Goal: Task Accomplishment & Management: Use online tool/utility

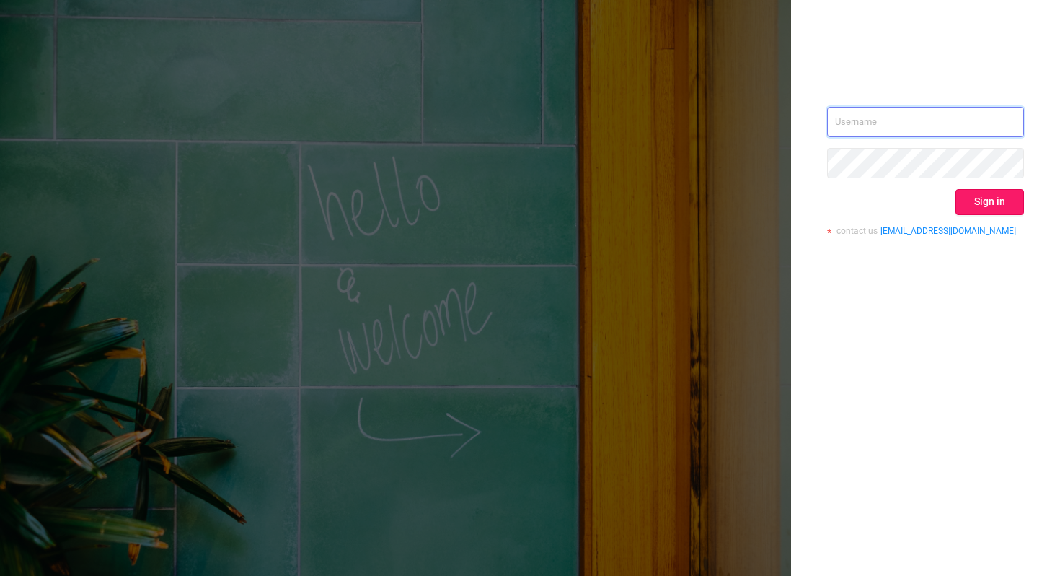
type input "[PERSON_NAME][EMAIL_ADDRESS][DOMAIN_NAME]"
click at [993, 213] on button "Sign in" at bounding box center [990, 202] width 69 height 26
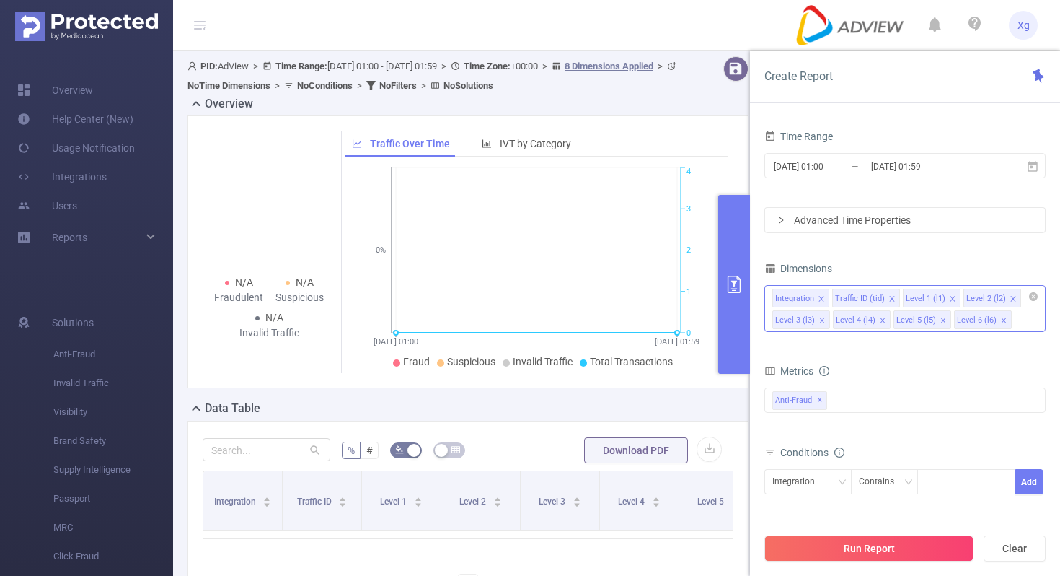
click at [820, 294] on span at bounding box center [821, 299] width 7 height 16
click at [829, 299] on icon "icon: close" at bounding box center [831, 298] width 5 height 5
click at [1031, 165] on icon at bounding box center [1033, 165] width 10 height 11
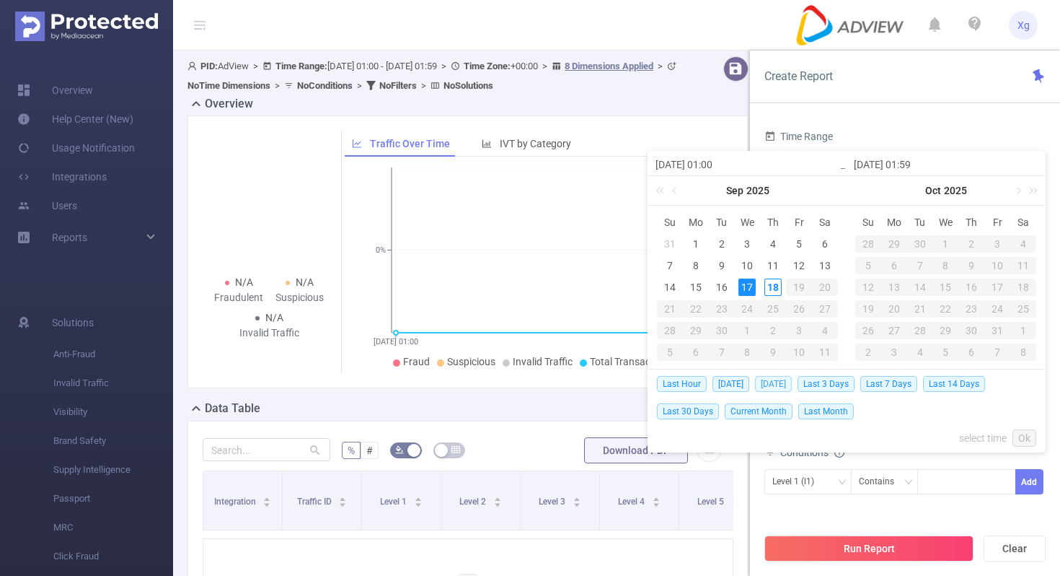
click at [782, 382] on span "[DATE]" at bounding box center [773, 384] width 37 height 16
type input "[DATE] 00:00"
type input "[DATE] 23:59"
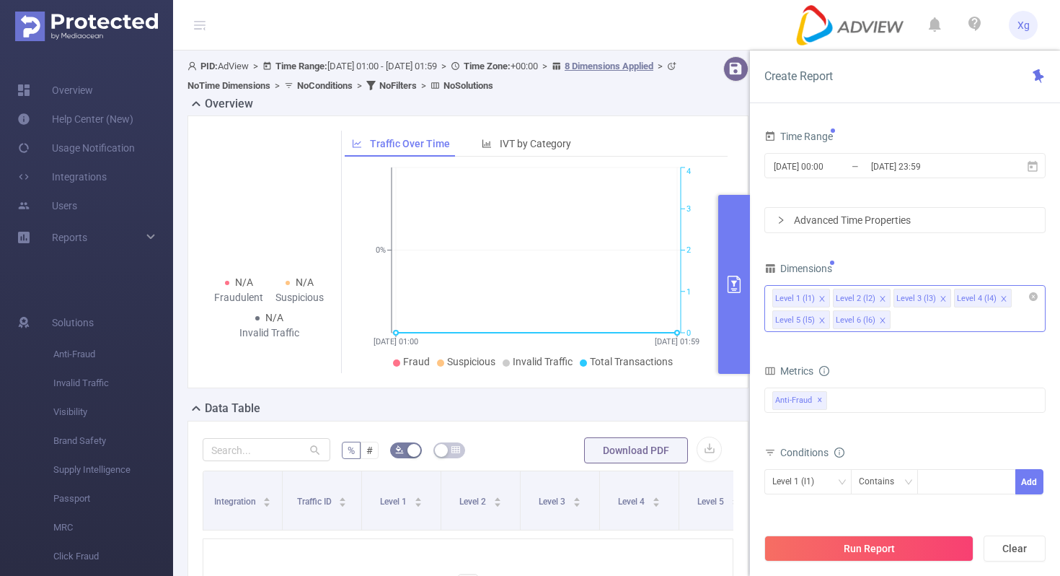
click at [912, 210] on div "Advanced Time Properties" at bounding box center [905, 220] width 280 height 25
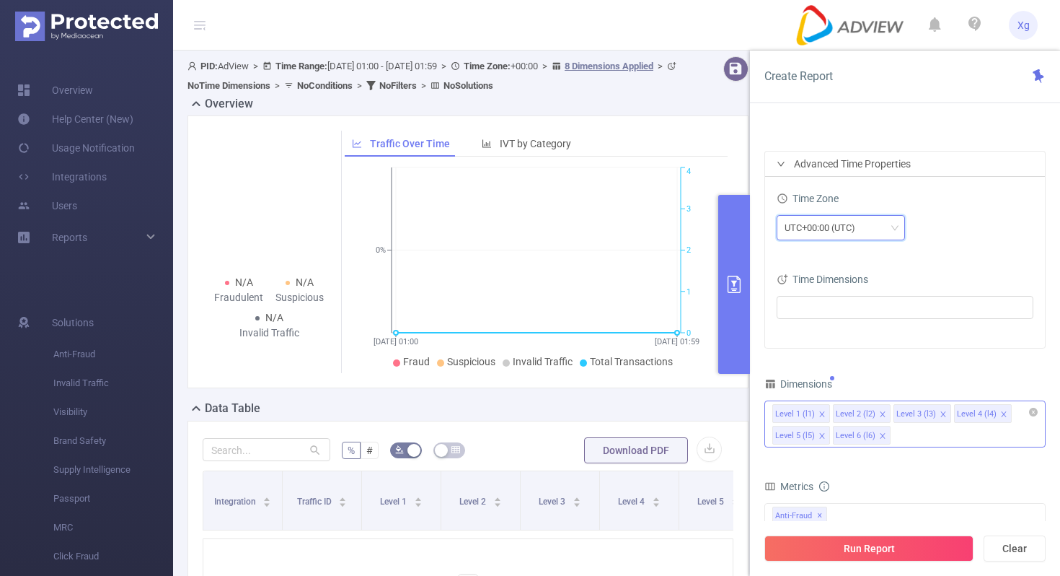
click at [878, 234] on div "UTC+00:00 (UTC)" at bounding box center [841, 228] width 113 height 24
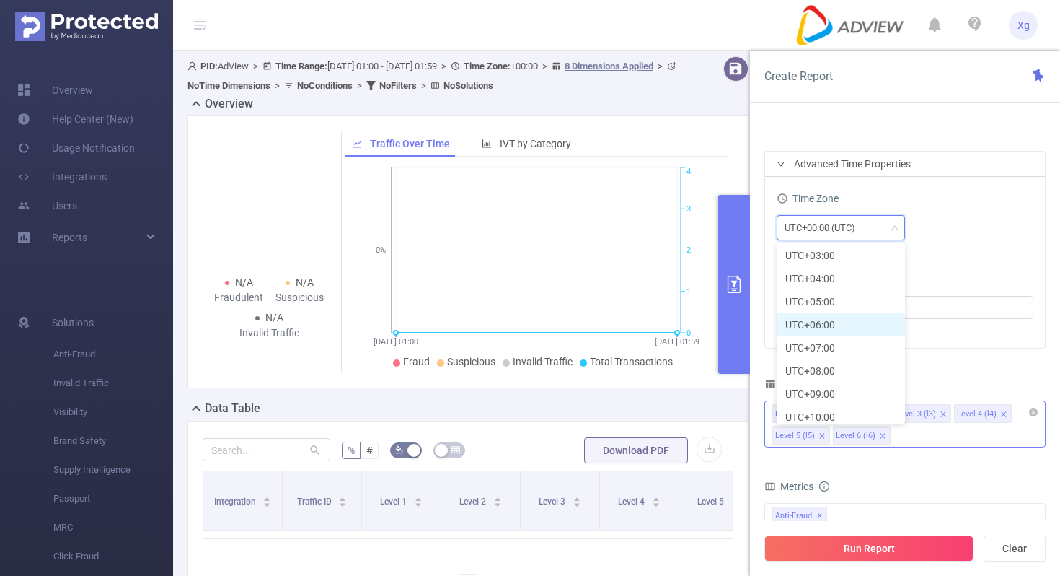
scroll to position [386, 0]
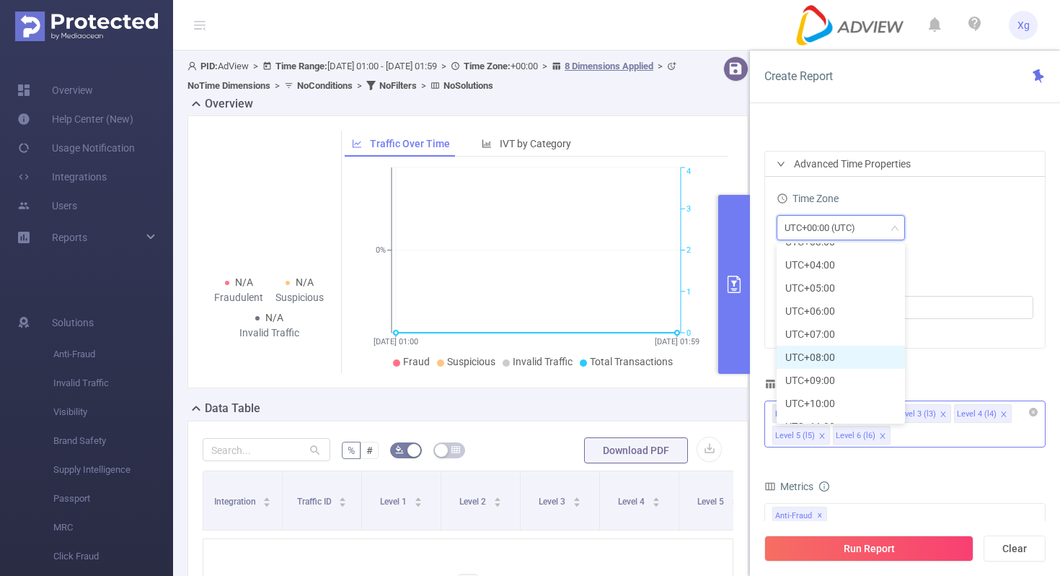
click at [834, 356] on li "UTC+08:00" at bounding box center [841, 356] width 128 height 23
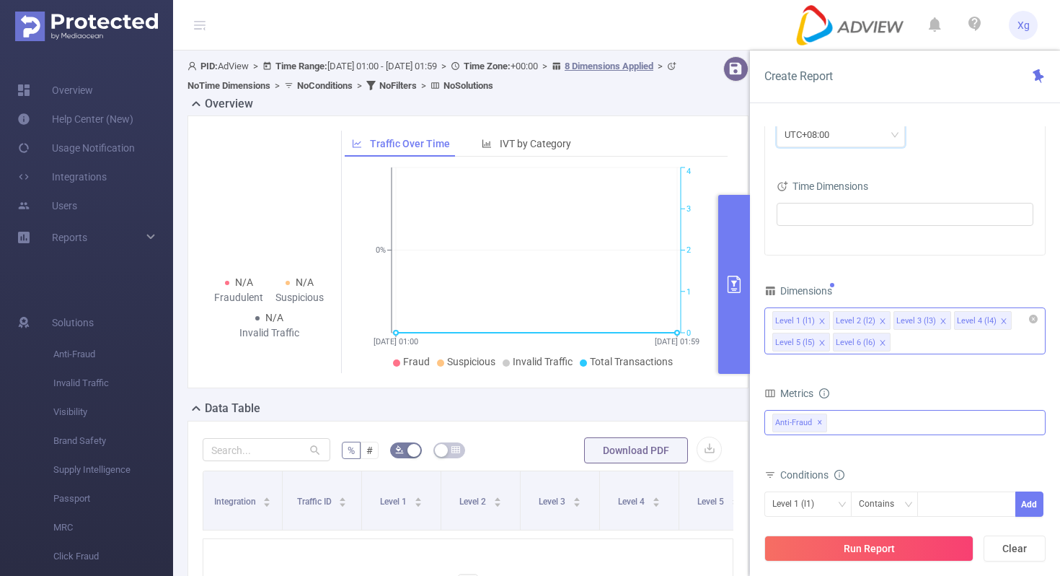
click at [841, 428] on div "Anti-Fraud ✕" at bounding box center [905, 422] width 281 height 25
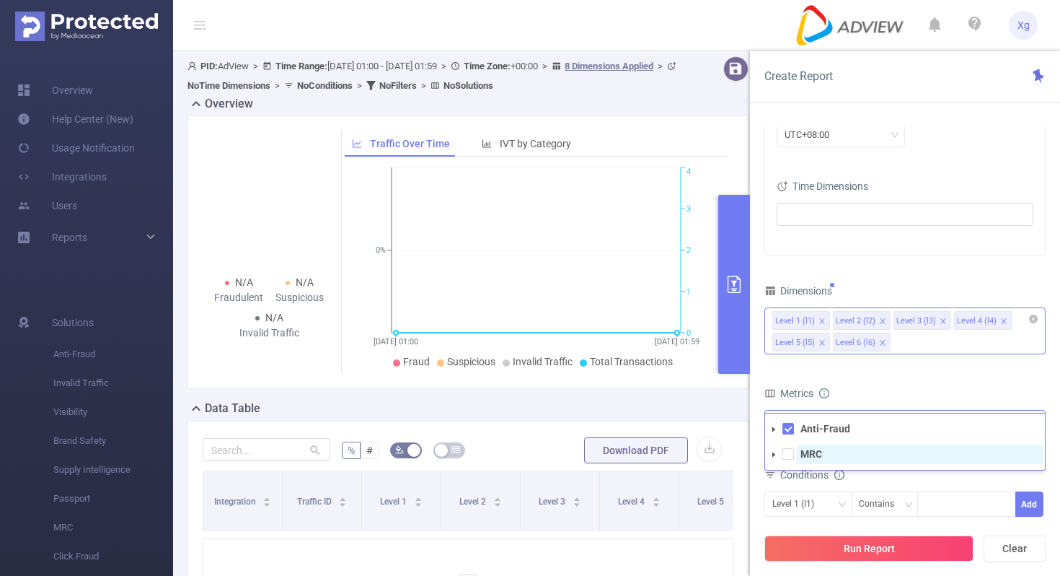
click at [797, 452] on span "MRC" at bounding box center [920, 453] width 247 height 19
click at [905, 374] on form "Dimensions Level 1 (l1) Level 2 (l2) Level 3 (l3) Level 4 (l4) Level 5 (l5) Lev…" at bounding box center [905, 452] width 281 height 343
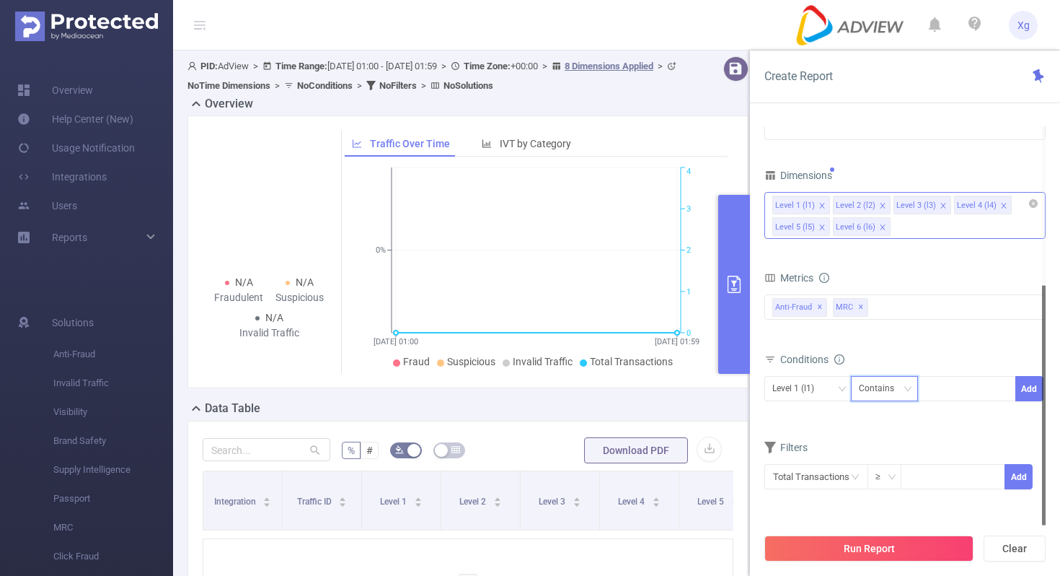
click at [882, 395] on div "Contains" at bounding box center [881, 388] width 45 height 24
click at [877, 433] on li "Is" at bounding box center [898, 441] width 96 height 23
click at [956, 380] on div at bounding box center [966, 388] width 83 height 24
paste input "SDK20251104110929rjmrpnnn2yvgfh9"
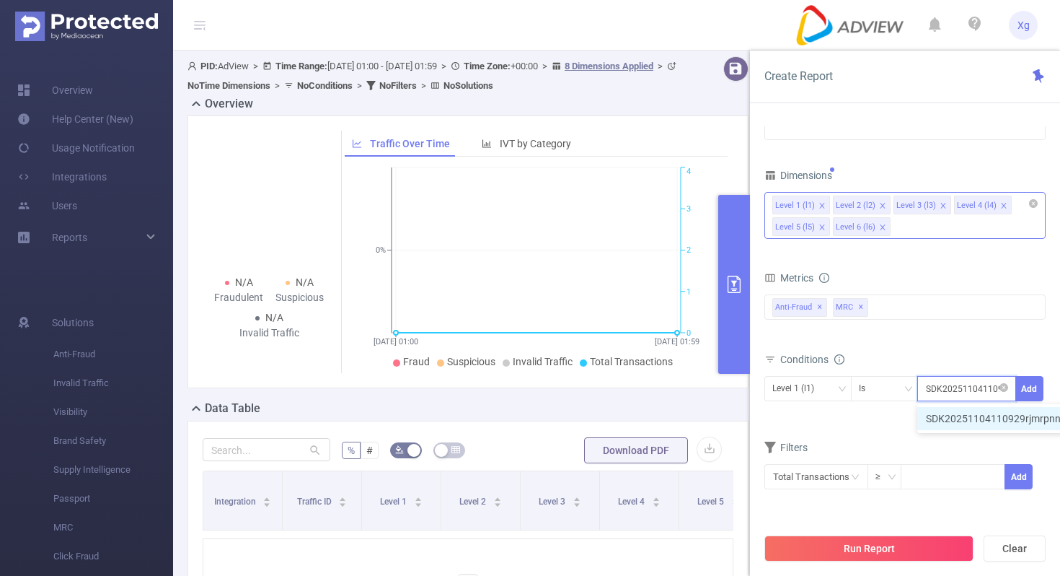
scroll to position [0, 69]
type input "SDK20251104110929rjmrpnnn2yvgfh9"
click at [1033, 387] on button "Add" at bounding box center [1030, 388] width 28 height 25
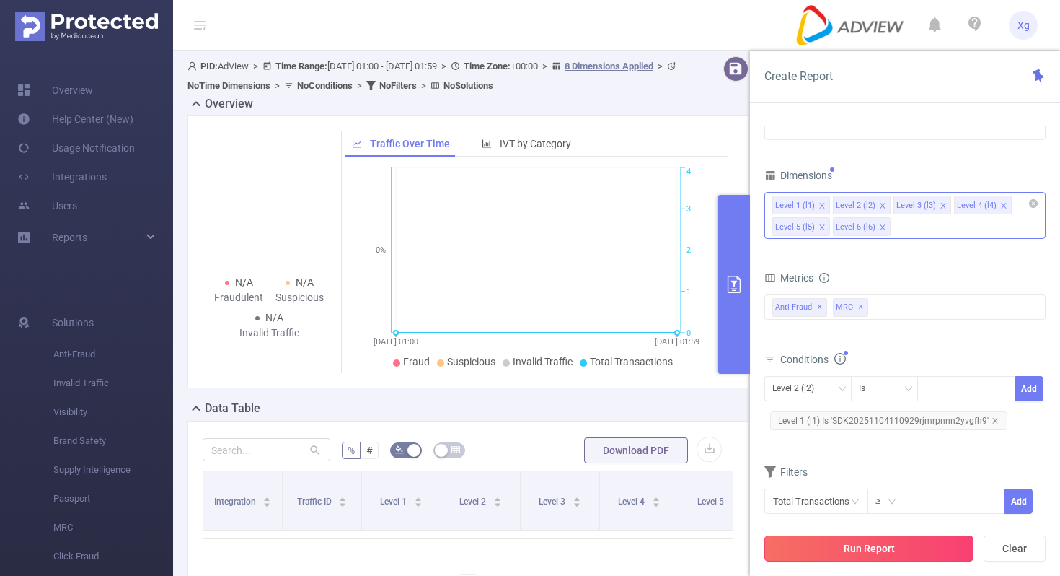
click at [837, 542] on button "Run Report" at bounding box center [869, 548] width 209 height 26
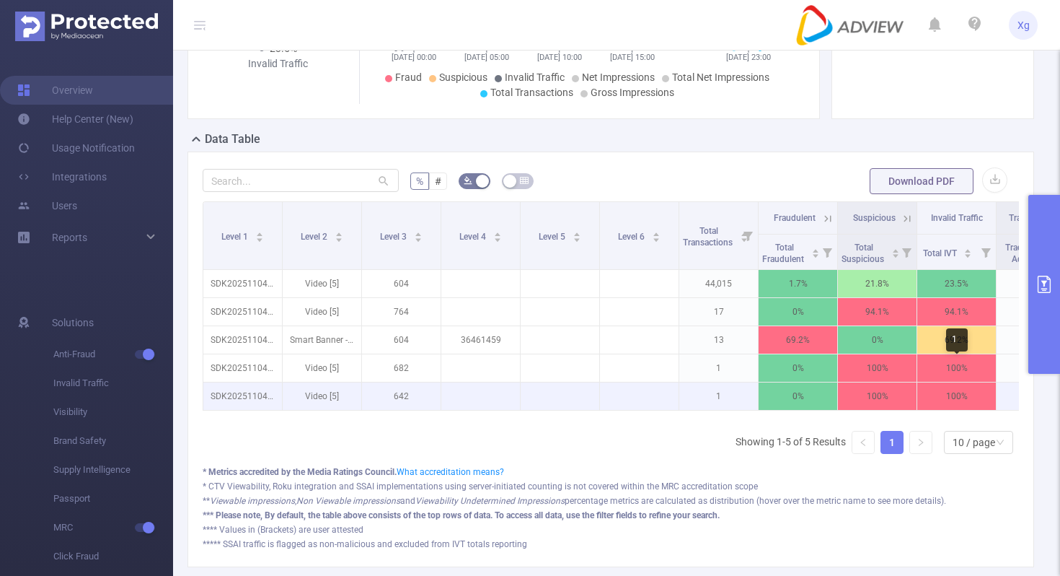
scroll to position [262, 0]
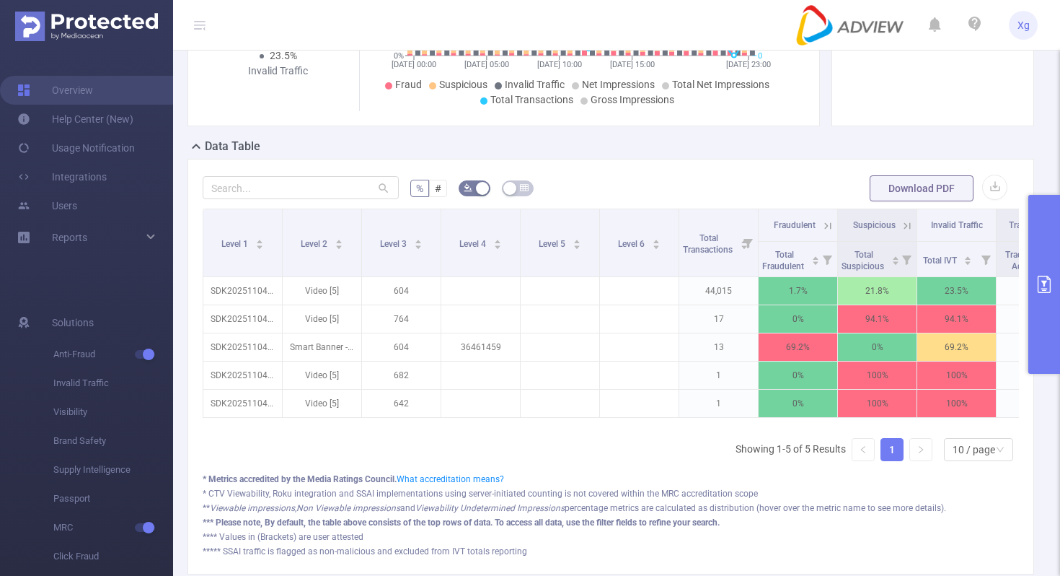
click at [1034, 267] on button "primary" at bounding box center [1045, 284] width 32 height 179
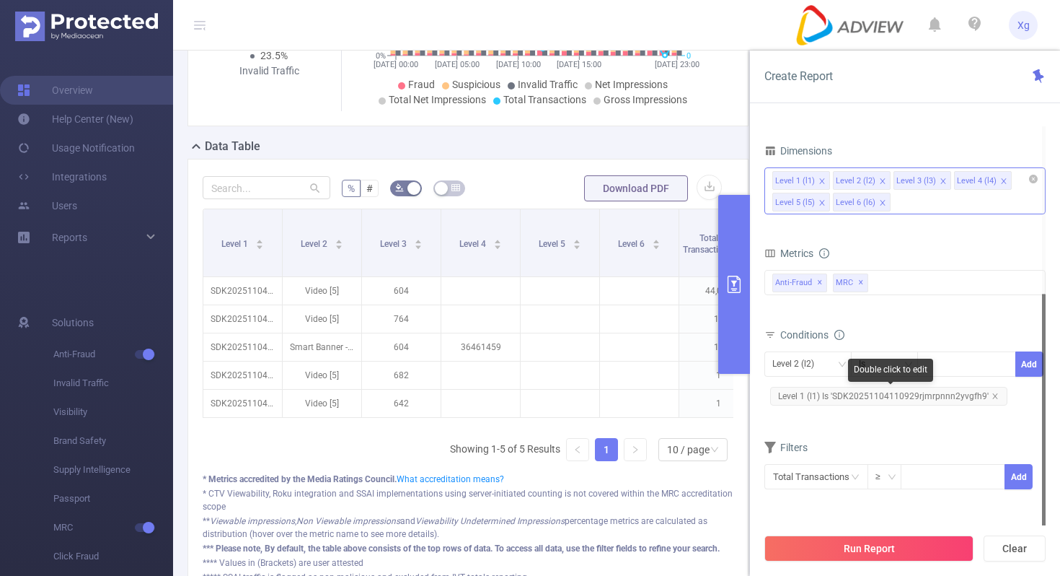
click at [873, 400] on span "Level 1 (l1) Is 'SDK20251104110929rjmrpnnn2yvgfh9'" at bounding box center [888, 396] width 237 height 19
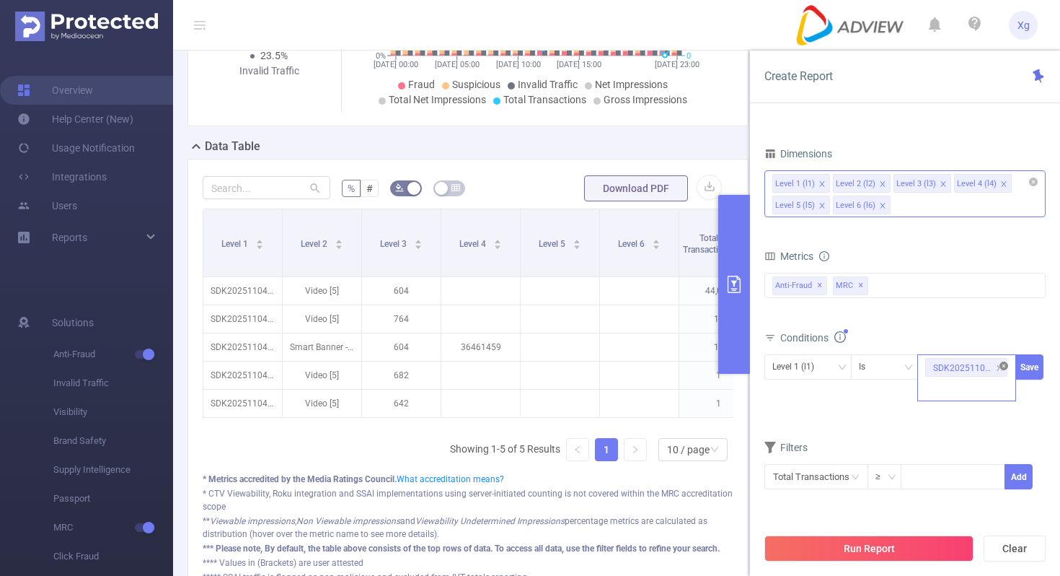
click at [1003, 366] on icon "icon: close-circle" at bounding box center [1004, 365] width 9 height 9
click at [964, 351] on div "Conditions" at bounding box center [905, 339] width 281 height 24
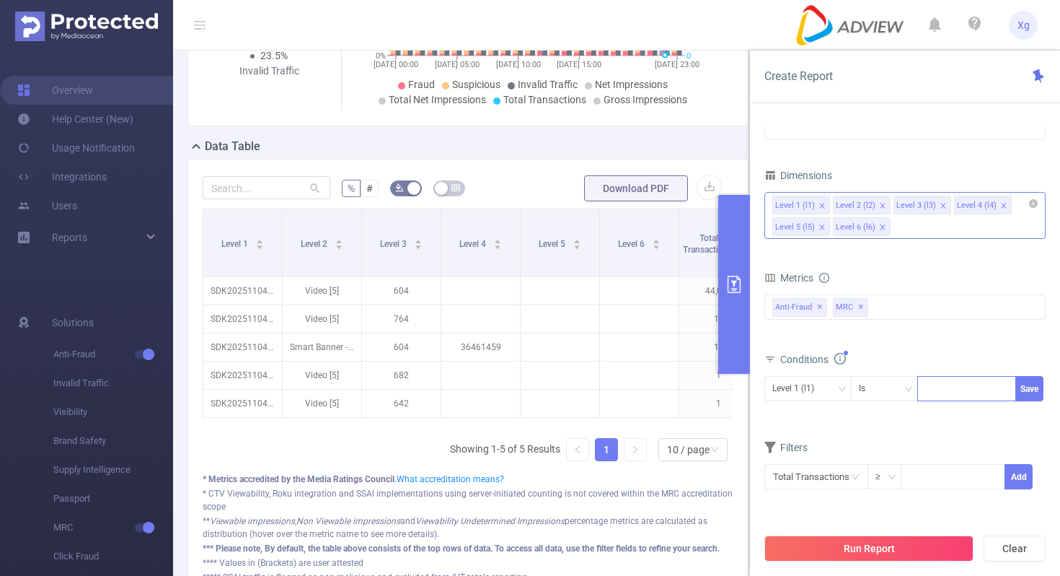
click at [954, 384] on div at bounding box center [966, 388] width 83 height 24
paste input "SDK202507300707503of854krsljgy0j"
type input "SDK202507300707503of854krsljgy0j"
click at [1028, 384] on button "Save" at bounding box center [1030, 388] width 28 height 25
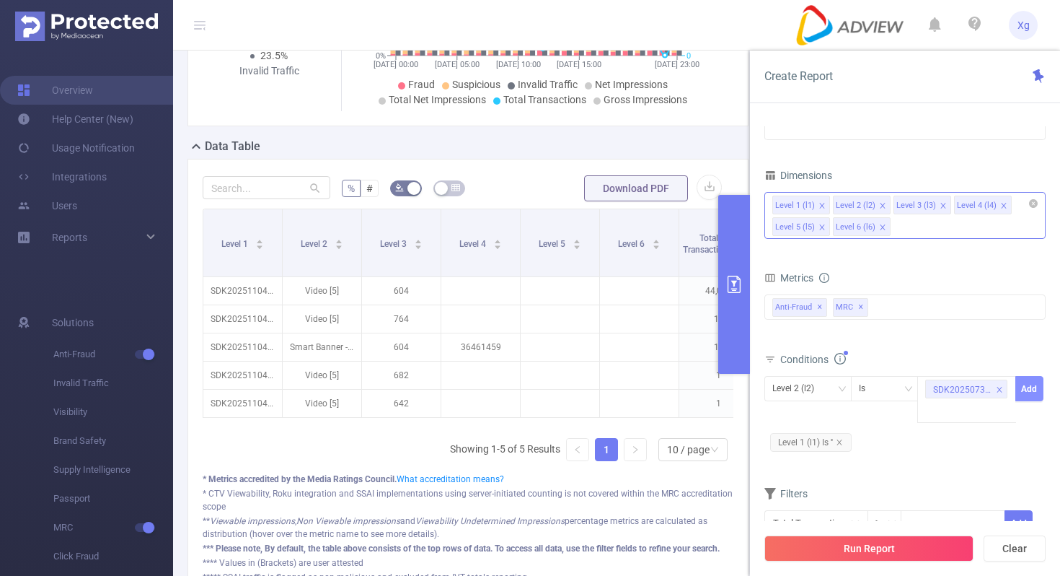
scroll to position [0, 0]
click at [838, 443] on icon "icon: close" at bounding box center [839, 442] width 7 height 7
click at [840, 382] on div "Level 2 (l2)" at bounding box center [807, 388] width 71 height 24
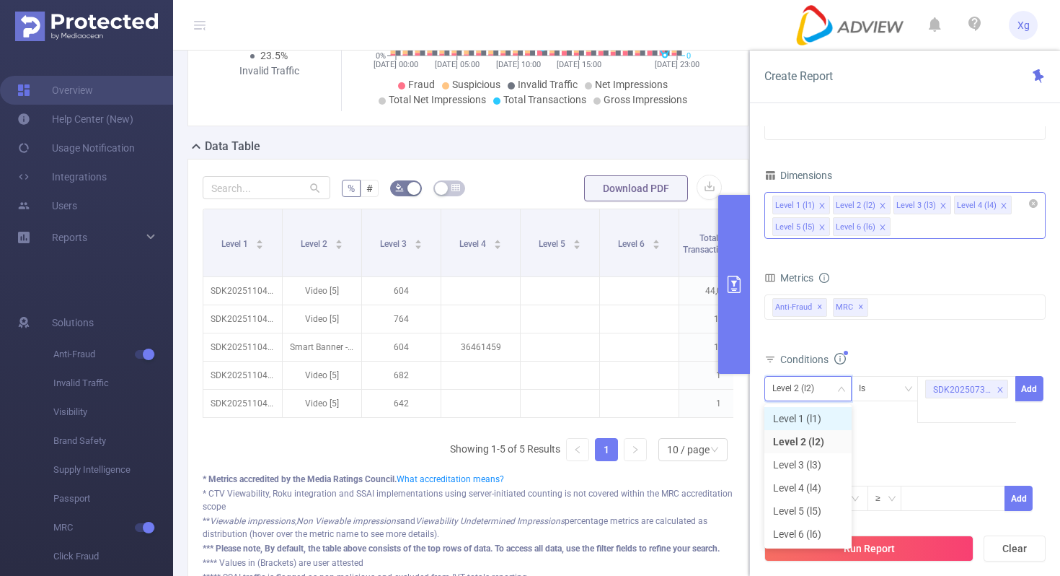
click at [816, 423] on li "Level 1 (l1)" at bounding box center [808, 418] width 87 height 23
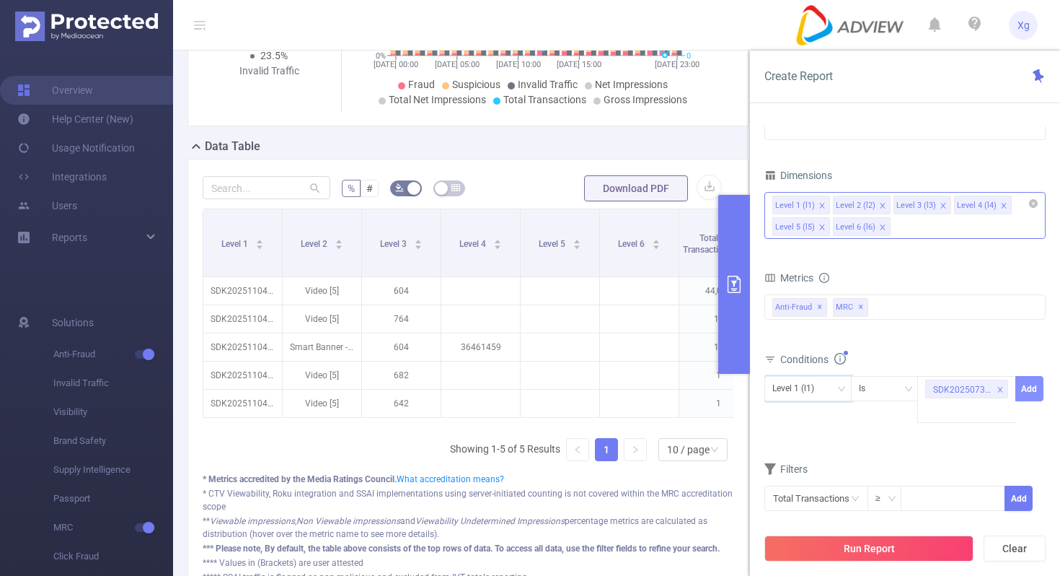
click at [1017, 388] on button "Add" at bounding box center [1030, 388] width 28 height 25
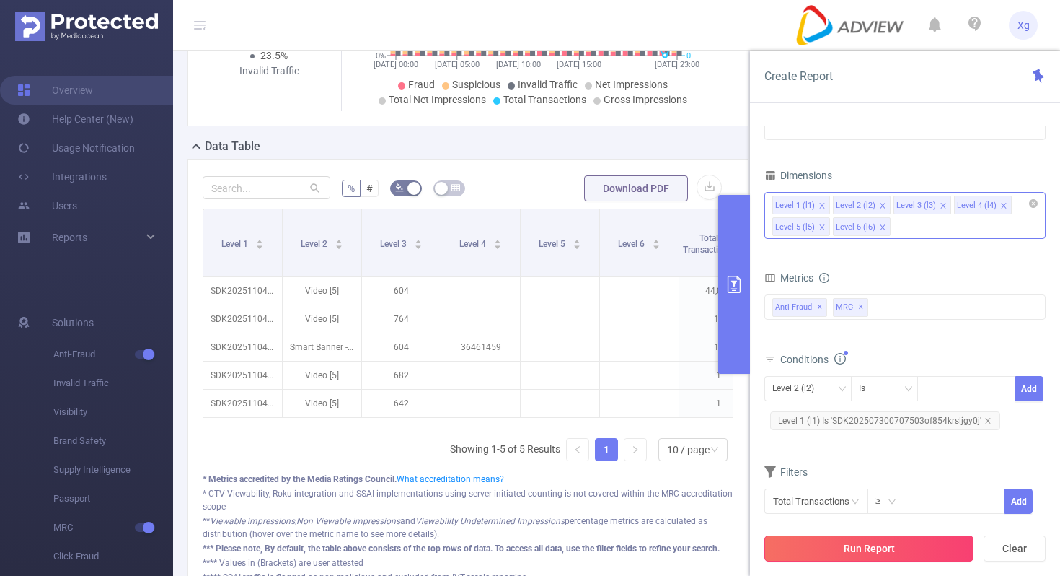
click at [871, 547] on button "Run Report" at bounding box center [869, 548] width 209 height 26
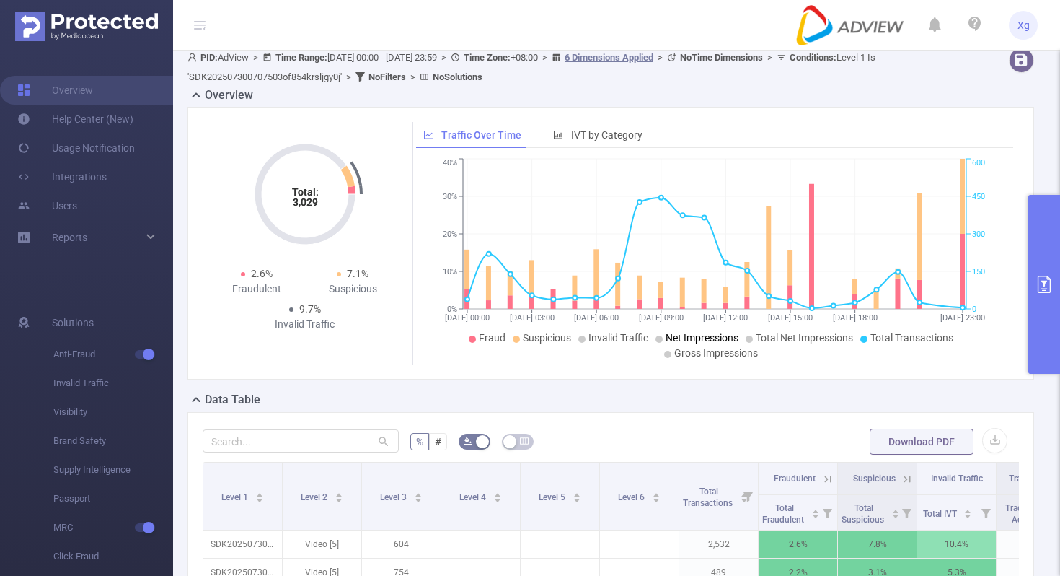
scroll to position [14, 0]
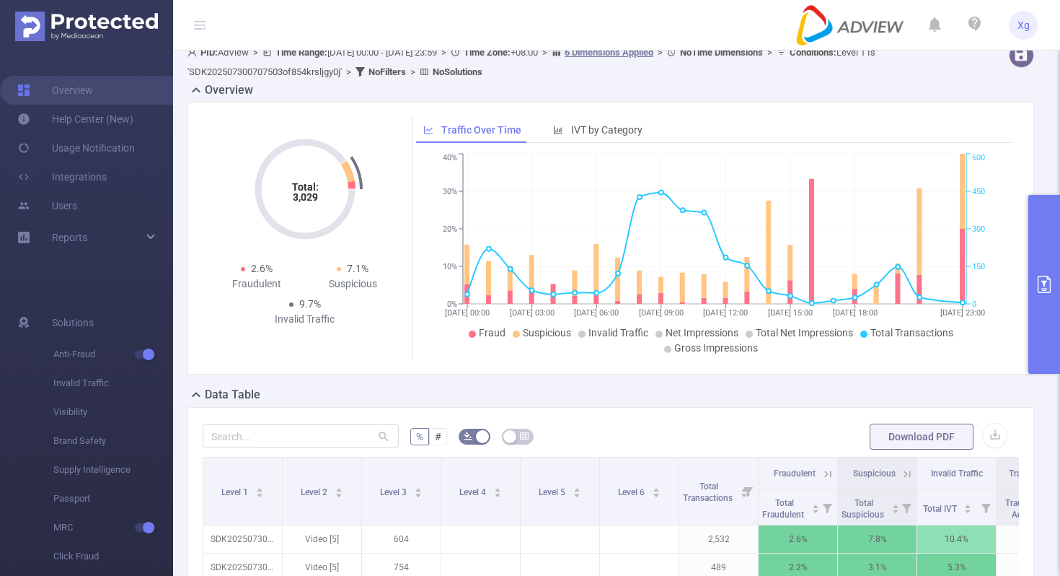
click at [1053, 282] on button "primary" at bounding box center [1045, 284] width 32 height 179
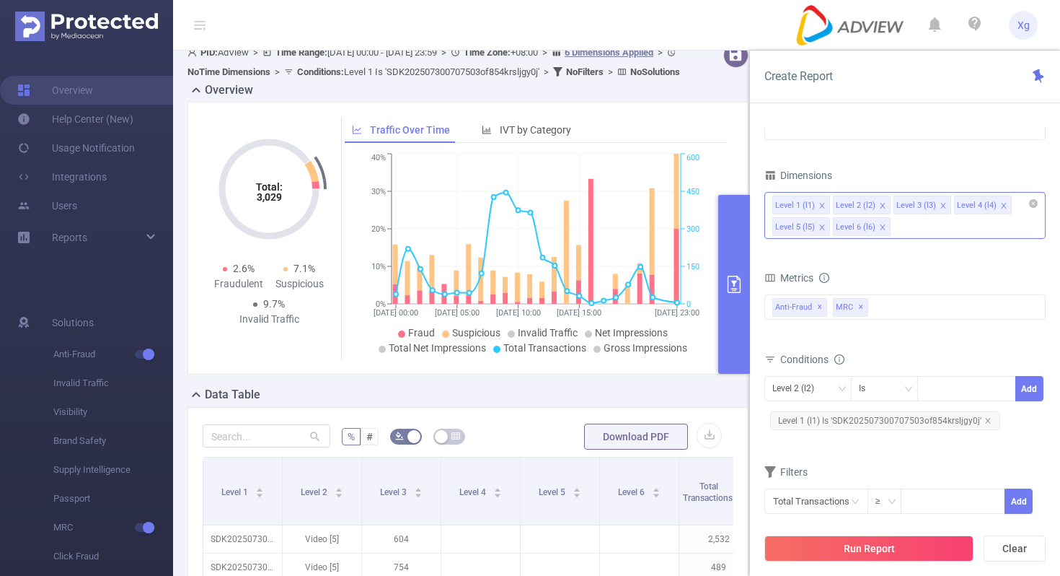
click at [897, 413] on span "Level 1 (l1) Is 'SDK202507300707503of854krsljgy0j'" at bounding box center [885, 420] width 230 height 19
click at [1002, 391] on icon "icon: close-circle" at bounding box center [1004, 387] width 9 height 9
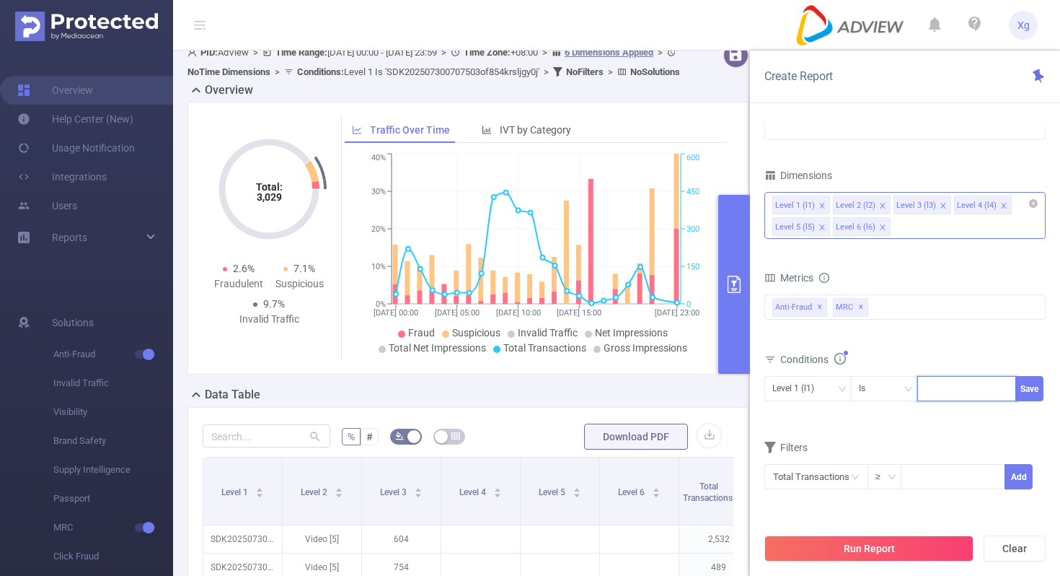
click at [969, 386] on div at bounding box center [966, 388] width 83 height 24
paste input "SDK20251104110929rjmrpnnn2yvgfh9"
type input "SDK20251104110929rjmrpnnn2yvgfh9"
click at [1027, 387] on button "Save" at bounding box center [1030, 388] width 28 height 25
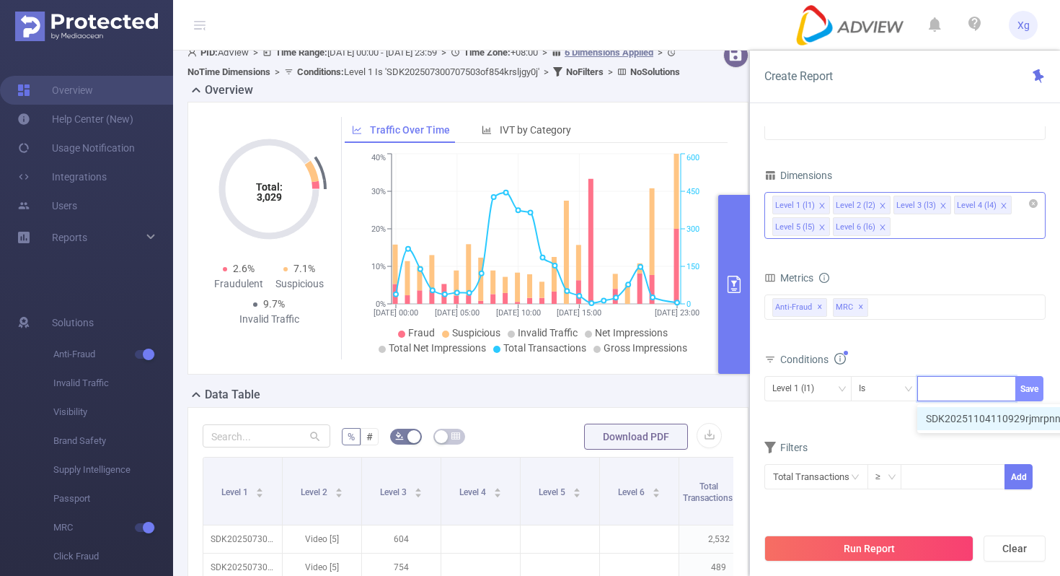
scroll to position [0, 0]
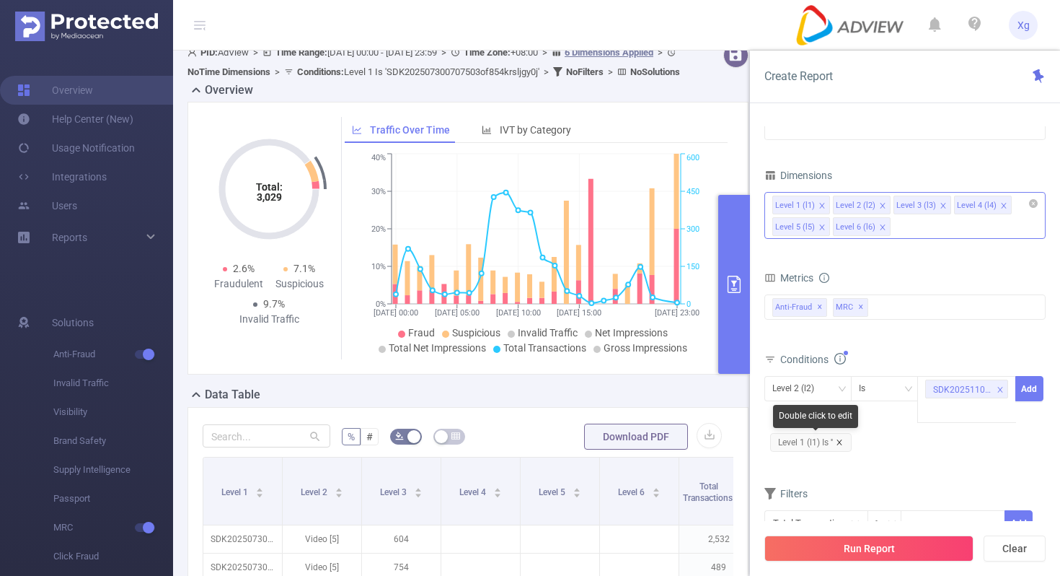
click at [843, 442] on icon "icon: close" at bounding box center [839, 442] width 7 height 7
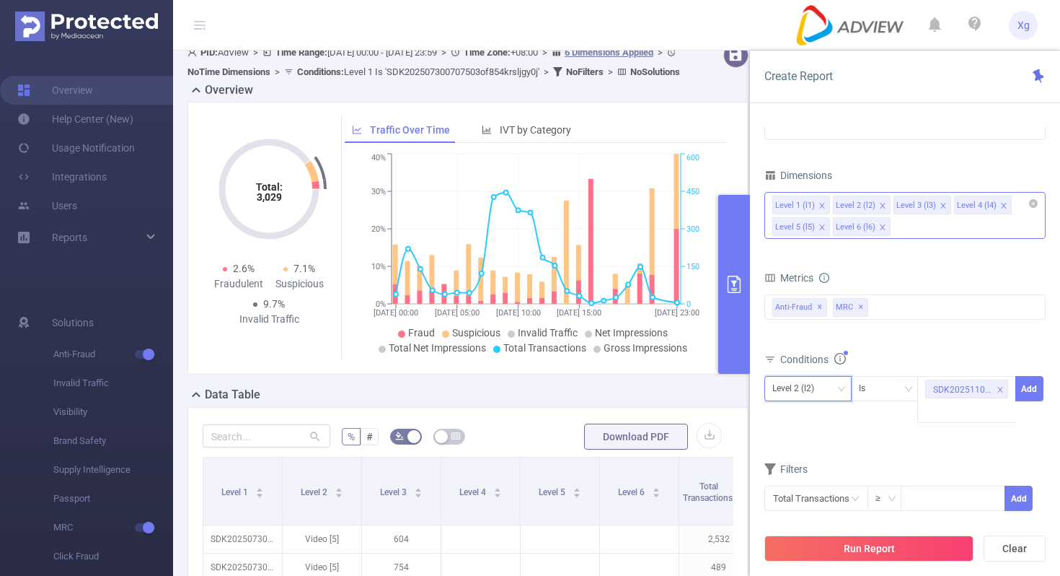
click at [834, 379] on div "Level 2 (l2)" at bounding box center [807, 388] width 71 height 24
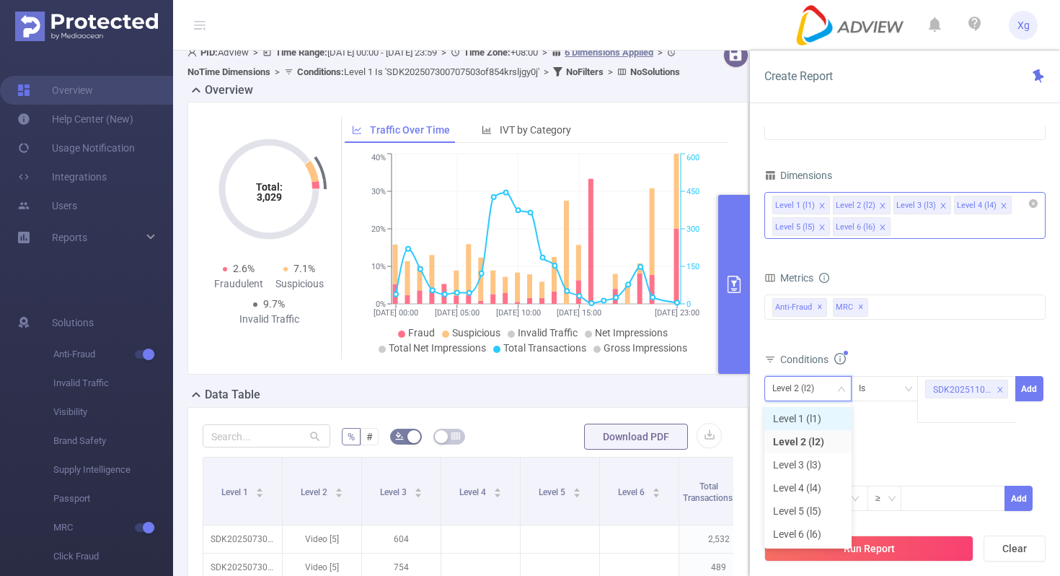
click at [809, 418] on li "Level 1 (l1)" at bounding box center [808, 418] width 87 height 23
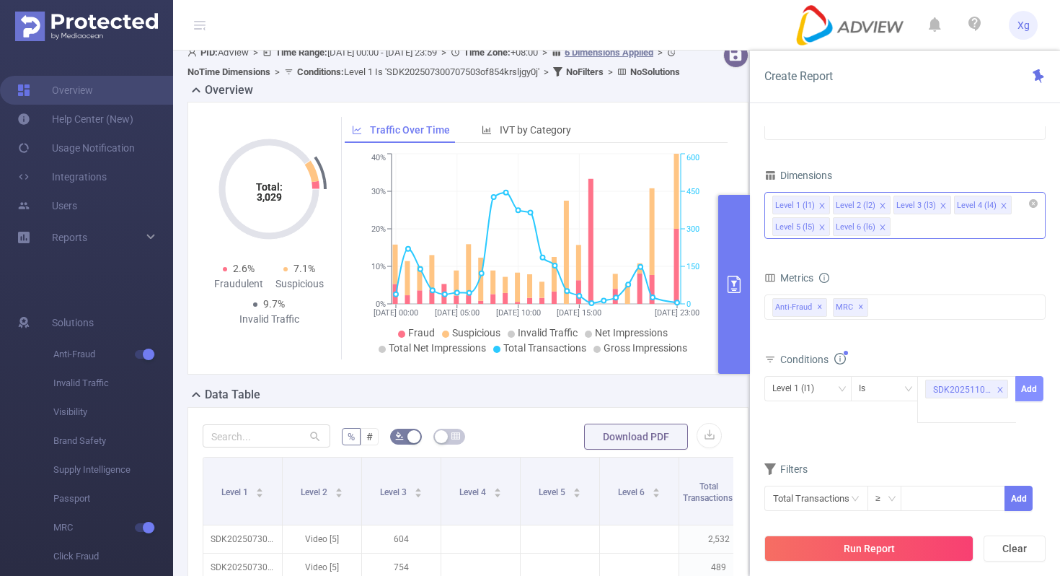
click at [1026, 390] on button "Add" at bounding box center [1030, 388] width 28 height 25
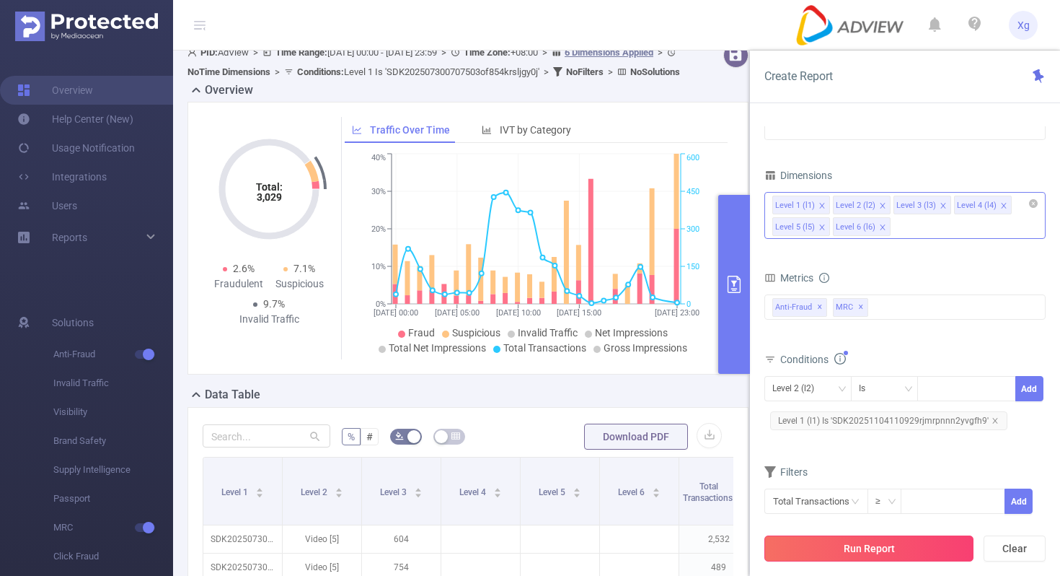
click at [893, 552] on button "Run Report" at bounding box center [869, 548] width 209 height 26
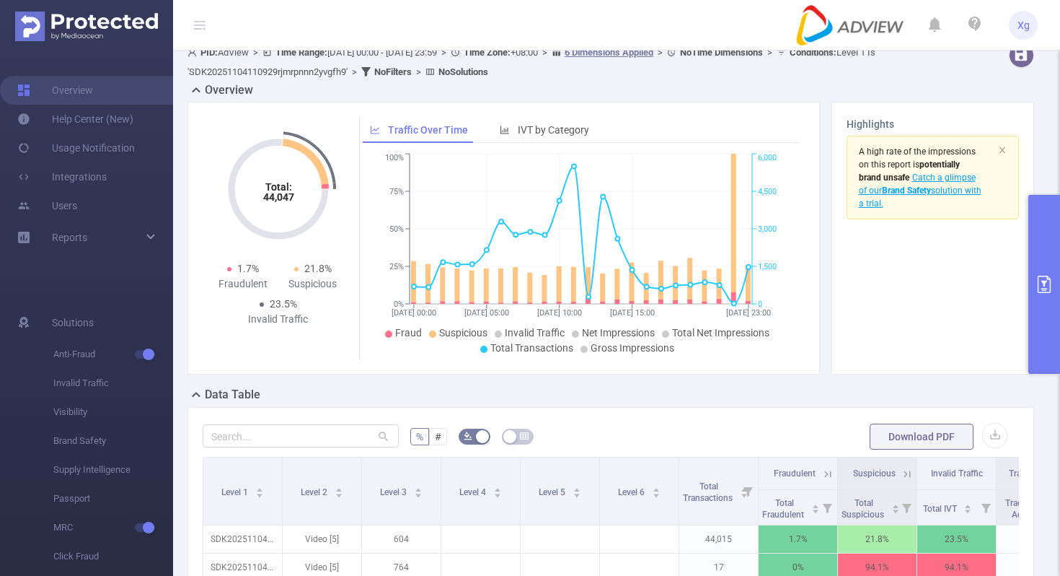
click at [1041, 247] on button "primary" at bounding box center [1045, 284] width 32 height 179
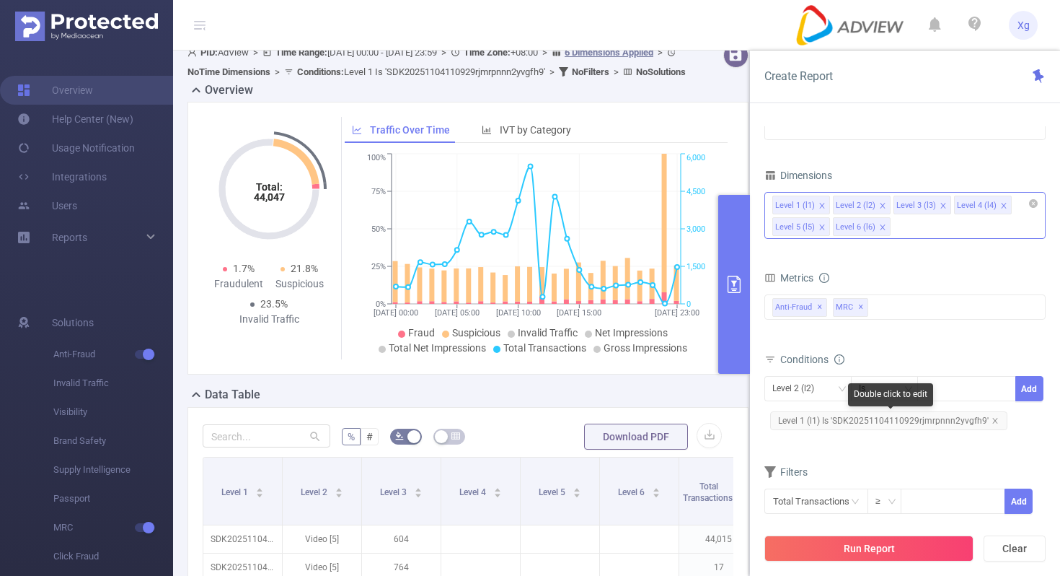
click at [866, 414] on span "Level 1 (l1) Is 'SDK20251104110929rjmrpnnn2yvgfh9'" at bounding box center [888, 420] width 237 height 19
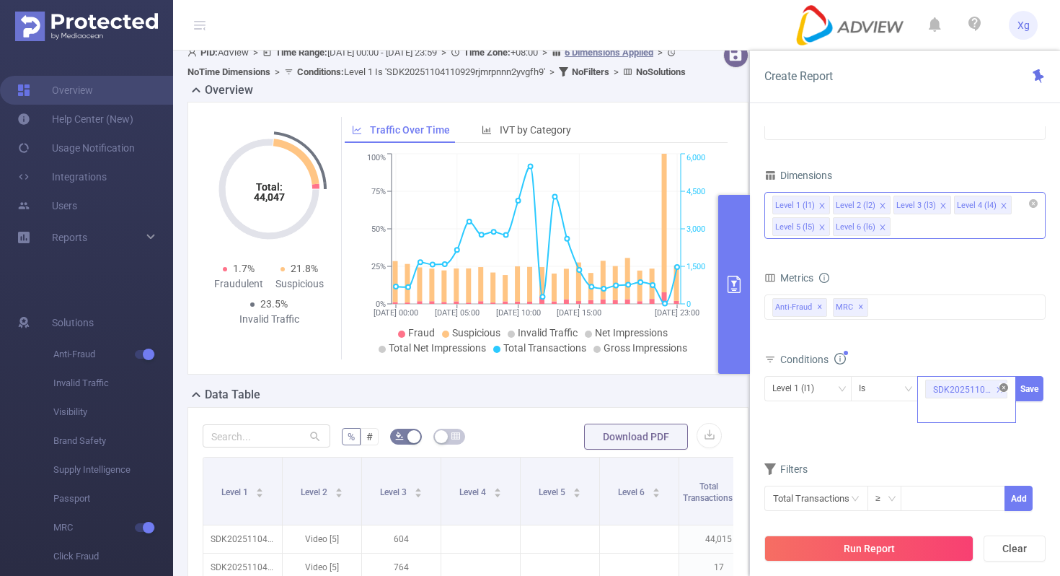
click at [1005, 384] on icon "icon: close-circle" at bounding box center [1004, 387] width 9 height 9
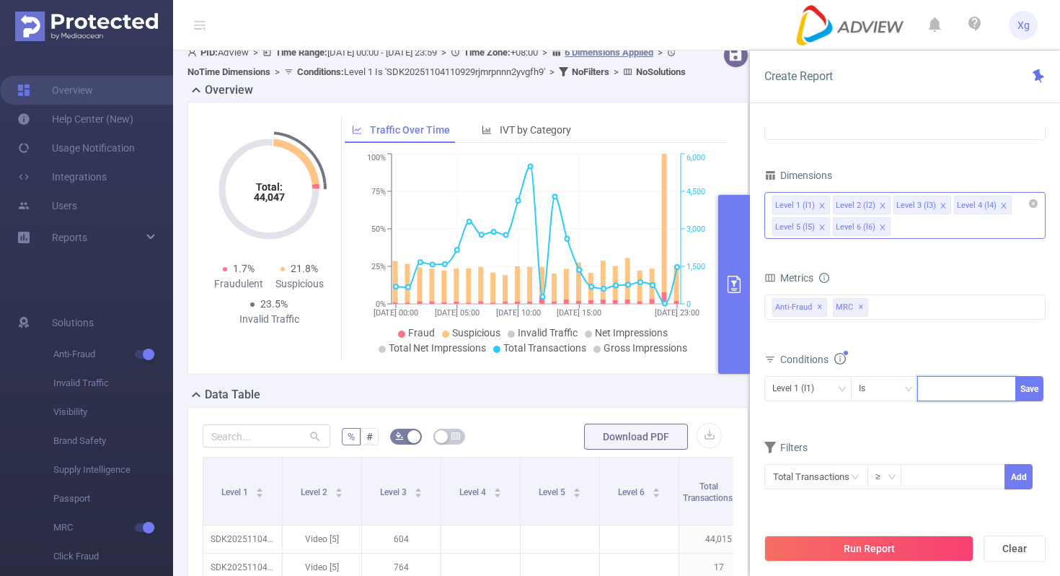
paste input "SDK20251104110931stokfmb40cain58"
type input "SDK20251104110931stokfmb40cain58"
click at [1030, 386] on button "Save" at bounding box center [1030, 388] width 28 height 25
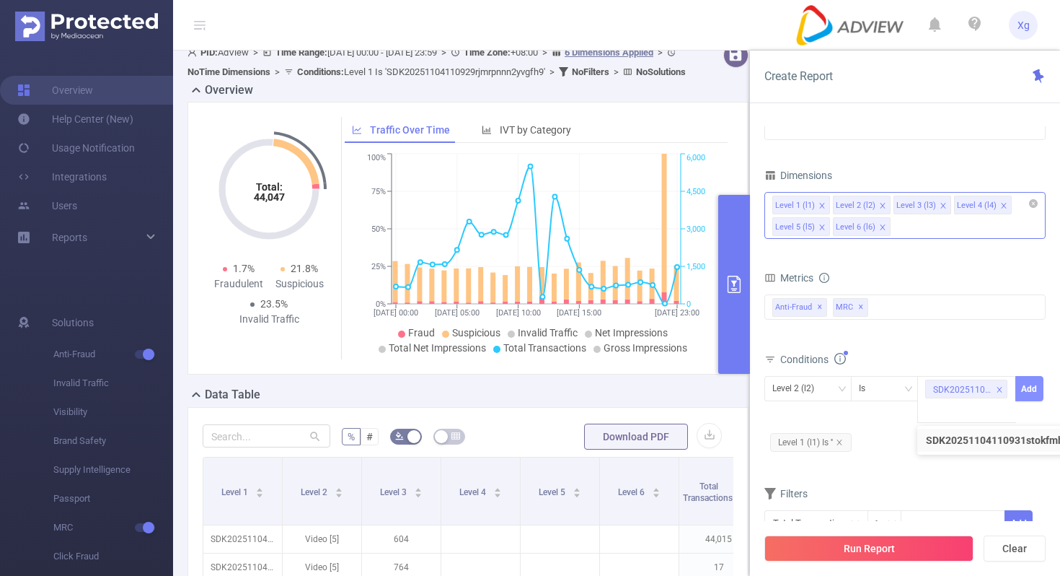
scroll to position [0, 0]
click at [842, 439] on icon "icon: close" at bounding box center [839, 442] width 7 height 7
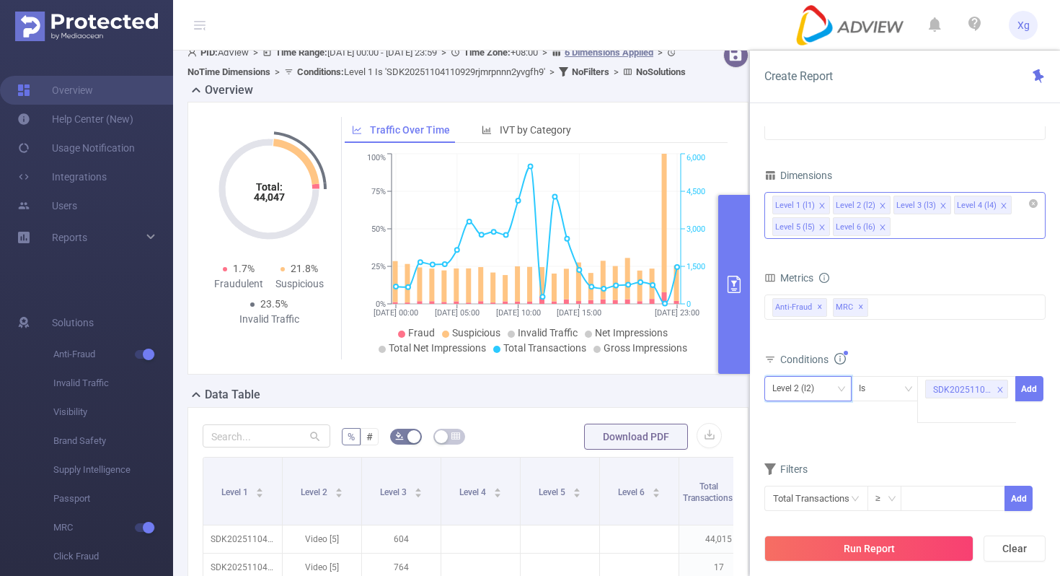
click at [841, 397] on div "Level 2 (l2)" at bounding box center [807, 388] width 71 height 24
click at [819, 420] on li "Level 1 (l1)" at bounding box center [808, 418] width 87 height 23
click at [1020, 392] on button "Add" at bounding box center [1030, 388] width 28 height 25
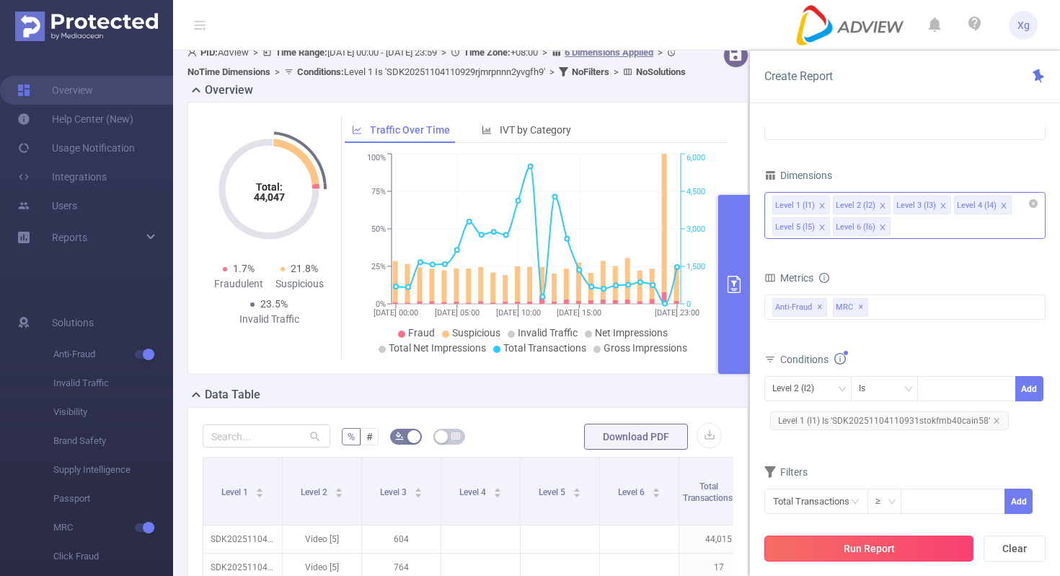
click at [873, 548] on button "Run Report" at bounding box center [869, 548] width 209 height 26
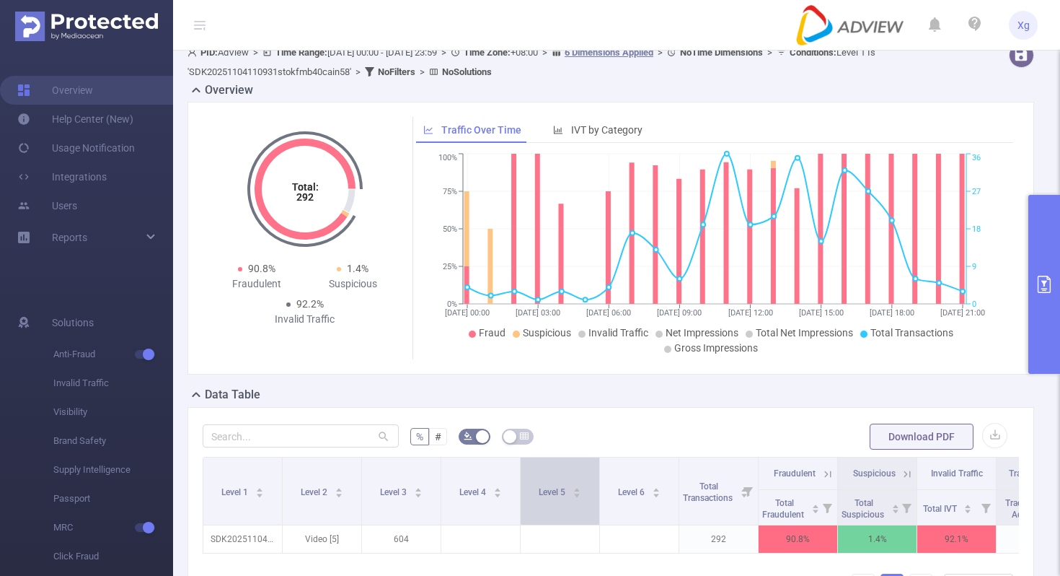
scroll to position [61, 0]
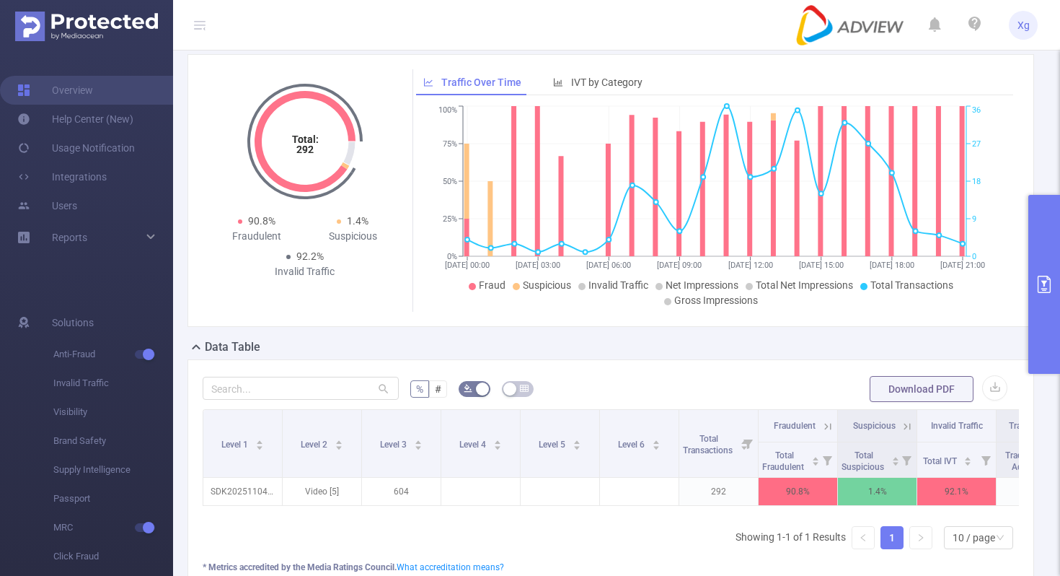
click at [1054, 296] on button "primary" at bounding box center [1045, 284] width 32 height 179
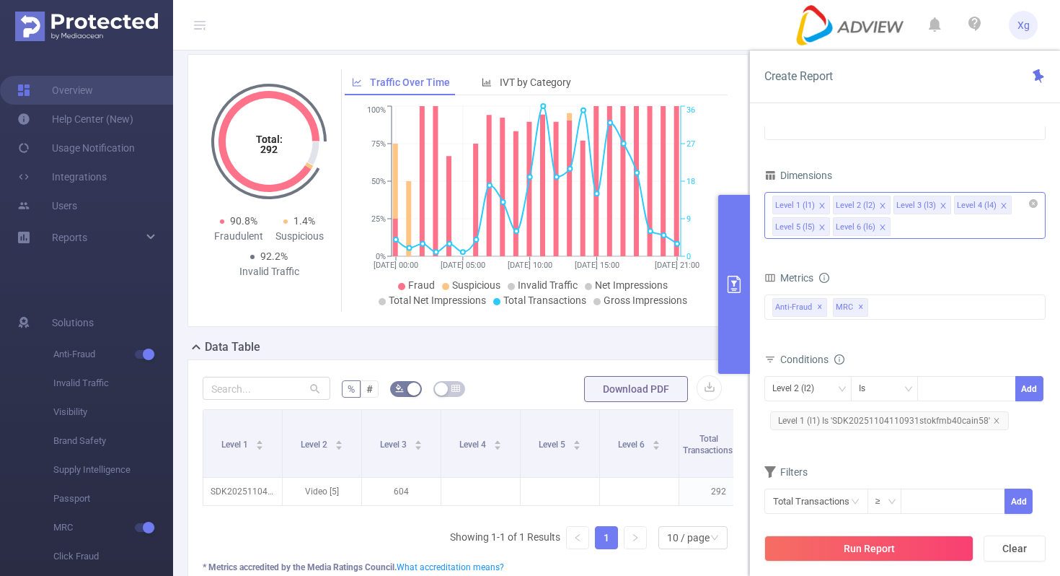
click at [894, 418] on span "Level 1 (l1) Is 'SDK20251104110931stokfmb40cain58'" at bounding box center [889, 420] width 239 height 19
click at [1005, 387] on icon "icon: close-circle" at bounding box center [1004, 387] width 9 height 9
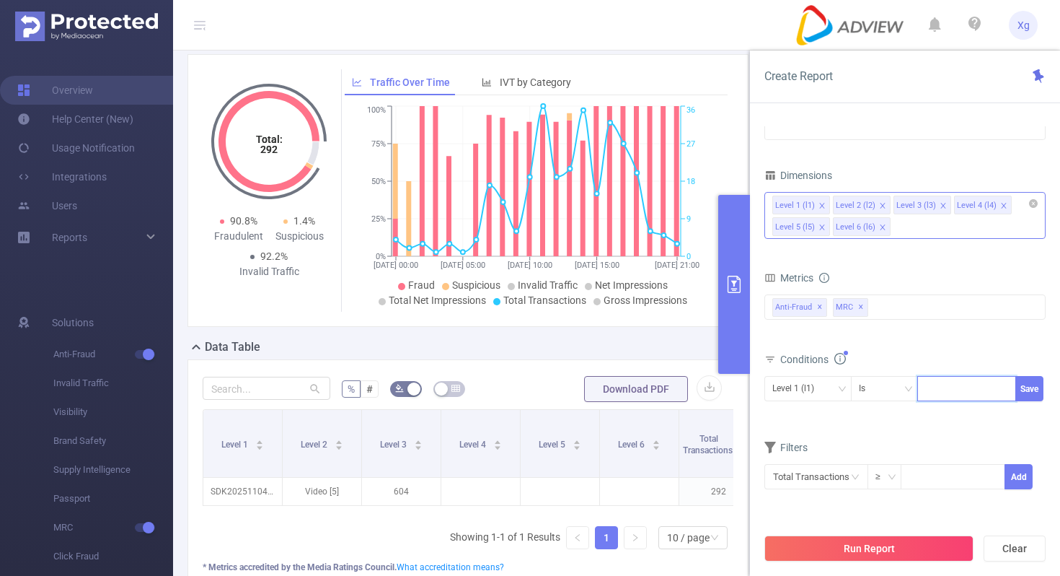
click at [972, 387] on div at bounding box center [966, 388] width 83 height 24
paste input "SDK20251605040949cb5yevniubcfb53"
type input "SDK20251605040949cb5yevniubcfb53"
click at [1029, 384] on button "Save" at bounding box center [1030, 388] width 28 height 25
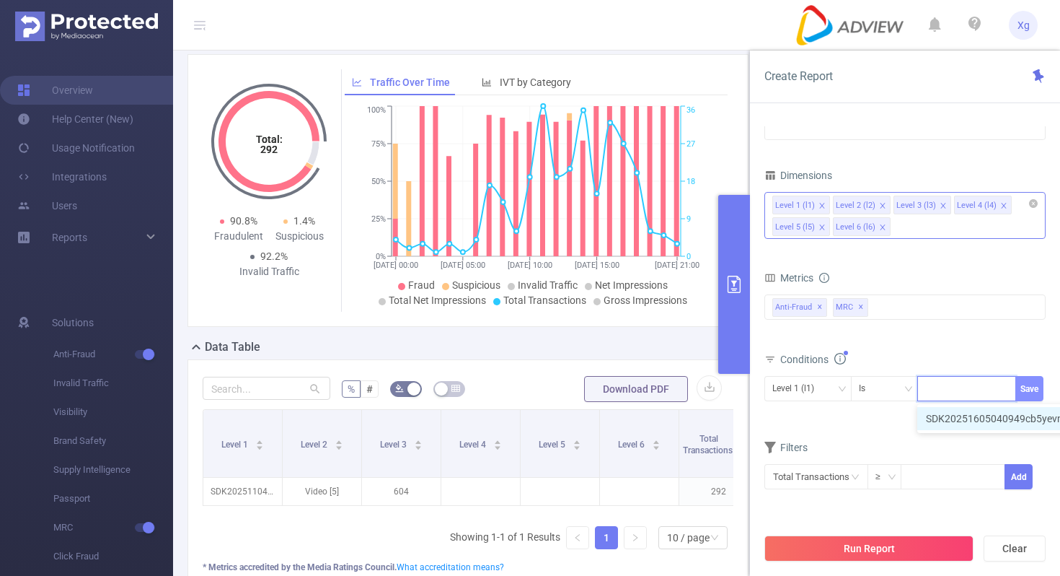
scroll to position [0, 0]
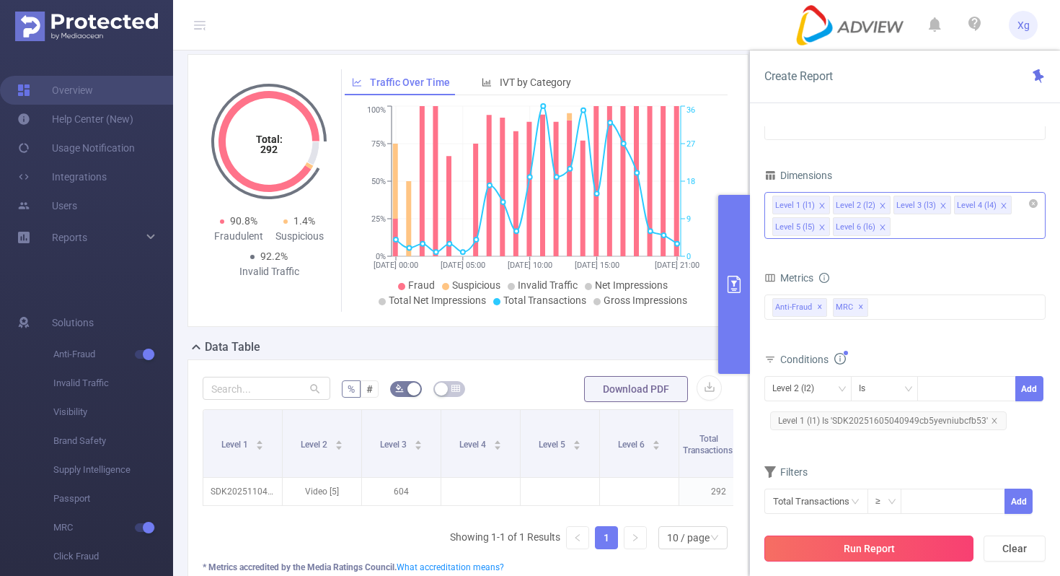
click at [842, 543] on button "Run Report" at bounding box center [869, 548] width 209 height 26
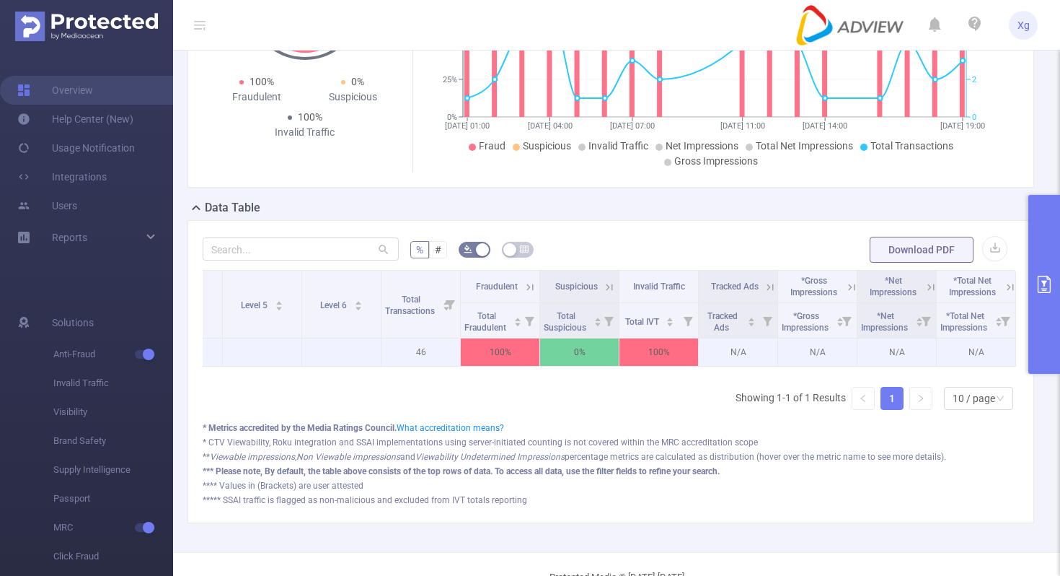
scroll to position [0, 296]
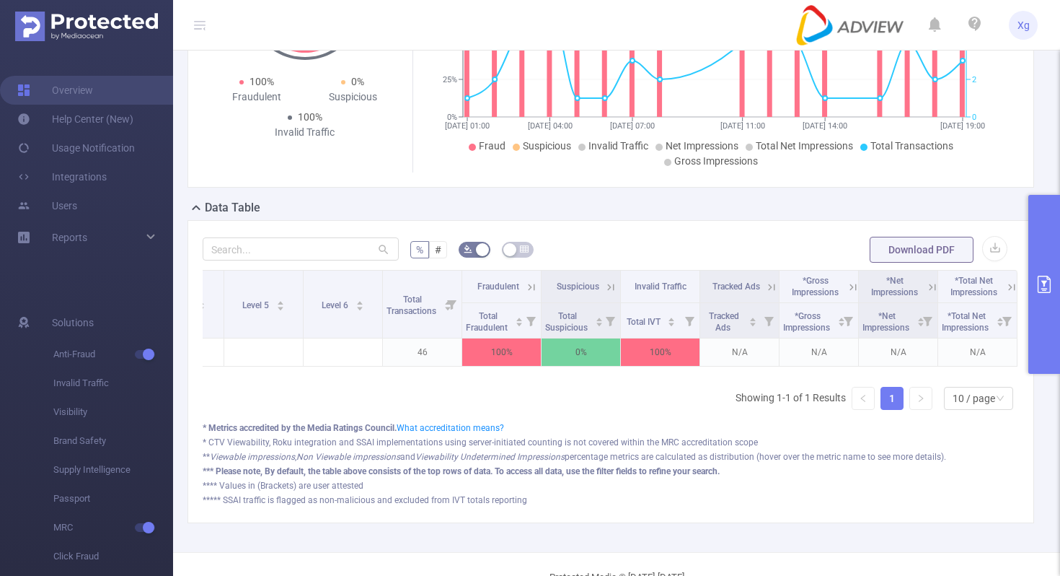
click at [1010, 285] on icon at bounding box center [1011, 286] width 6 height 6
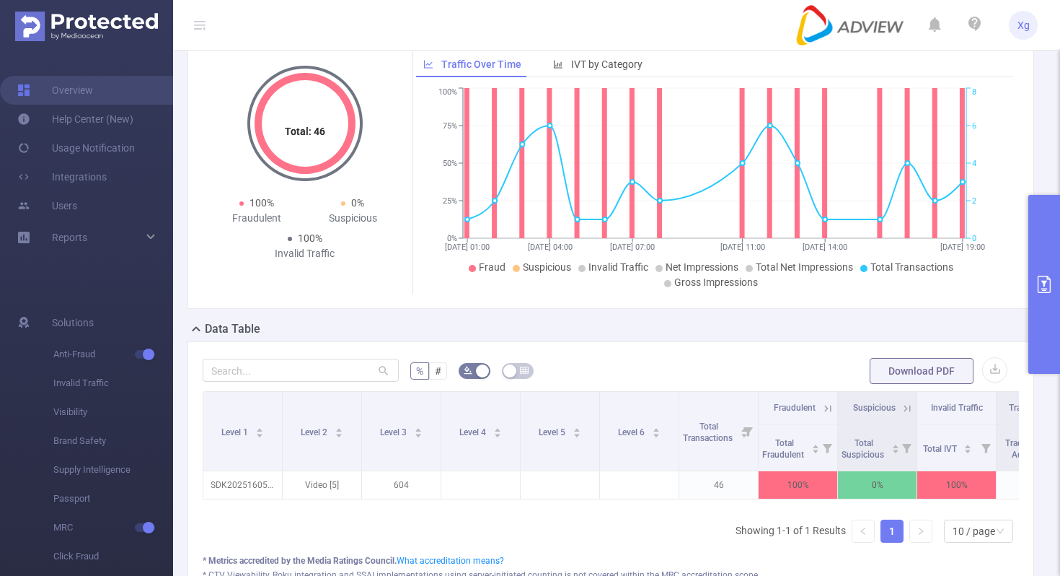
scroll to position [77, 0]
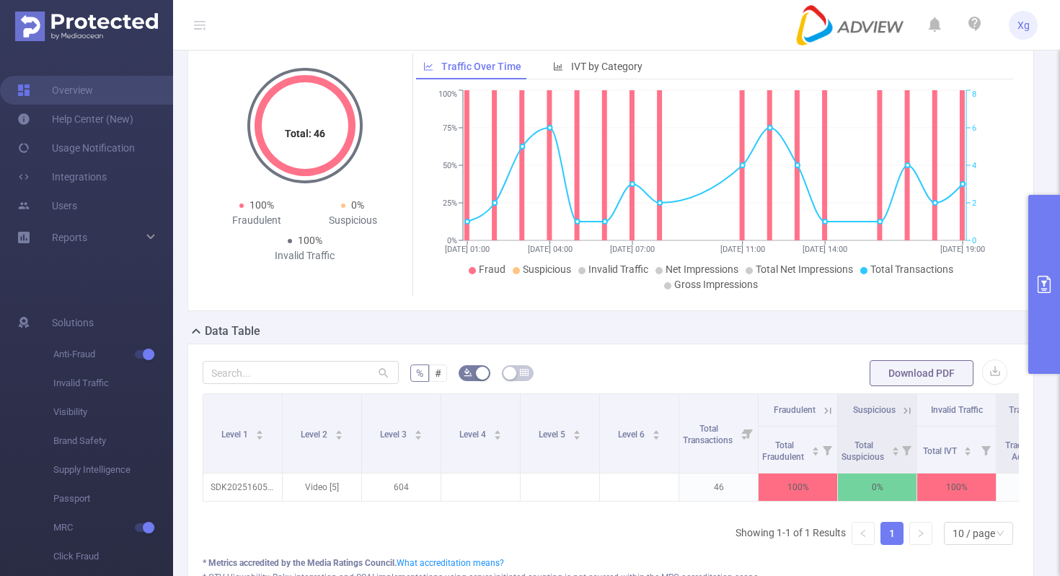
click at [1052, 278] on icon "primary" at bounding box center [1044, 284] width 17 height 17
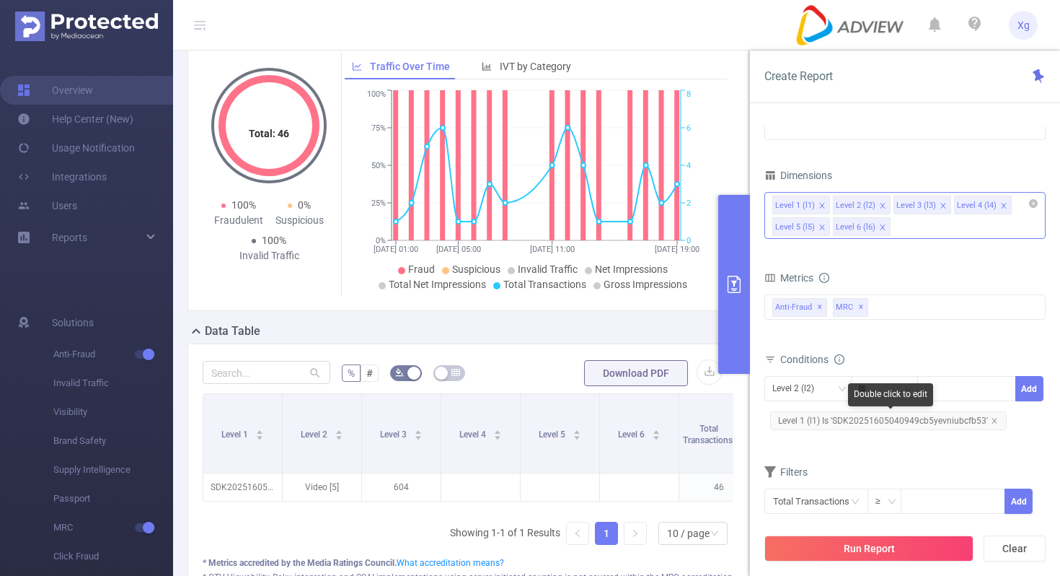
click at [895, 424] on span "Level 1 (l1) Is 'SDK20251605040949cb5yevniubcfb53'" at bounding box center [888, 420] width 237 height 19
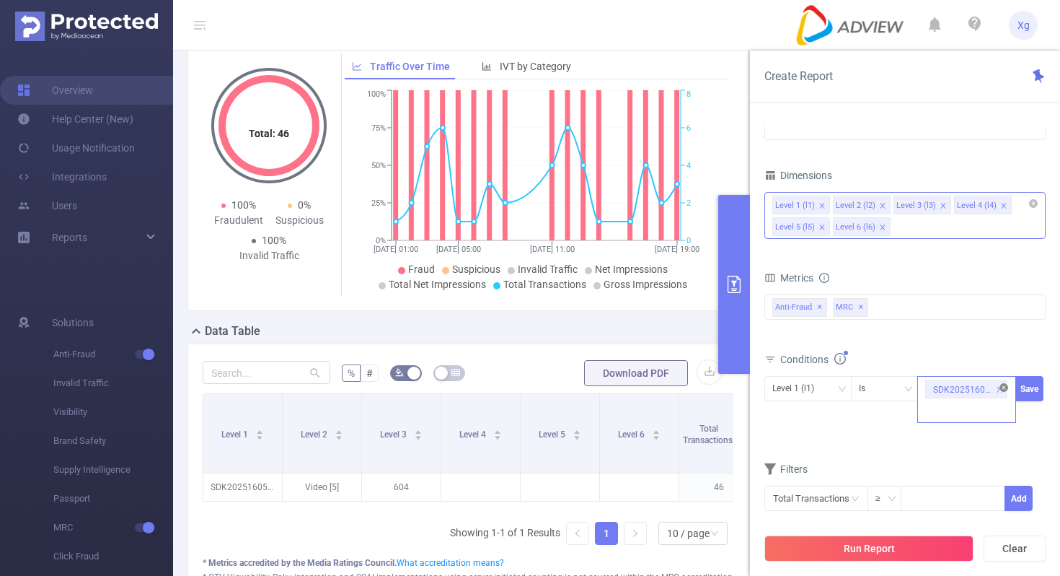
click at [1006, 390] on icon "icon: close-circle" at bounding box center [1004, 387] width 9 height 9
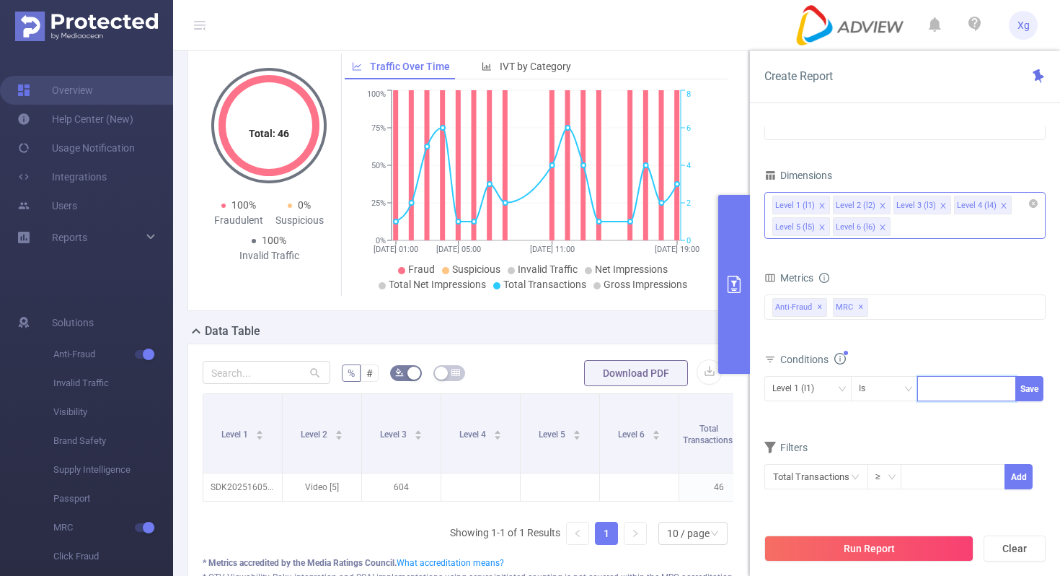
click at [977, 389] on div at bounding box center [966, 388] width 83 height 24
paste input "SDK20251004100953oebjbeoyud6pfc3"
type input "SDK20251004100953oebjbeoyud6pfc3"
click at [1029, 384] on button "Save" at bounding box center [1030, 388] width 28 height 25
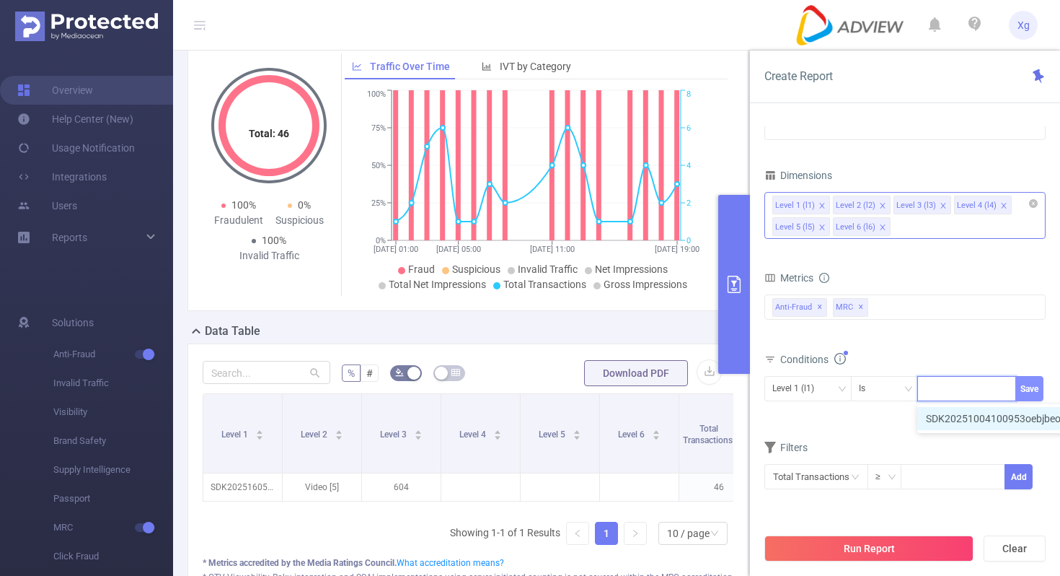
scroll to position [0, 0]
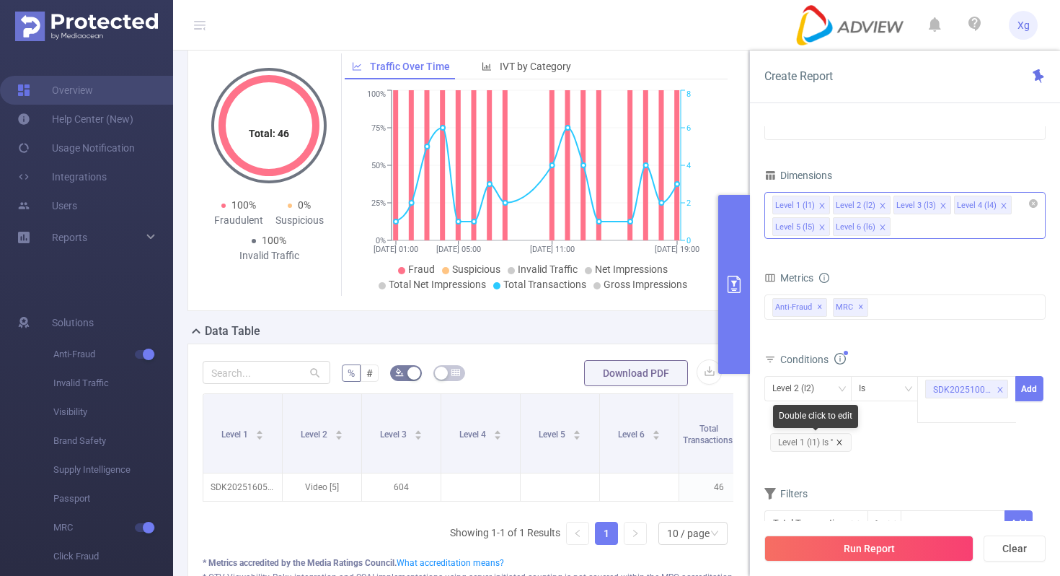
click at [840, 442] on icon "icon: close" at bounding box center [839, 441] width 5 height 5
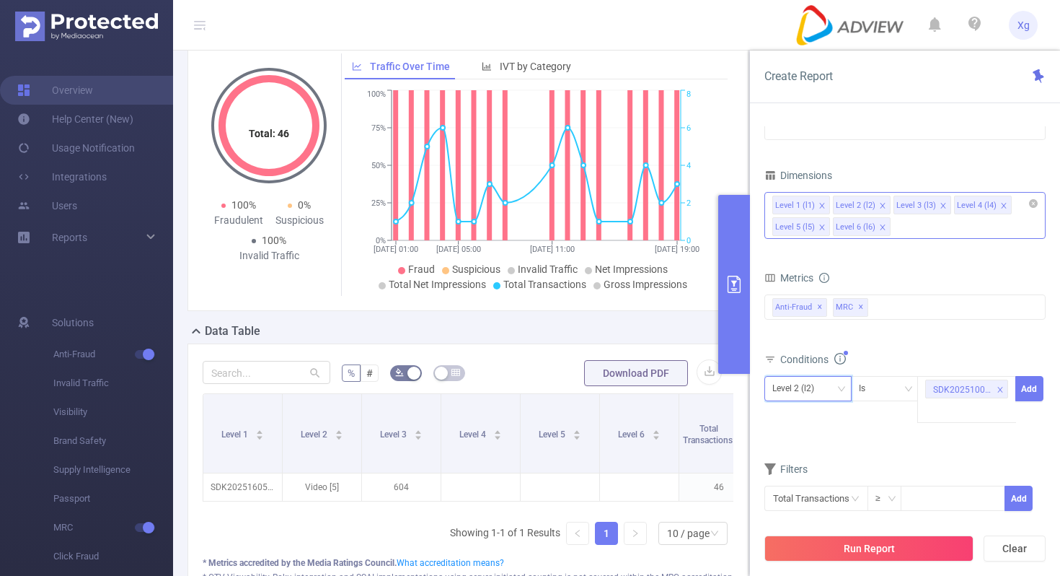
click at [840, 376] on div "Level 2 (l2)" at bounding box center [807, 388] width 71 height 24
click at [810, 426] on li "Level 1 (l1)" at bounding box center [808, 418] width 87 height 23
click at [1035, 386] on button "Add" at bounding box center [1030, 388] width 28 height 25
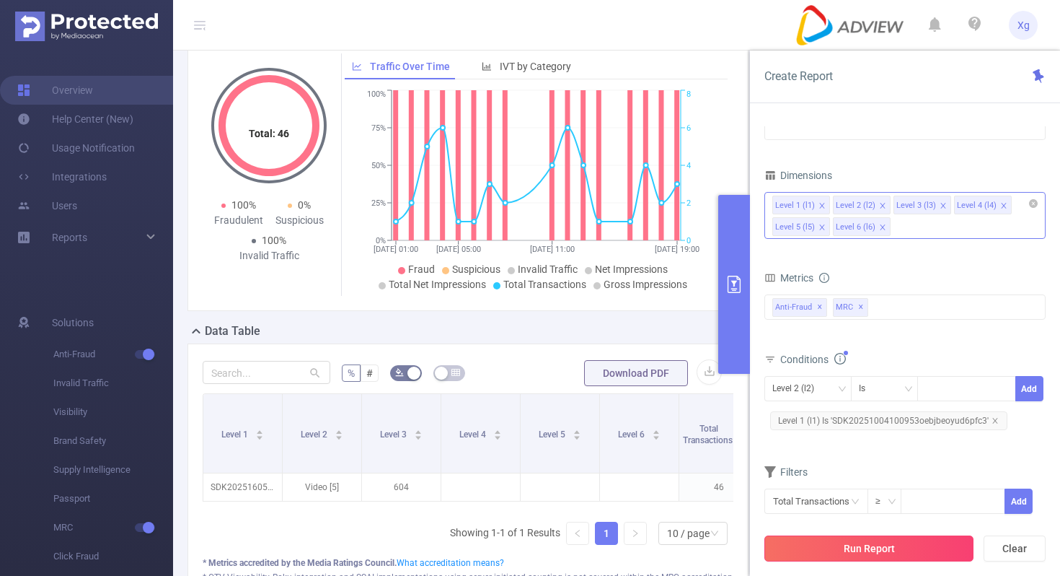
click at [891, 556] on button "Run Report" at bounding box center [869, 548] width 209 height 26
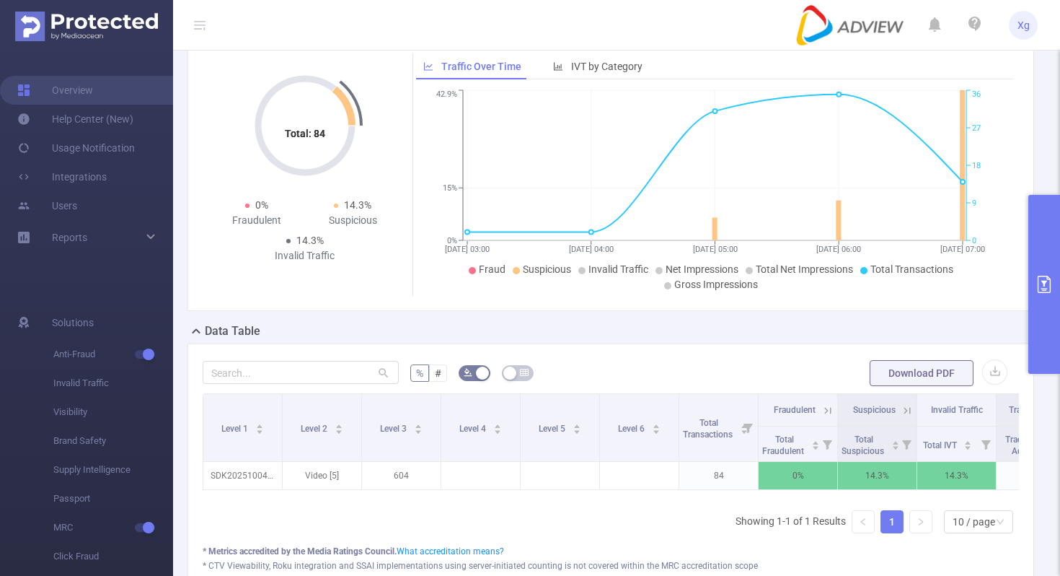
click at [1047, 310] on button "primary" at bounding box center [1045, 284] width 32 height 179
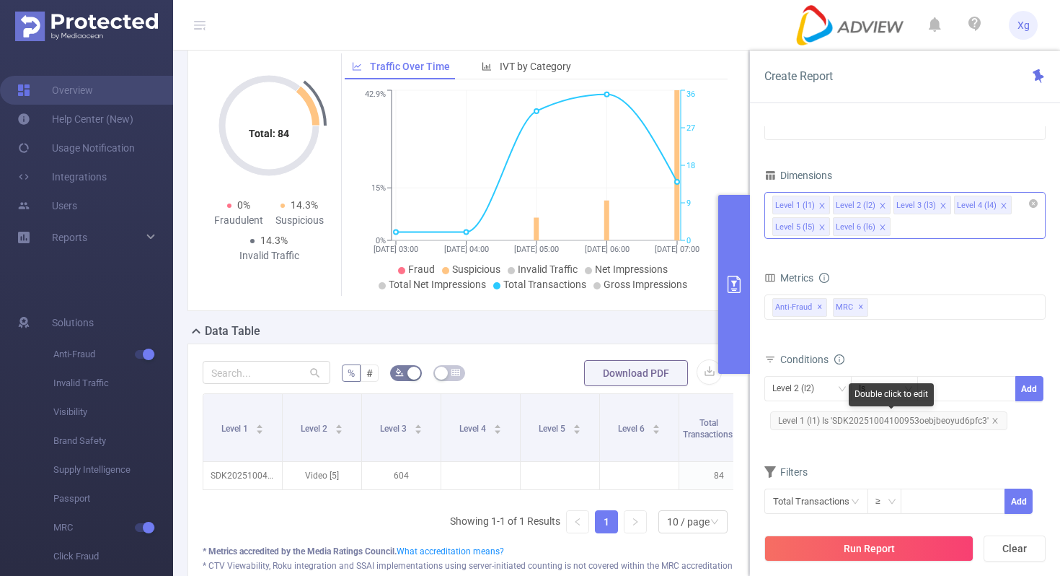
click at [898, 424] on span "Level 1 (l1) Is 'SDK20251004100953oebjbeoyud6pfc3'" at bounding box center [888, 420] width 237 height 19
click at [977, 420] on span "Level 1 (l1) Is 'SDK20251004100953oebjbeoyud6pfc3'" at bounding box center [888, 420] width 237 height 19
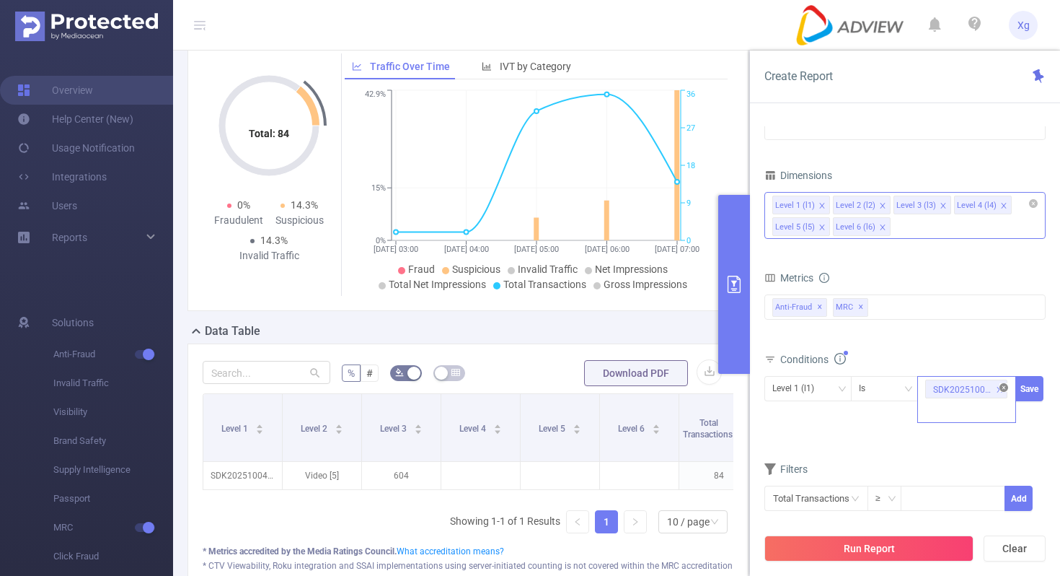
click at [1005, 389] on icon "icon: close-circle" at bounding box center [1004, 387] width 9 height 9
click at [983, 389] on div "SDK20251004100953oebjbeoyud6pfc3" at bounding box center [966, 388] width 83 height 24
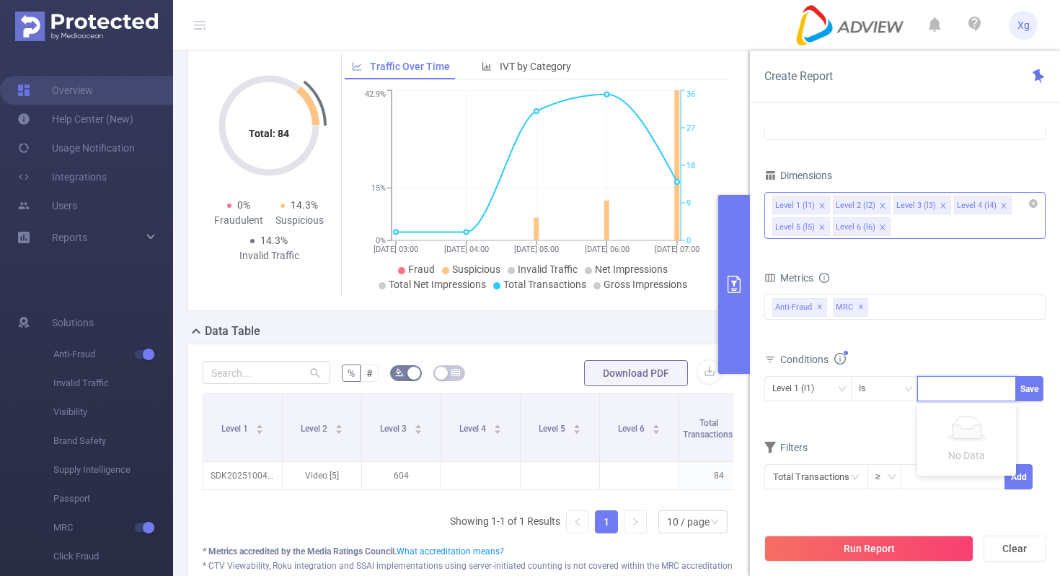
paste input "SDK202518040609168axdx2xc3z3gvuz"
type input "SDK202518040609168axdx2xc3z3gvuz"
click at [1030, 389] on button "Save" at bounding box center [1030, 388] width 28 height 25
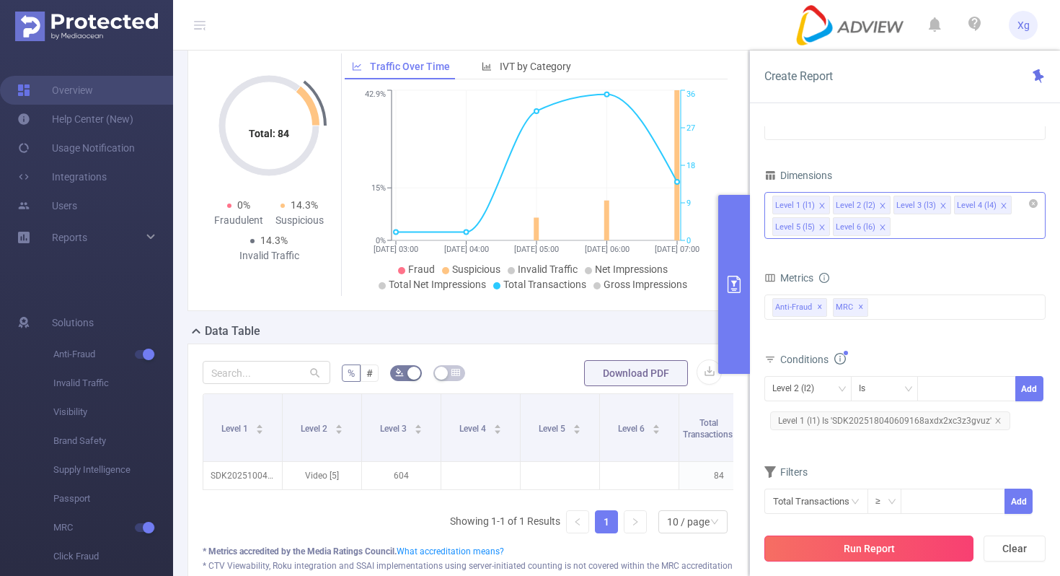
click at [876, 548] on button "Run Report" at bounding box center [869, 548] width 209 height 26
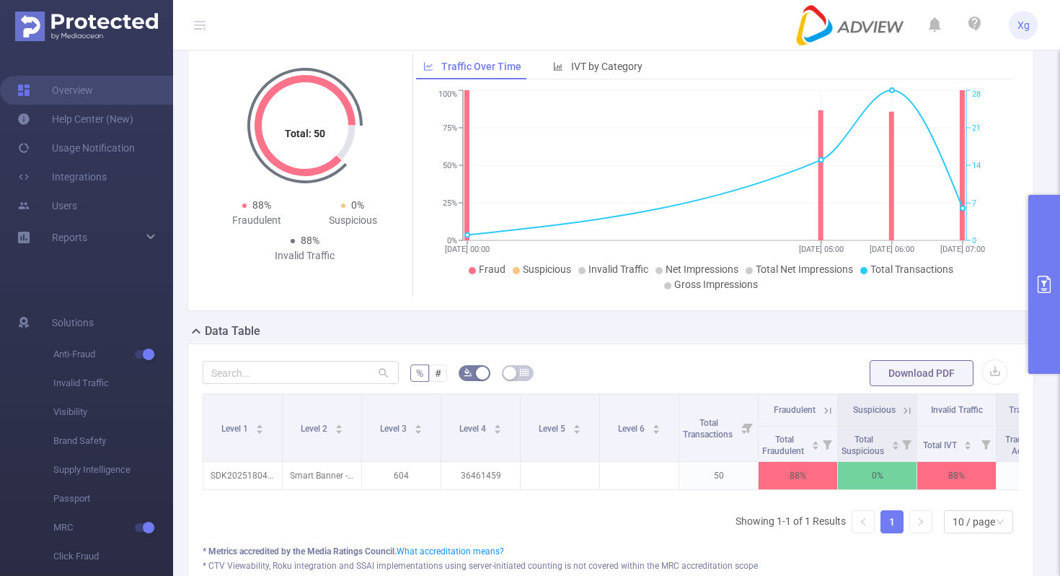
click at [1029, 244] on button "primary" at bounding box center [1045, 284] width 32 height 179
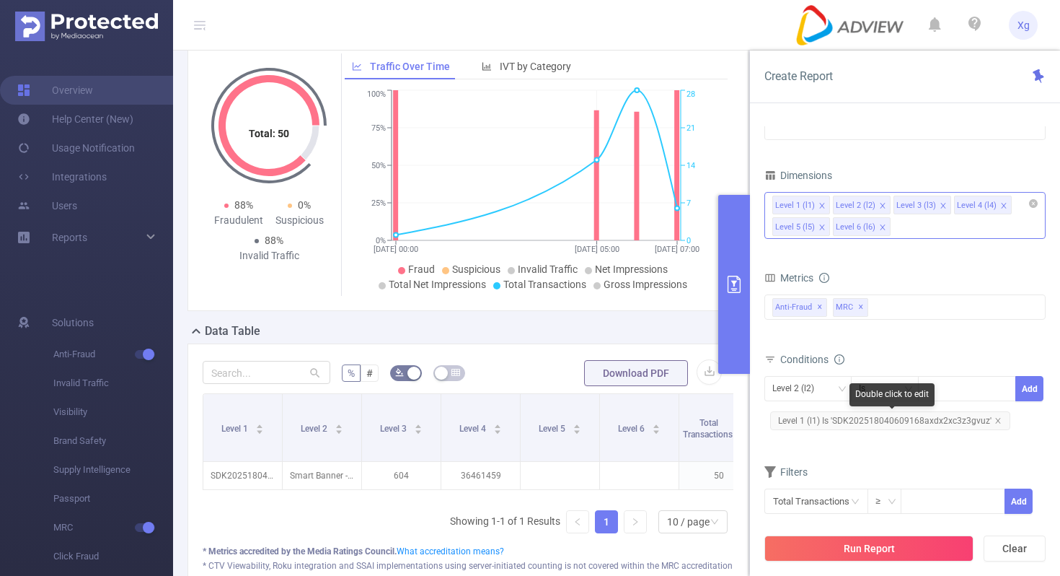
click at [820, 414] on span "Level 1 (l1) Is 'SDK202518040609168axdx2xc3z3gvuz'" at bounding box center [890, 420] width 240 height 19
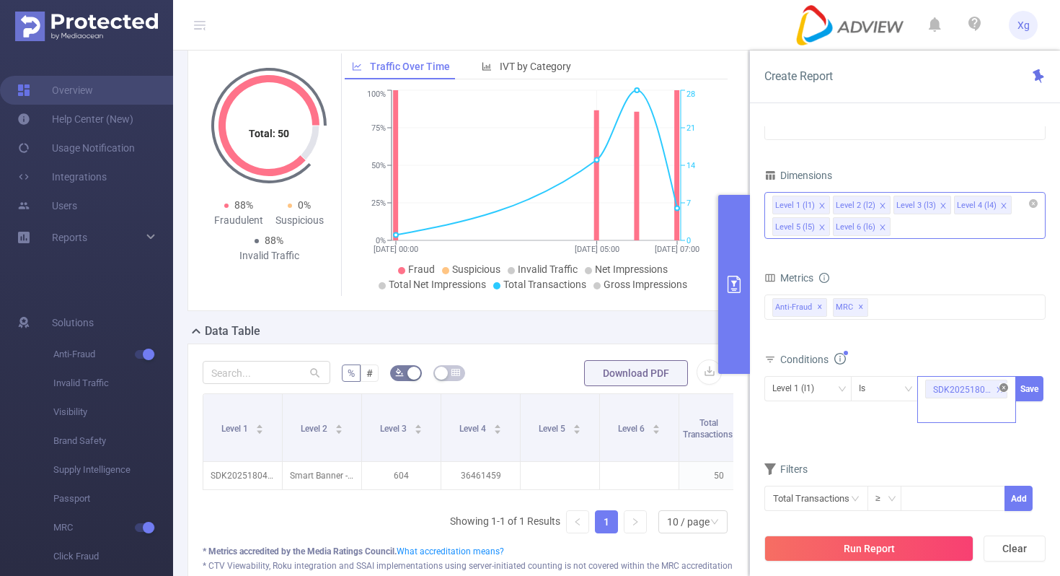
click at [1001, 384] on icon "icon: close-circle" at bounding box center [1004, 387] width 9 height 9
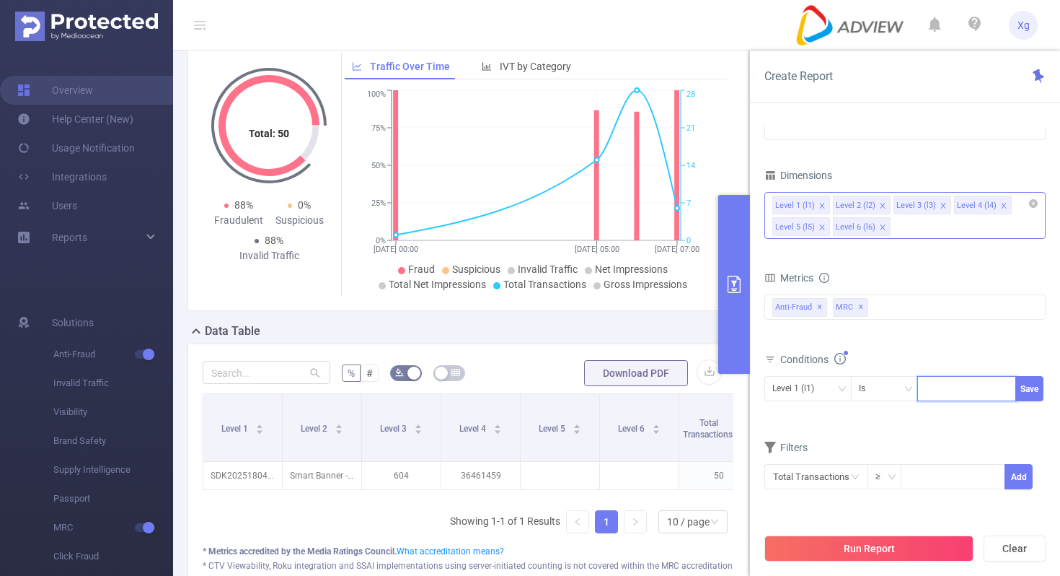
click at [975, 386] on div at bounding box center [966, 388] width 83 height 24
paste input "SDK20250904090921mbkafbo2prpcias"
type input "SDK20250904090921mbkafbo2prpcias"
click at [1034, 384] on button "Save" at bounding box center [1030, 388] width 28 height 25
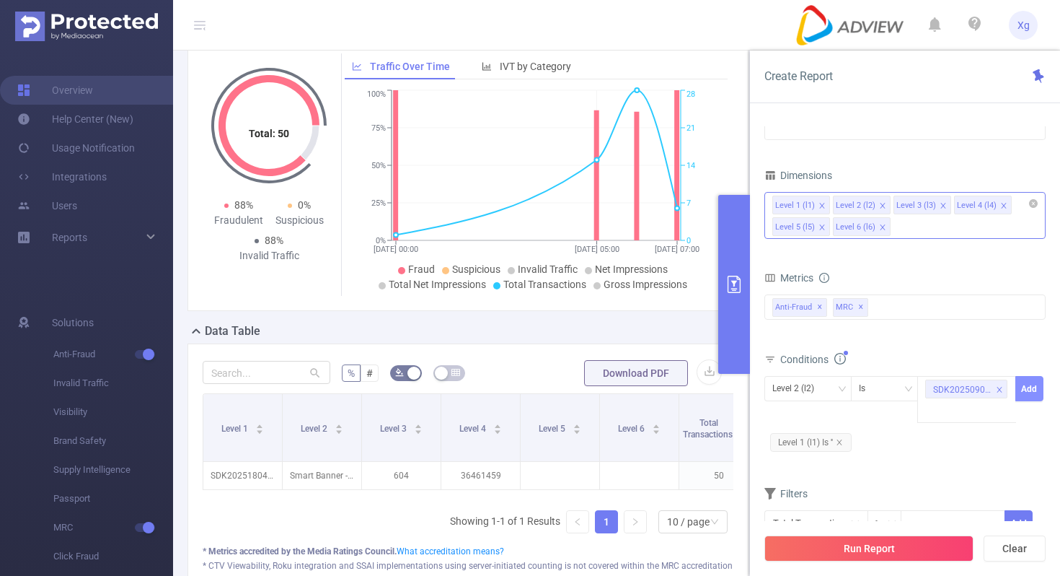
scroll to position [0, 0]
click at [842, 440] on icon "icon: close" at bounding box center [839, 442] width 7 height 7
click at [836, 392] on div "Level 2 (l2)" at bounding box center [807, 388] width 71 height 24
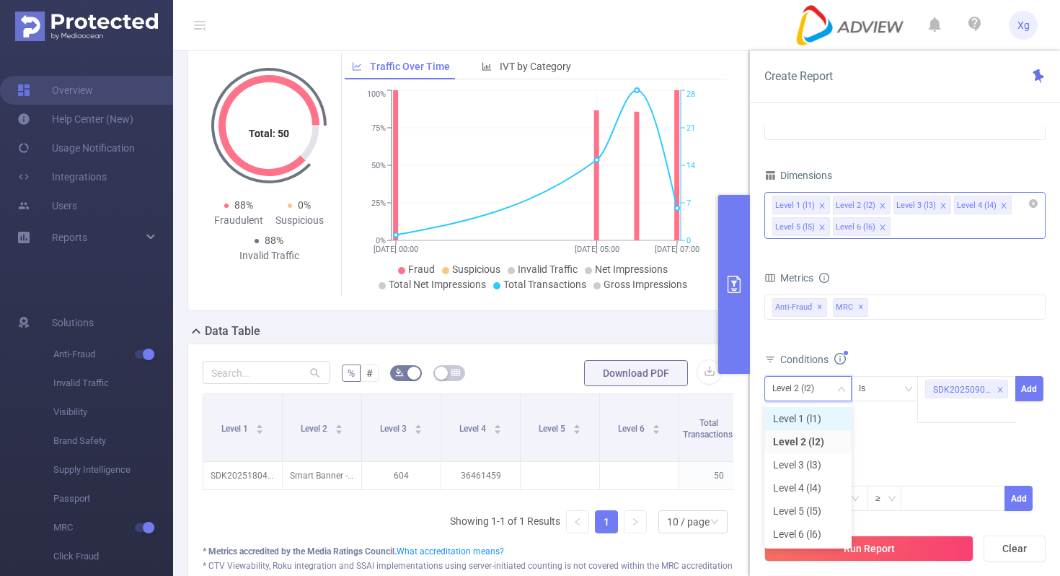
click at [809, 425] on li "Level 1 (l1)" at bounding box center [808, 418] width 87 height 23
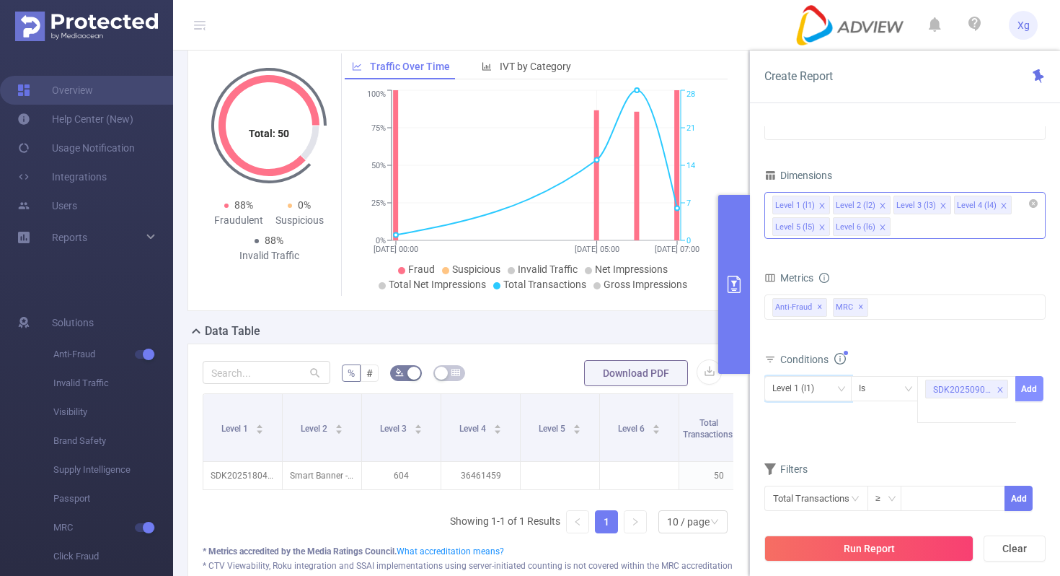
click at [1023, 385] on button "Add" at bounding box center [1030, 388] width 28 height 25
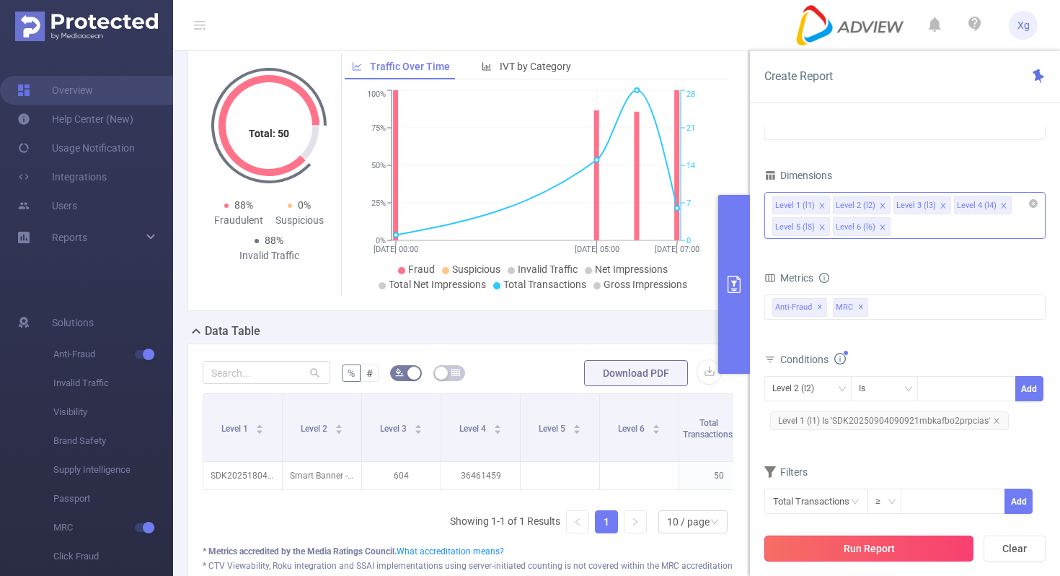
click at [867, 553] on button "Run Report" at bounding box center [869, 548] width 209 height 26
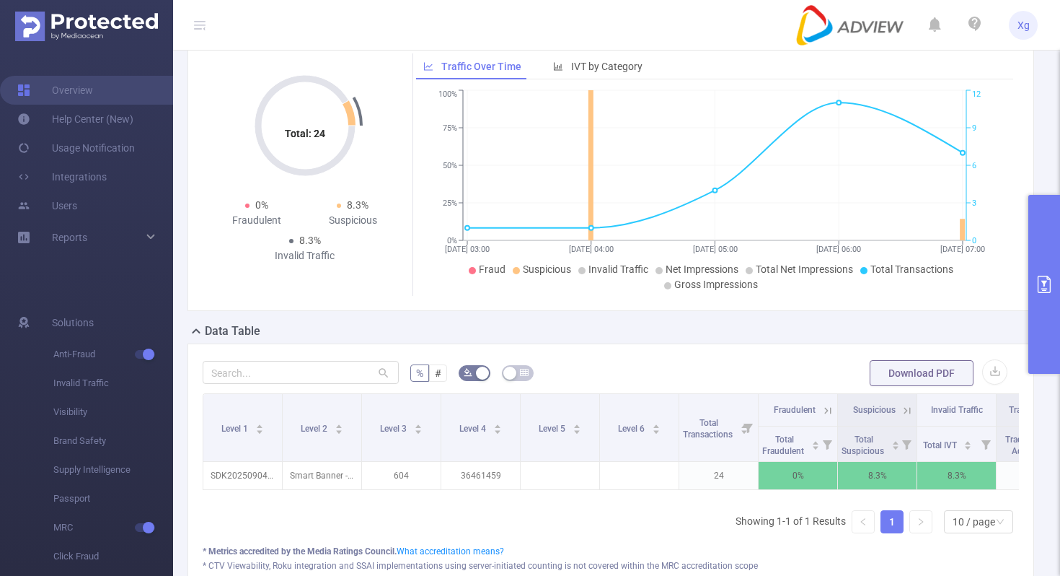
click at [1056, 287] on button "primary" at bounding box center [1045, 284] width 32 height 179
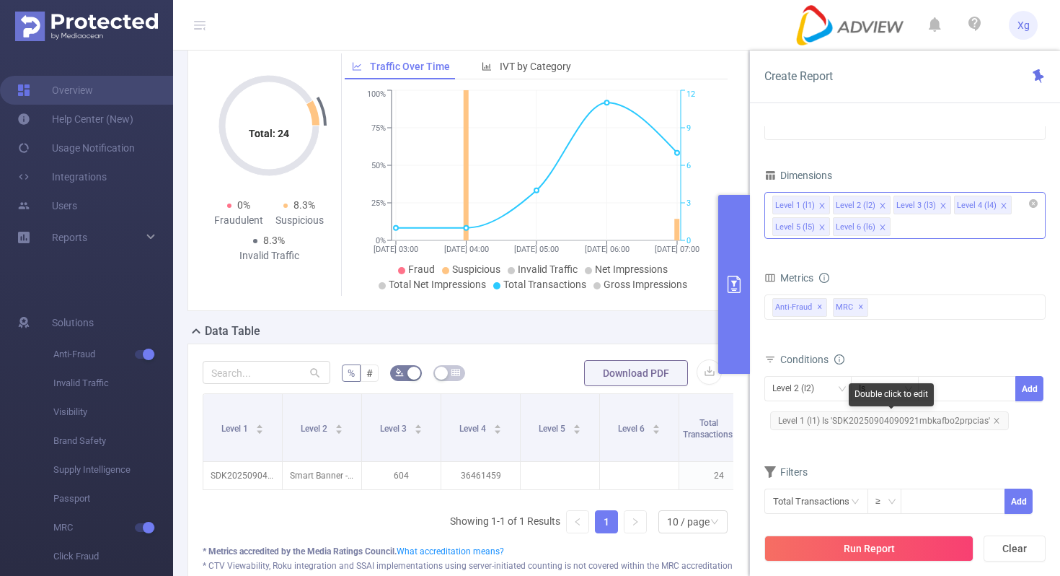
click at [908, 416] on span "Level 1 (l1) Is 'SDK20250904090921mbkafbo2prpcias'" at bounding box center [889, 420] width 239 height 19
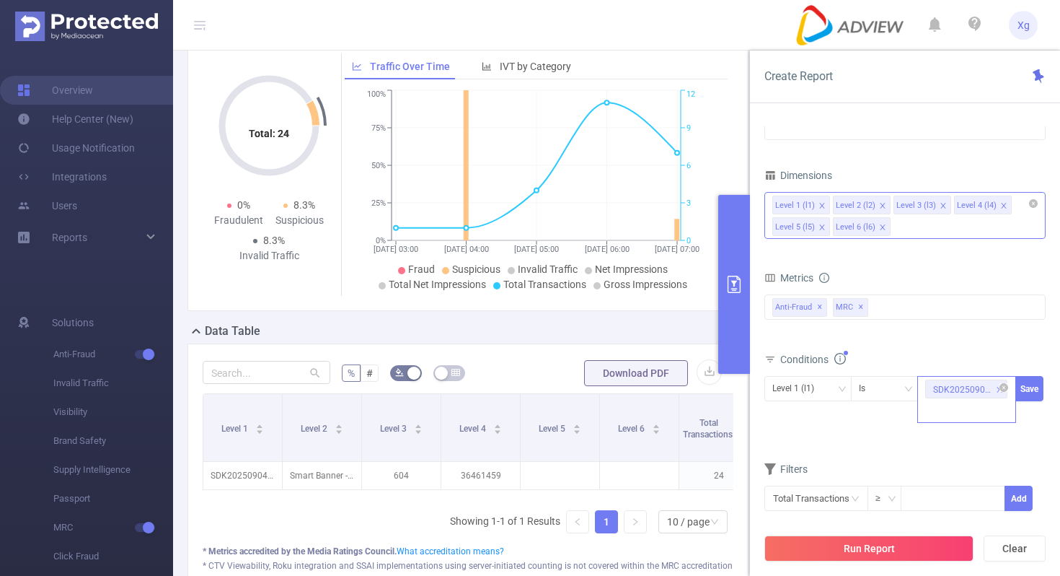
click at [1004, 381] on li "SDK20250904090921mbkafbo2prpcias" at bounding box center [966, 388] width 82 height 19
click at [969, 385] on div "SDK20250904090921mbkafbo2prpcias" at bounding box center [962, 389] width 58 height 19
click at [1003, 388] on icon "icon: close-circle" at bounding box center [1004, 387] width 9 height 9
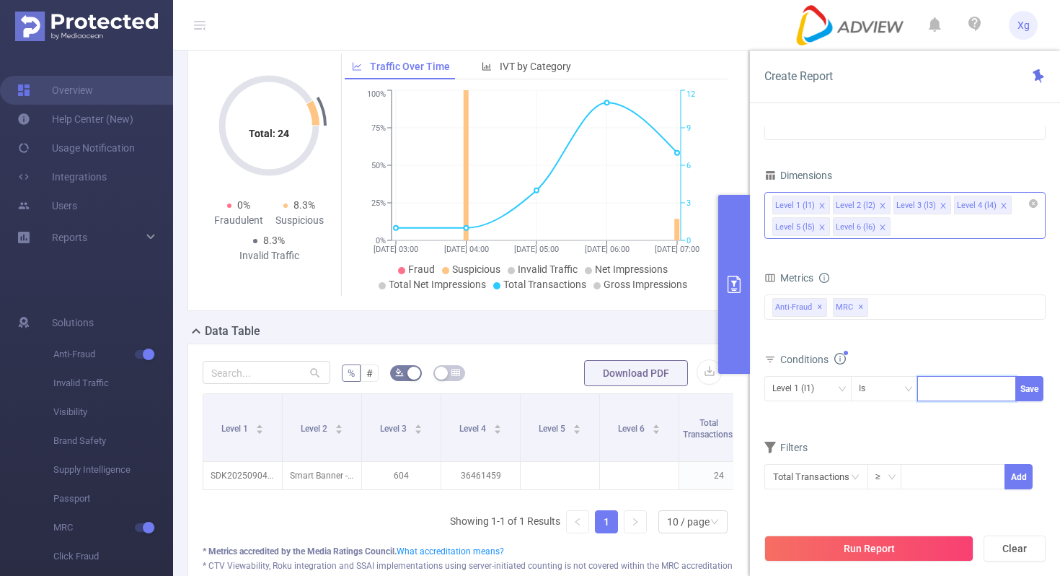
click at [966, 389] on div at bounding box center [966, 388] width 83 height 24
paste input "SDK2025100410095774oprpwcd4tvsxi"
type input "SDK2025100410095774oprpwcd4tvsxi"
click at [1031, 388] on button "Save" at bounding box center [1030, 388] width 28 height 25
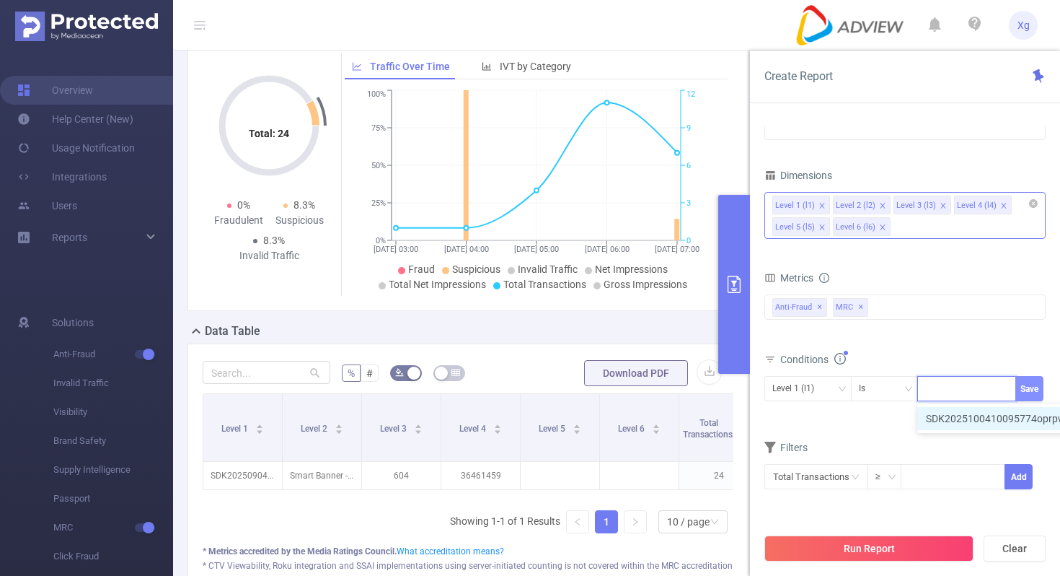
scroll to position [0, 0]
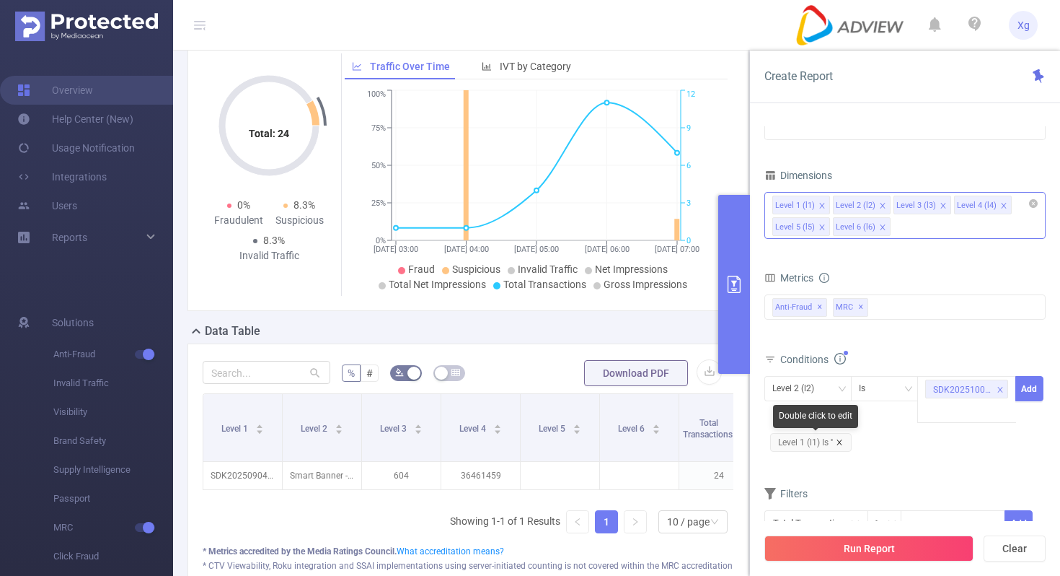
click at [841, 444] on icon "icon: close" at bounding box center [839, 442] width 7 height 7
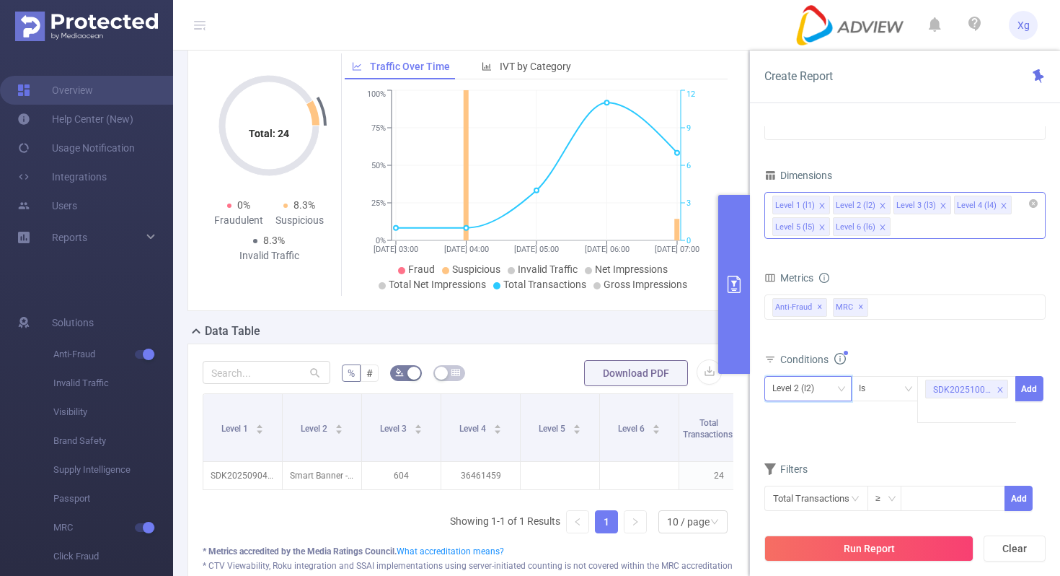
click at [837, 385] on div "Level 2 (l2)" at bounding box center [807, 388] width 71 height 24
click at [815, 424] on li "Level 1 (l1)" at bounding box center [808, 418] width 87 height 23
click at [1028, 384] on button "Add" at bounding box center [1030, 388] width 28 height 25
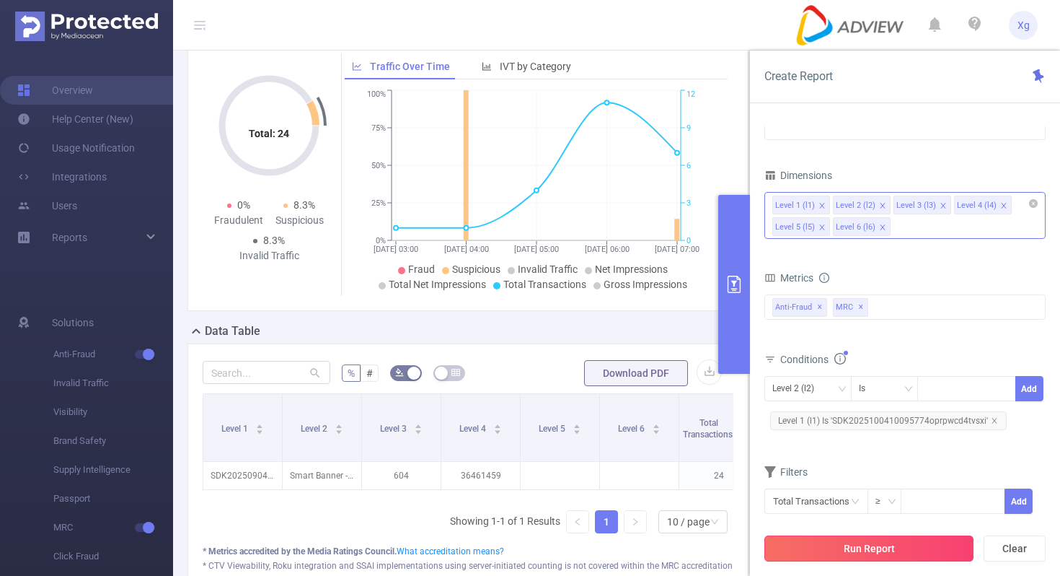
click at [869, 547] on button "Run Report" at bounding box center [869, 548] width 209 height 26
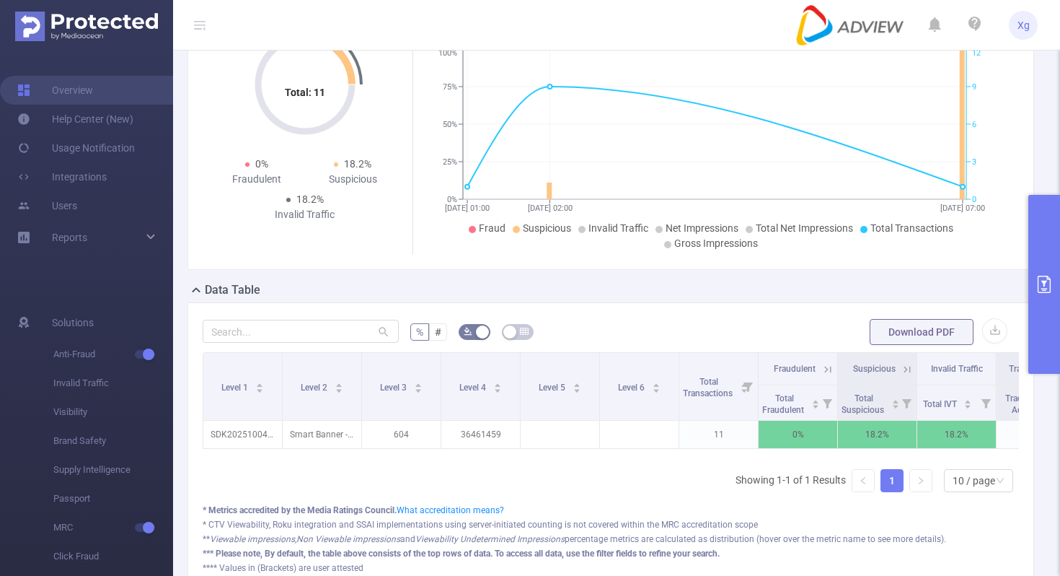
scroll to position [119, 0]
click at [1043, 307] on button "primary" at bounding box center [1045, 284] width 32 height 179
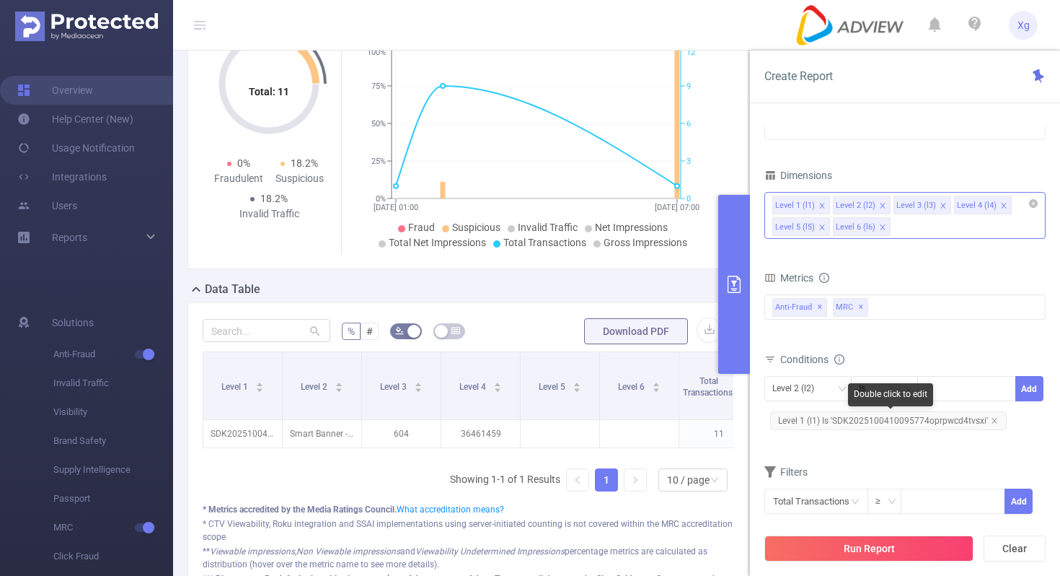
click at [905, 422] on span "Level 1 (l1) Is 'SDK2025100410095774oprpwcd4tvsxi'" at bounding box center [888, 420] width 237 height 19
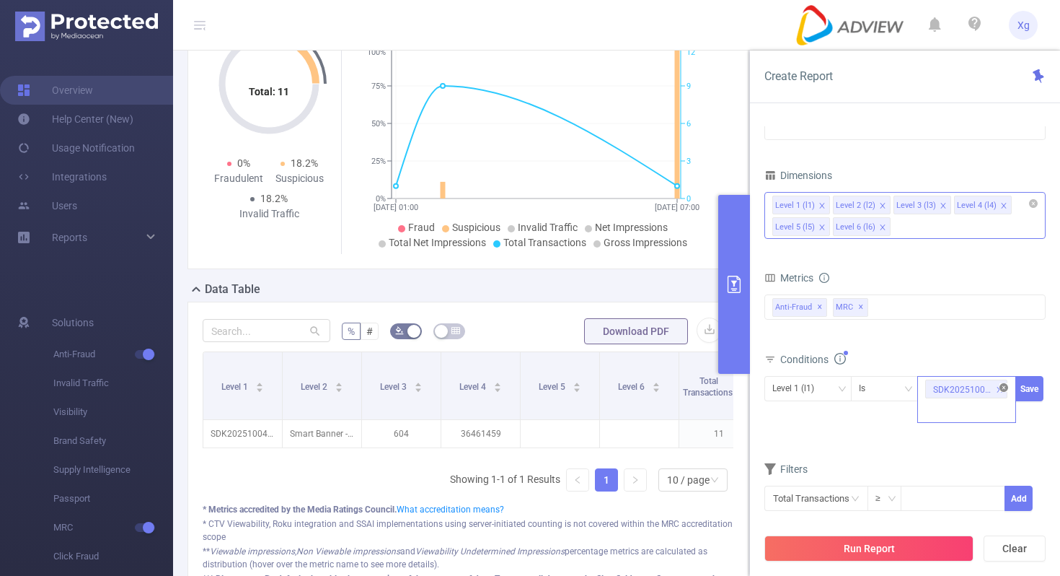
click at [1005, 389] on icon "icon: close-circle" at bounding box center [1004, 387] width 9 height 9
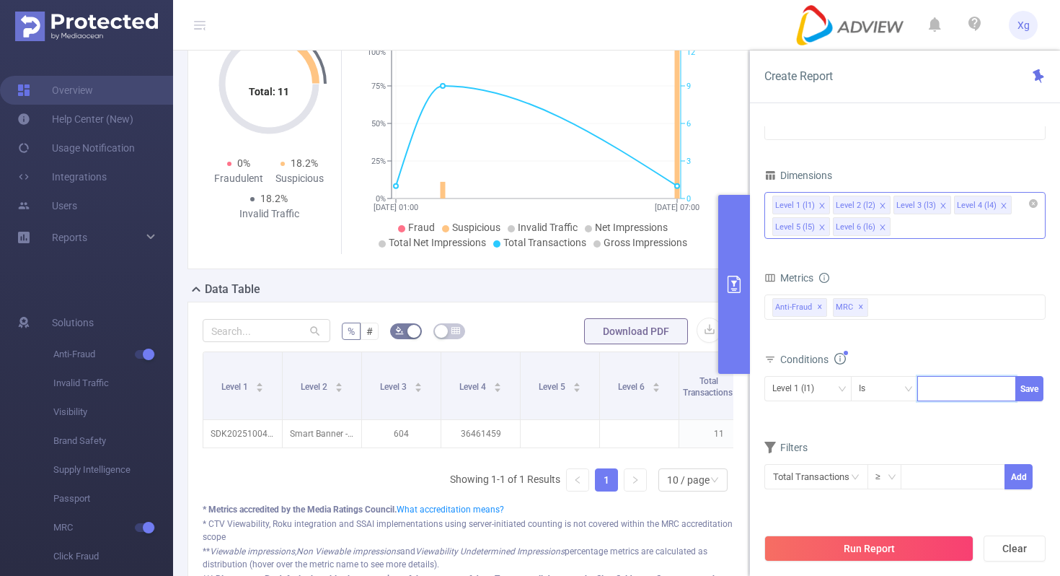
click at [985, 391] on div at bounding box center [966, 388] width 83 height 24
paste input "SDK20250730070709zh8jg140s0mcxle"
type input "SDK20250730070709zh8jg140s0mcxle"
click at [1032, 387] on button "Save" at bounding box center [1030, 388] width 28 height 25
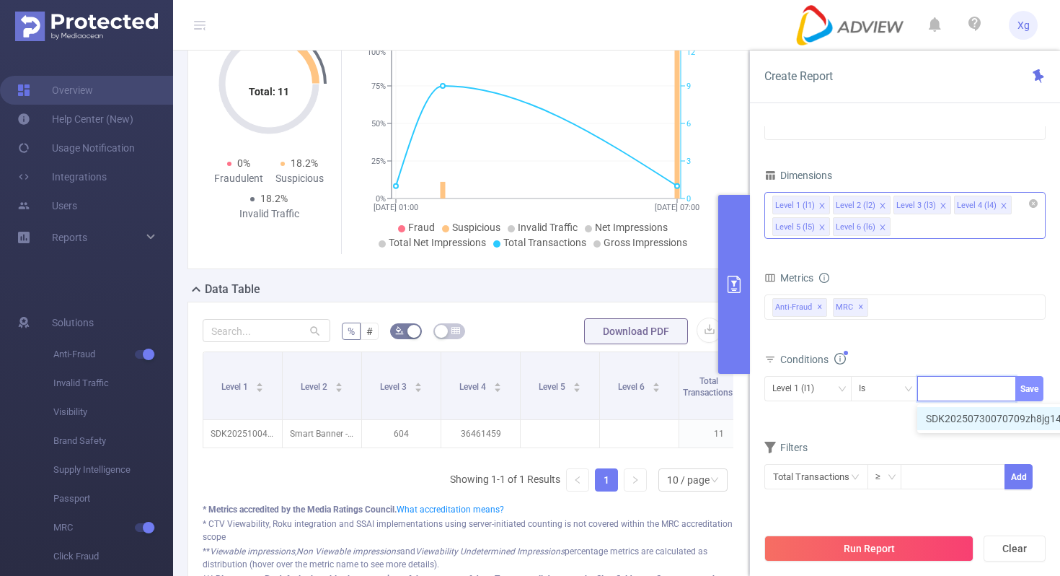
scroll to position [0, 0]
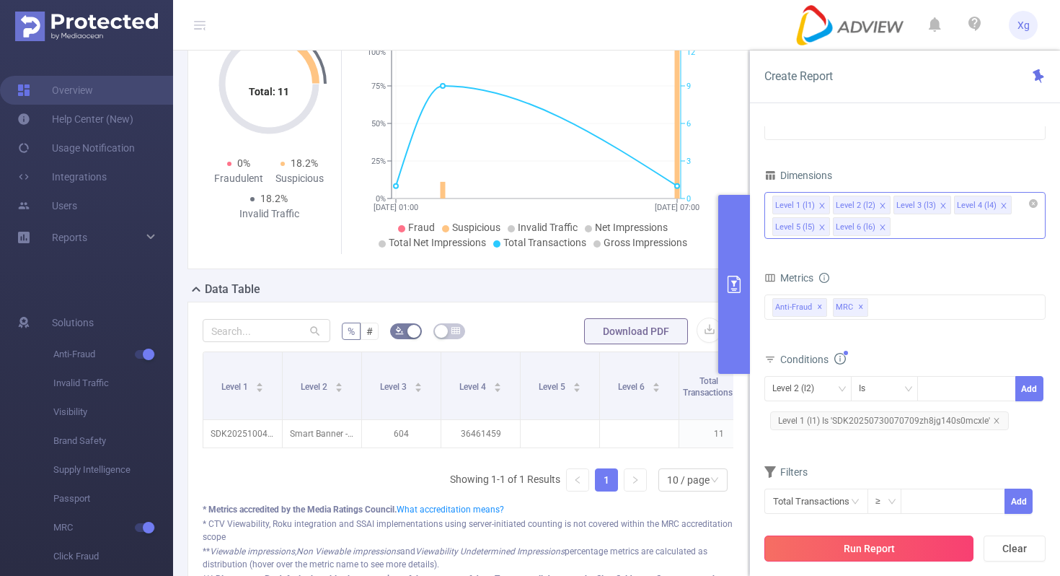
click at [853, 537] on button "Run Report" at bounding box center [869, 548] width 209 height 26
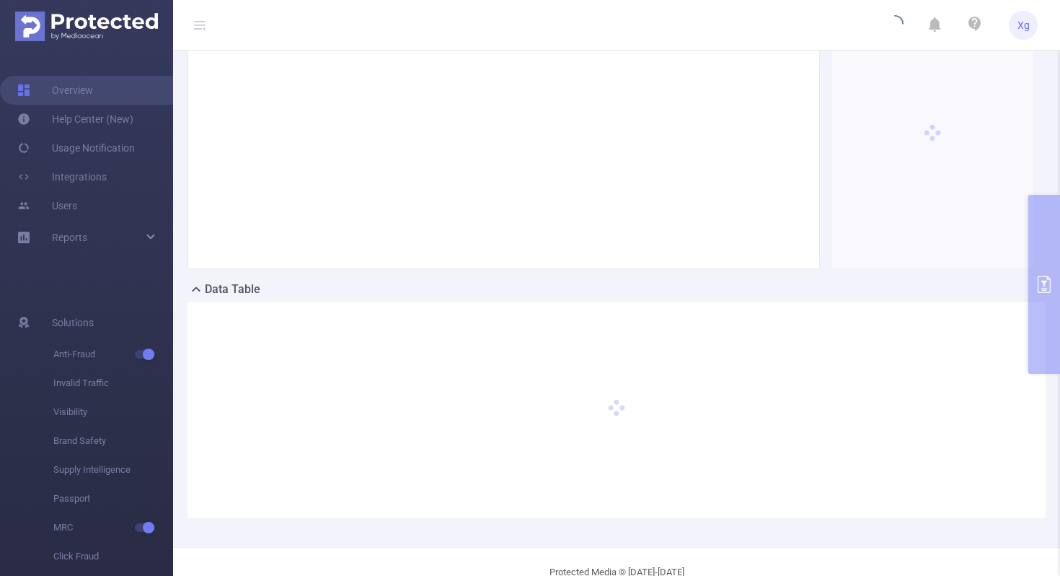
click at [853, 537] on div "PID: AdView > Time Range: [DATE] 00:00 - [DATE] 23:59 > Time Zone: +08:00 > 6 D…" at bounding box center [616, 238] width 887 height 615
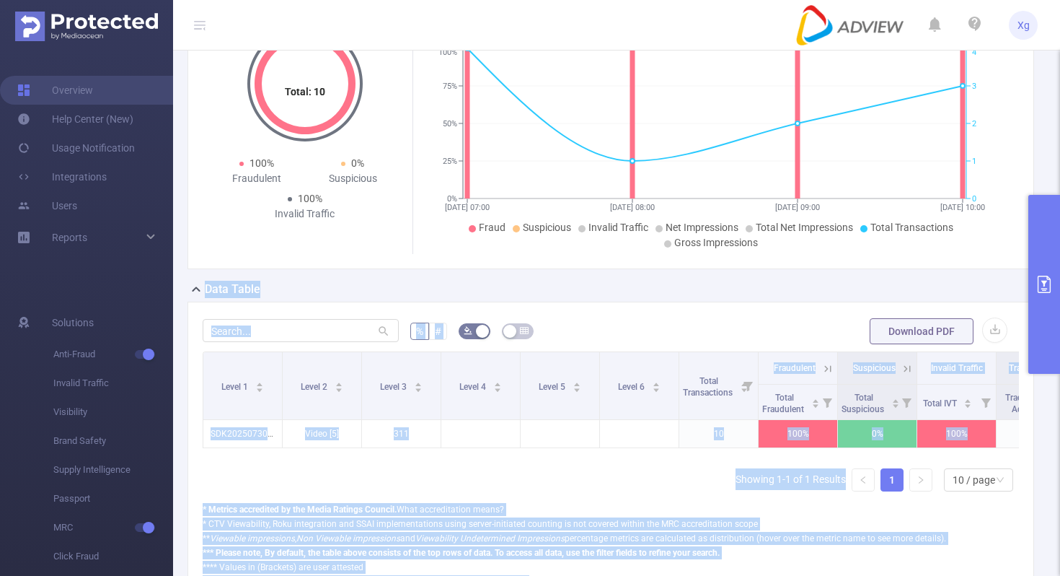
click at [1047, 236] on button "primary" at bounding box center [1045, 284] width 32 height 179
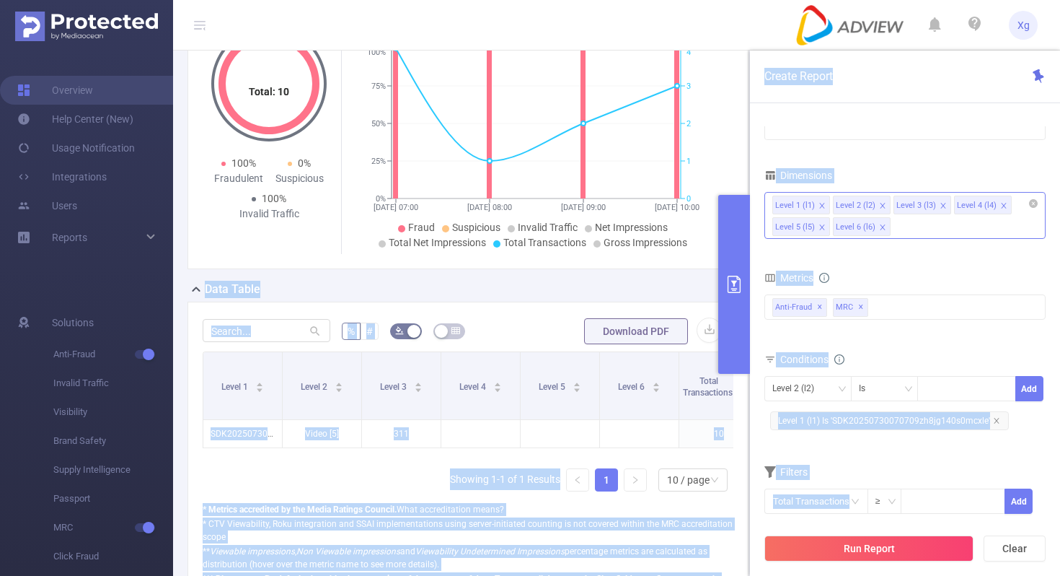
click at [884, 426] on span "Level 1 (l1) Is 'SDK20250730070709zh8jg140s0mcxle'" at bounding box center [889, 420] width 239 height 19
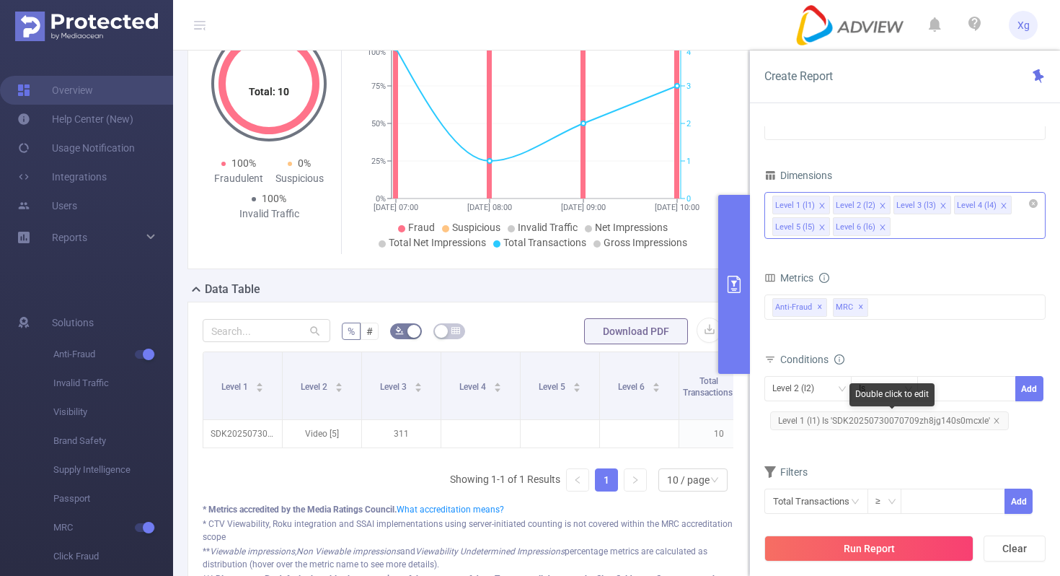
click at [884, 426] on span "Level 1 (l1) Is 'SDK20250730070709zh8jg140s0mcxle'" at bounding box center [889, 420] width 239 height 19
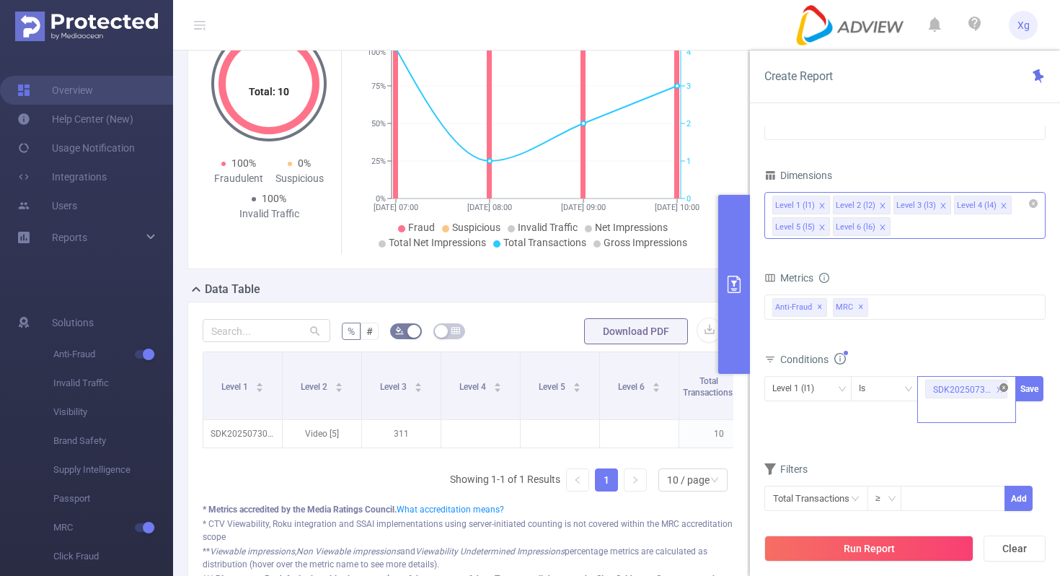
click at [1002, 389] on icon "icon: close-circle" at bounding box center [1004, 387] width 9 height 9
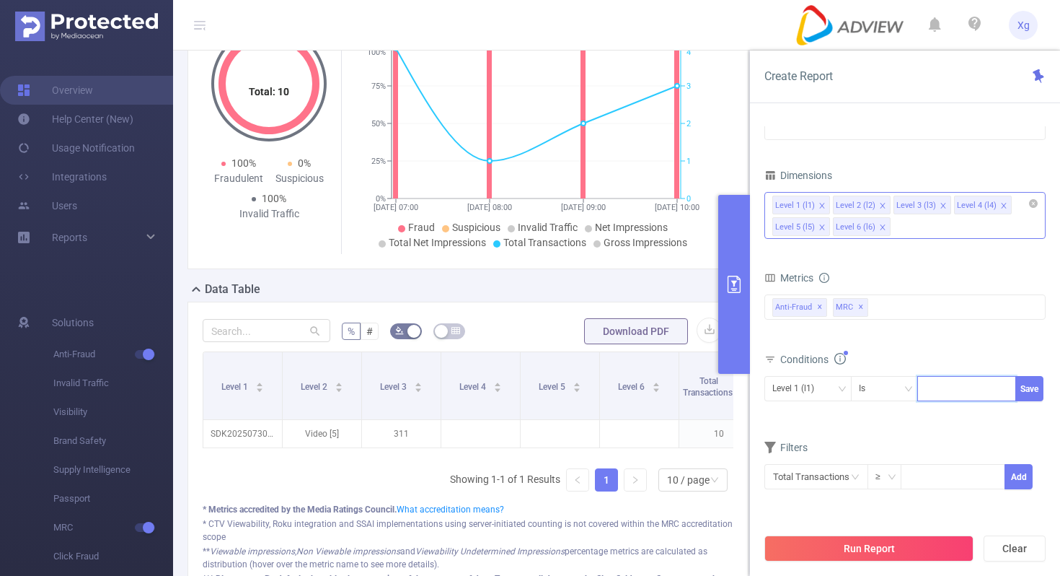
click at [933, 397] on div at bounding box center [966, 388] width 83 height 24
paste input "SDK20251704050958ax5r6rjo88mayyp"
type input "SDK20251704050958ax5r6rjo88mayyp"
click at [1026, 389] on button "Save" at bounding box center [1030, 388] width 28 height 25
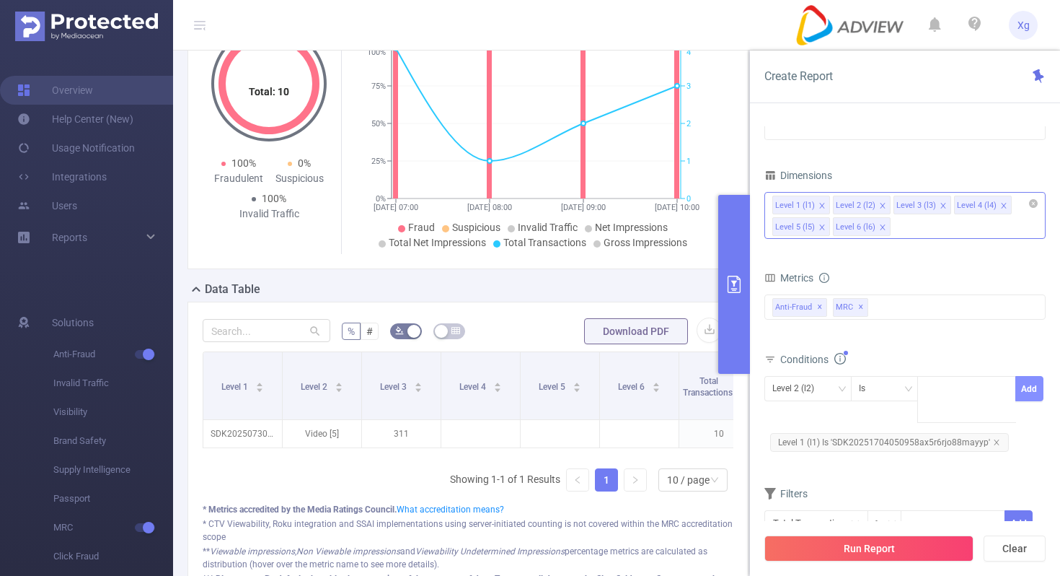
scroll to position [0, 0]
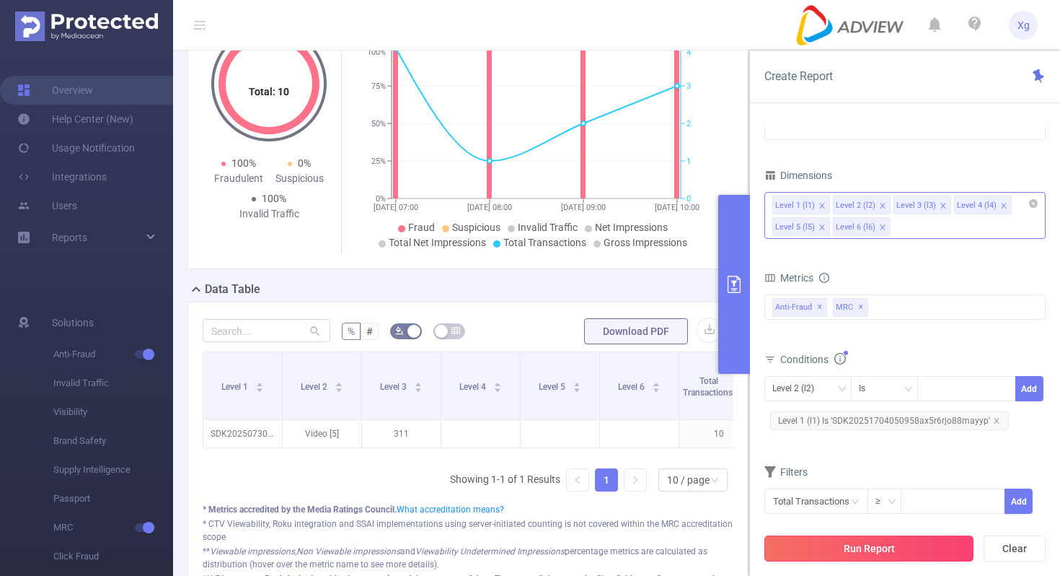
click at [843, 548] on button "Run Report" at bounding box center [869, 548] width 209 height 26
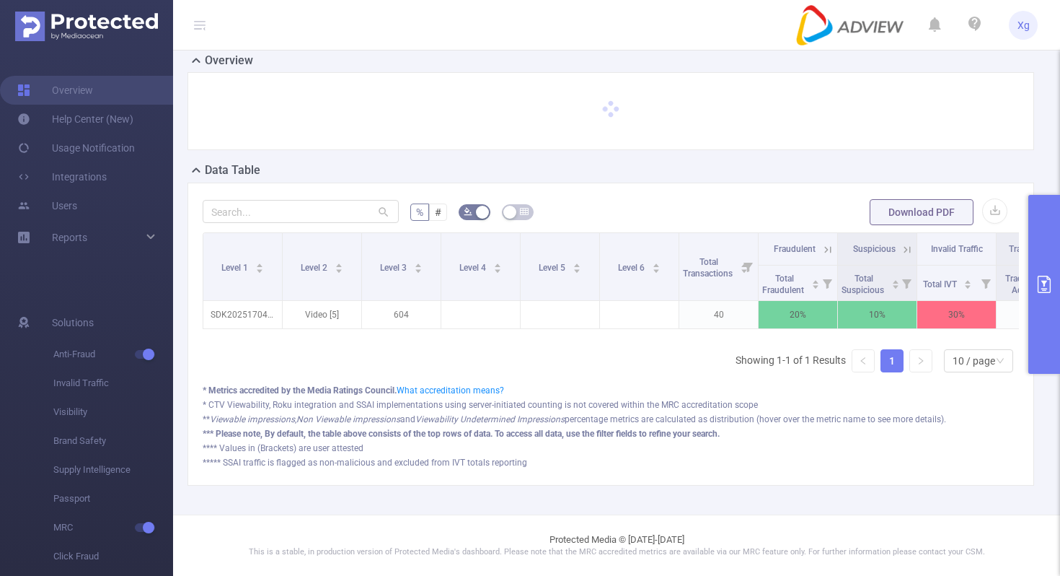
scroll to position [43, 0]
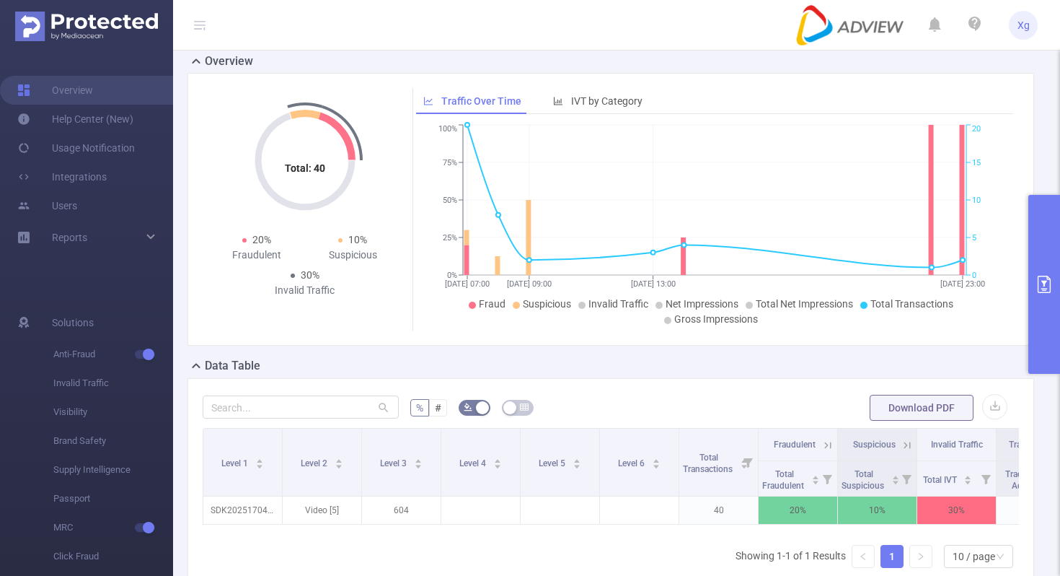
click at [1060, 245] on button "primary" at bounding box center [1045, 284] width 32 height 179
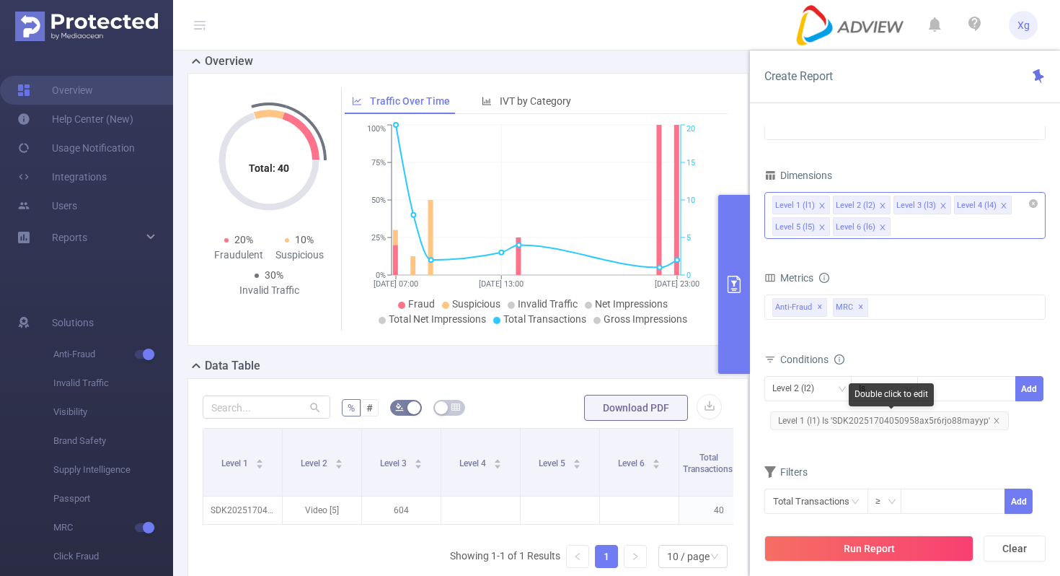
click at [866, 417] on span "Level 1 (l1) Is 'SDK20251704050958ax5r6rjo88mayyp'" at bounding box center [889, 420] width 239 height 19
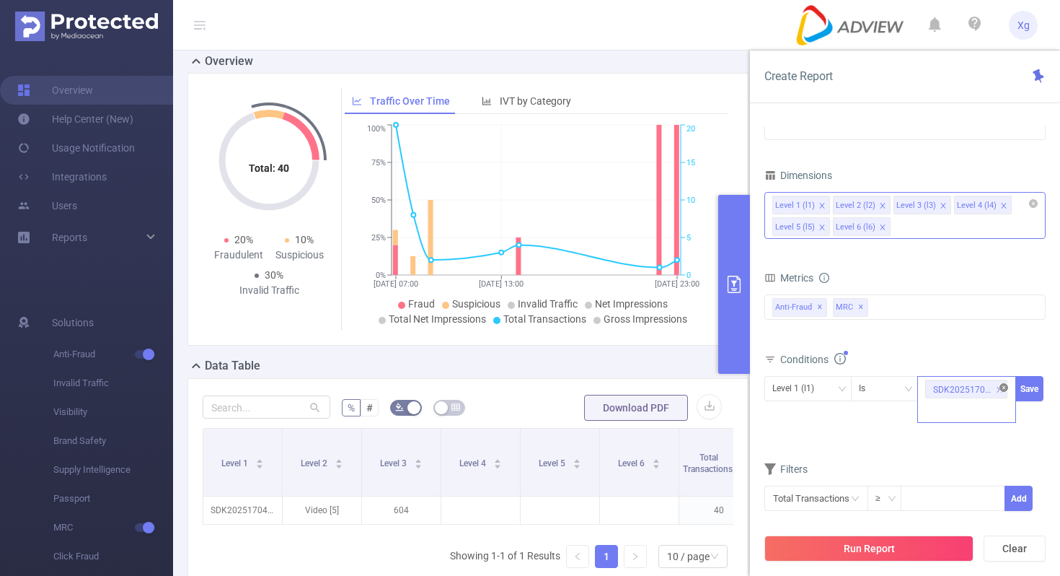
click at [1001, 389] on icon "icon: close-circle" at bounding box center [1004, 387] width 9 height 9
click at [968, 389] on div "SDK20251704050958ax5r6rjo88mayyp" at bounding box center [966, 388] width 83 height 24
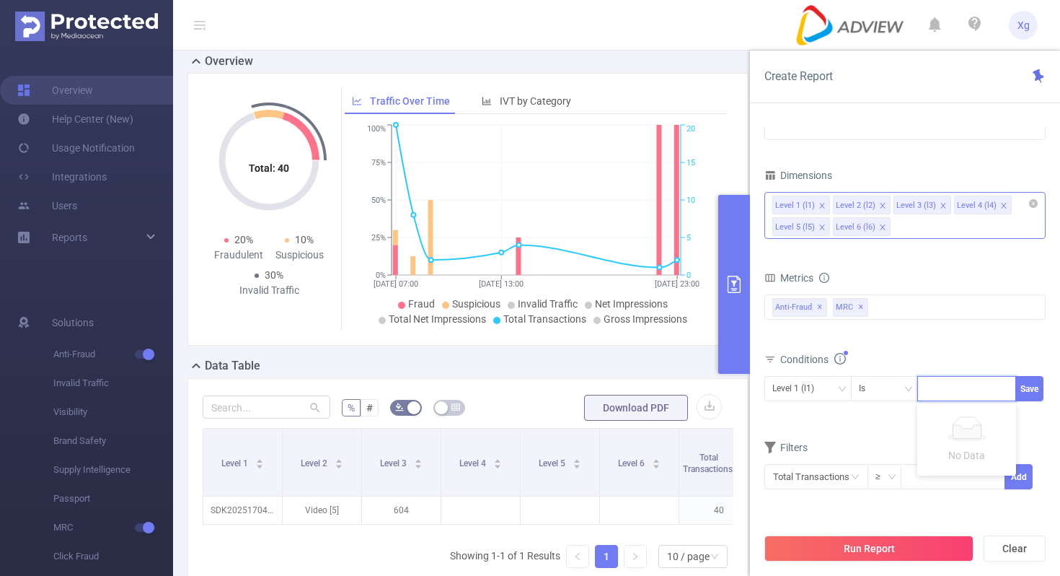
paste input "SDK20251004100955r8tbqb4efq49m5g"
type input "SDK20251004100955r8tbqb4efq49m5g"
click at [1029, 389] on button "Save" at bounding box center [1030, 388] width 28 height 25
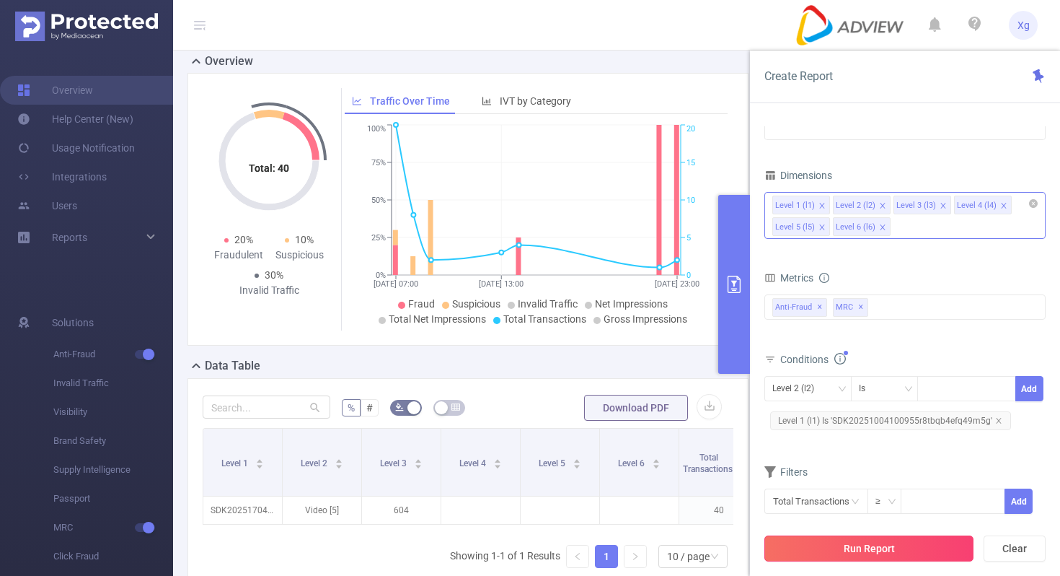
click at [862, 553] on button "Run Report" at bounding box center [869, 548] width 209 height 26
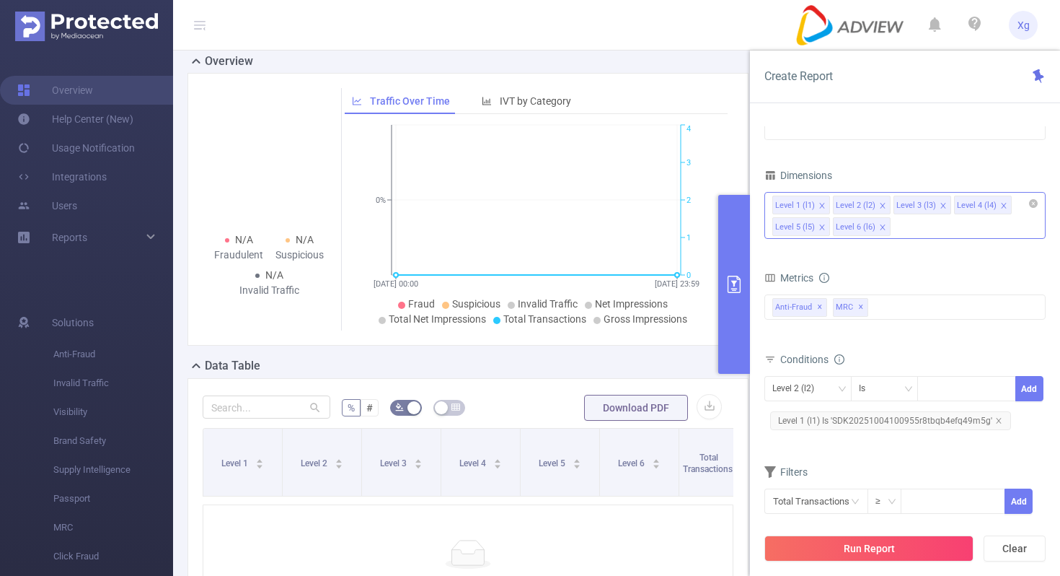
click at [328, 293] on div "N/A Fraudulent N/A Suspicious N/A Invalid Traffic" at bounding box center [268, 195] width 121 height 215
drag, startPoint x: 328, startPoint y: 293, endPoint x: 320, endPoint y: 293, distance: 7.9
click at [320, 293] on div "N/A Fraudulent N/A Suspicious N/A Invalid Traffic" at bounding box center [268, 195] width 121 height 215
click at [959, 420] on span "Level 1 (l1) Is 'SDK20251004100955r8tbqb4efq49m5g'" at bounding box center [890, 420] width 241 height 19
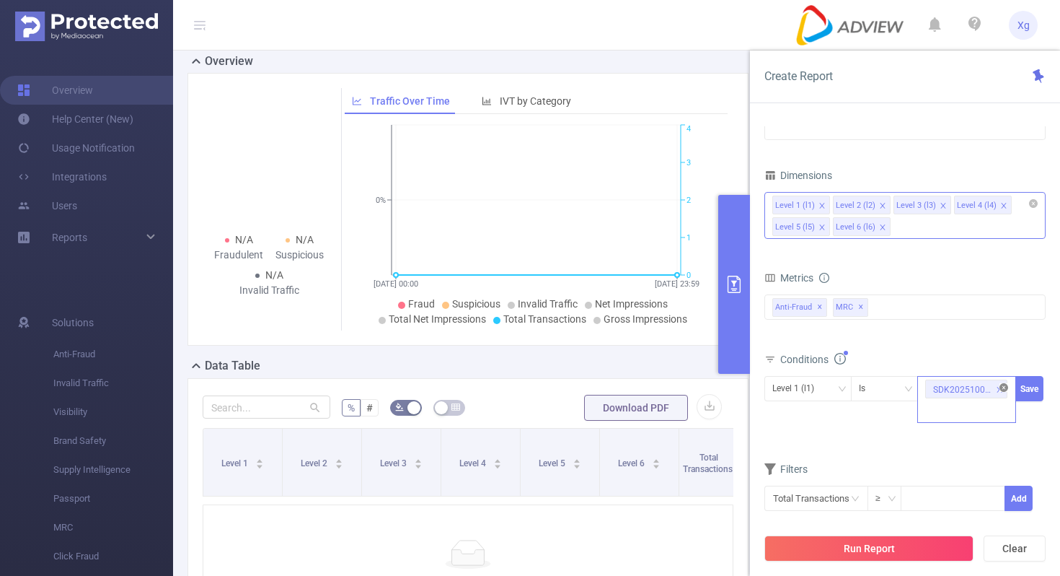
click at [1005, 387] on icon "icon: close-circle" at bounding box center [1004, 387] width 9 height 9
click at [972, 387] on div "SDK20251004100955r8tbqb4efq49m5g" at bounding box center [966, 388] width 83 height 24
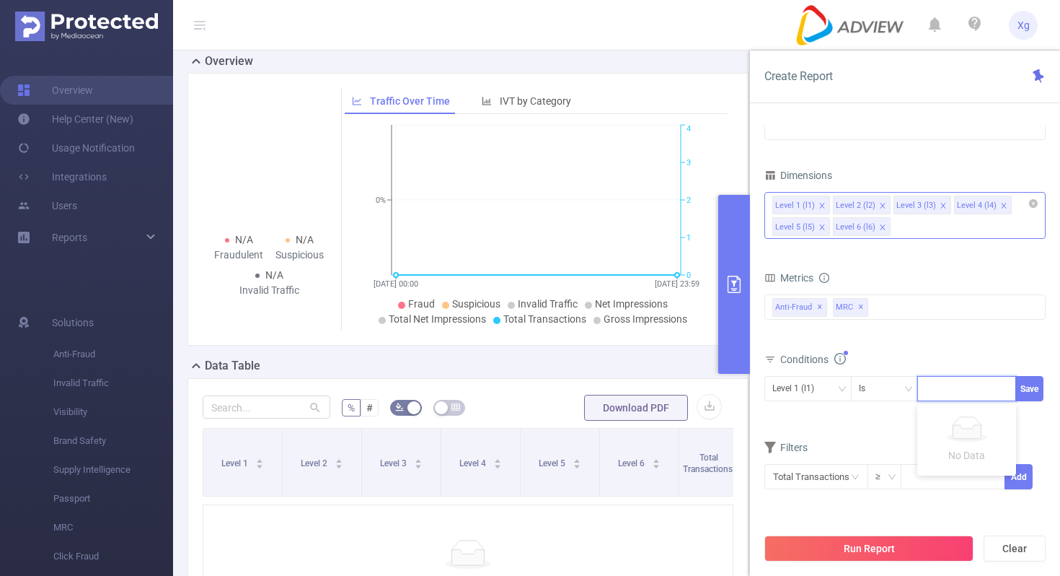
paste input "SDK20251604040937tawjhxn8cb3ez8t"
type input "SDK20251604040937tawjhxn8cb3ez8t"
click at [1028, 387] on button "Save" at bounding box center [1030, 388] width 28 height 25
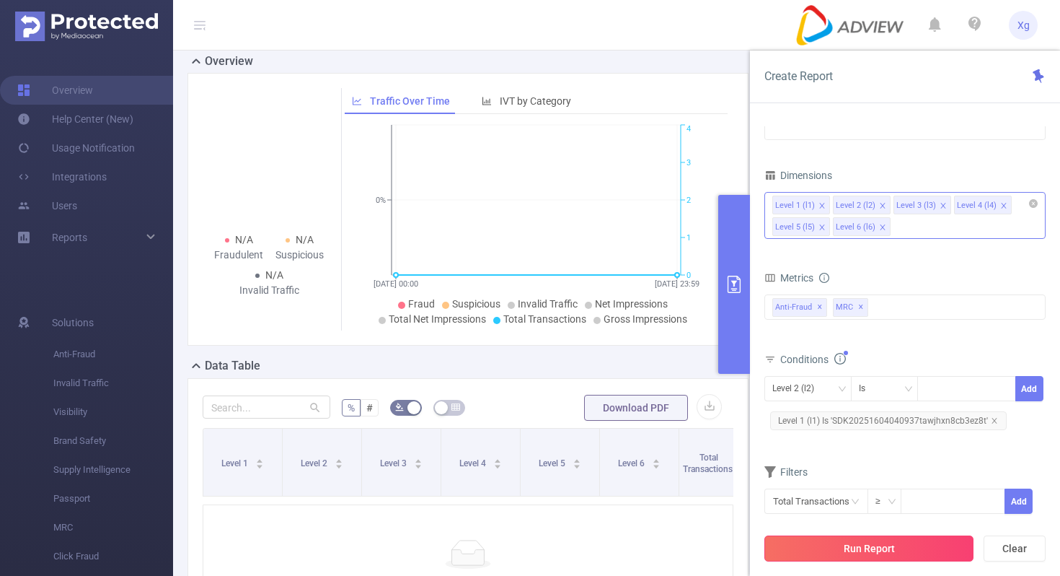
click at [869, 543] on button "Run Report" at bounding box center [869, 548] width 209 height 26
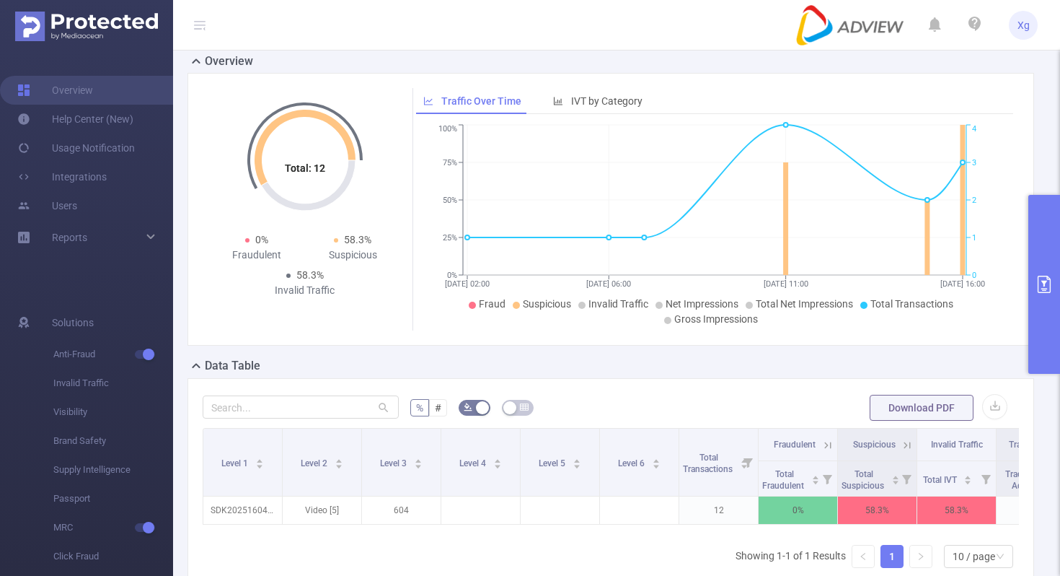
click at [1049, 325] on button "primary" at bounding box center [1045, 284] width 32 height 179
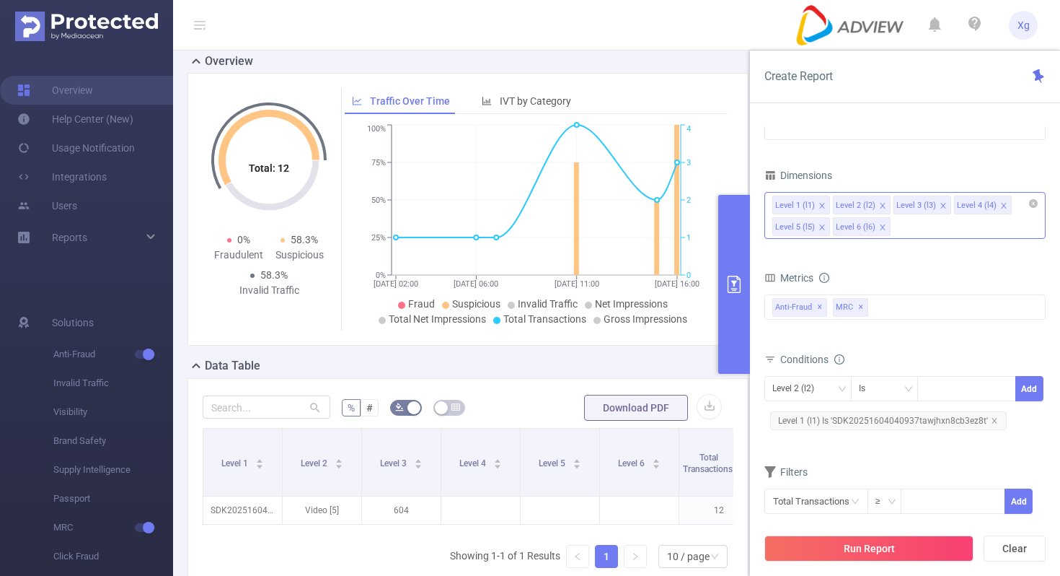
click at [897, 417] on span "Level 1 (l1) Is 'SDK20251604040937tawjhxn8cb3ez8t'" at bounding box center [888, 420] width 237 height 19
click at [1003, 384] on icon "icon: close-circle" at bounding box center [1004, 387] width 9 height 9
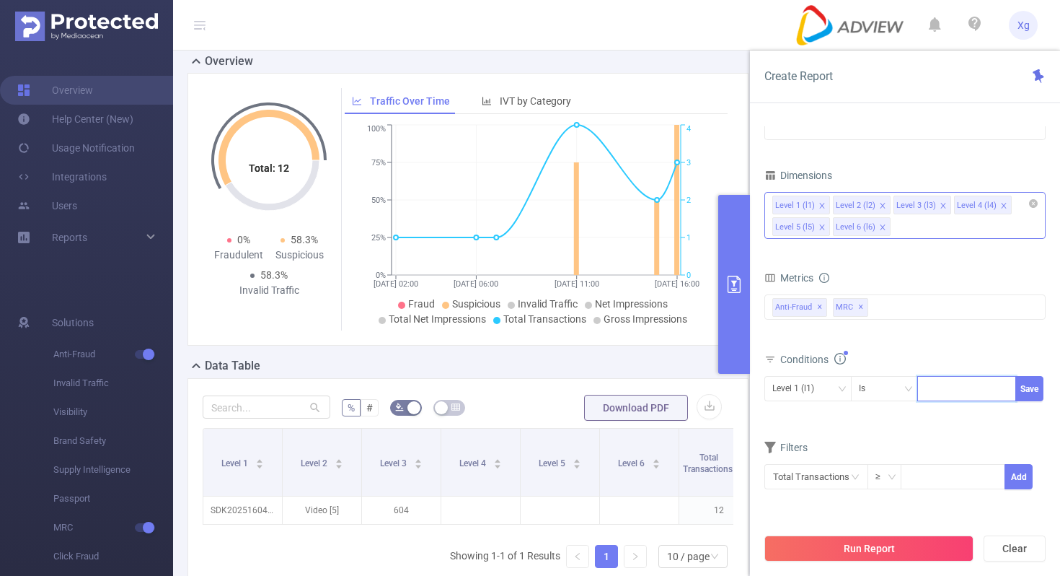
click at [973, 388] on div at bounding box center [966, 388] width 83 height 24
paste input "SDK20251404020910hrja2tk6z85tasl"
type input "SDK20251404020910hrja2tk6z85tasl"
click at [1030, 384] on button "Save" at bounding box center [1030, 388] width 28 height 25
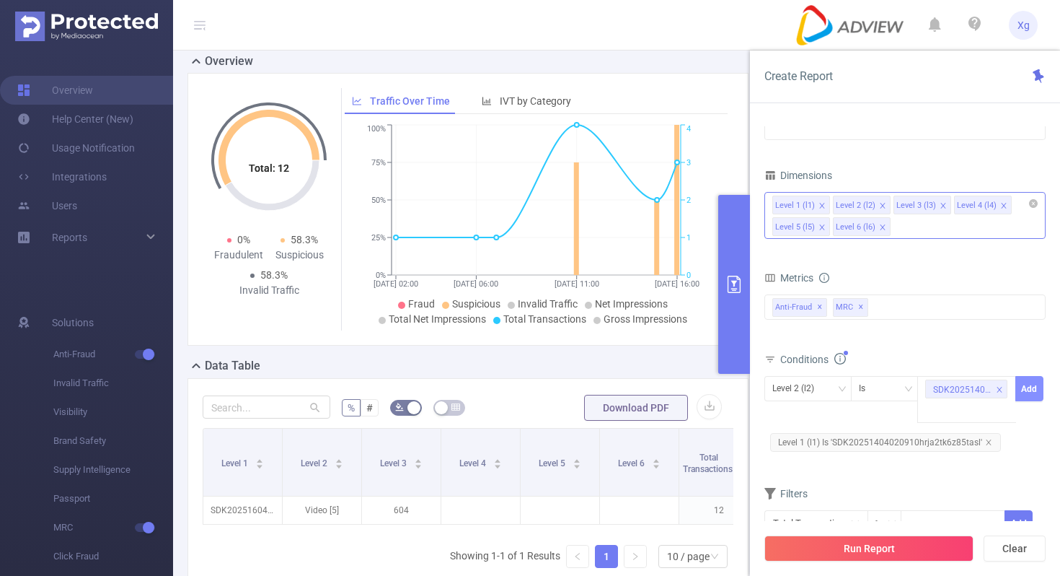
scroll to position [0, 0]
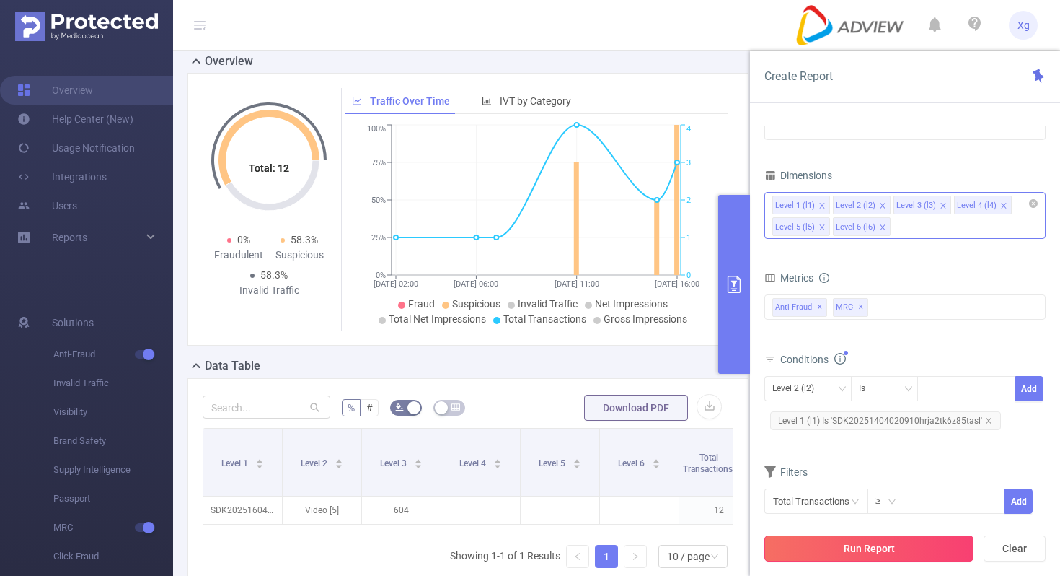
click at [842, 547] on button "Run Report" at bounding box center [869, 548] width 209 height 26
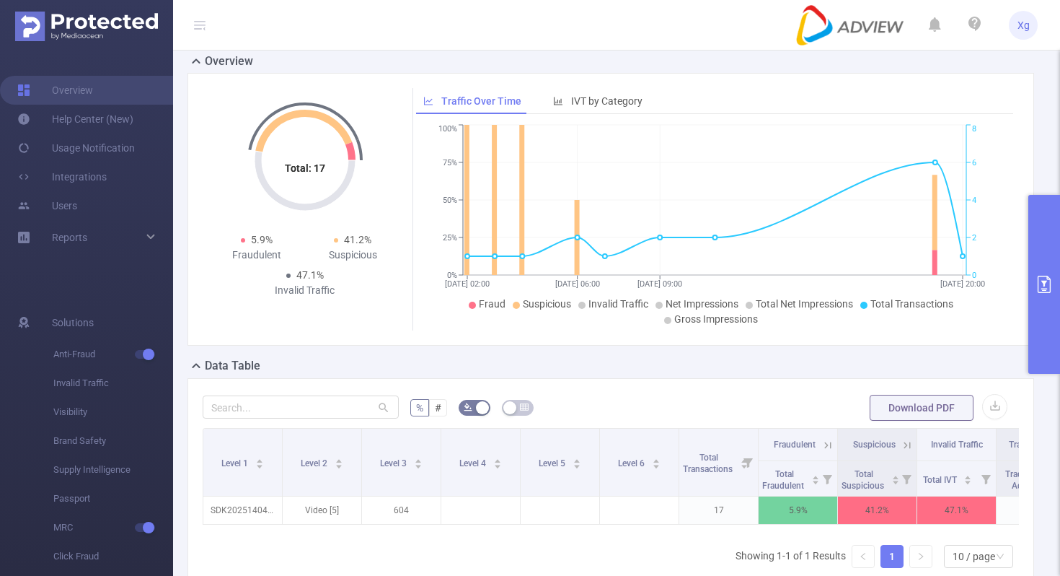
click at [1048, 291] on icon "primary" at bounding box center [1044, 284] width 17 height 17
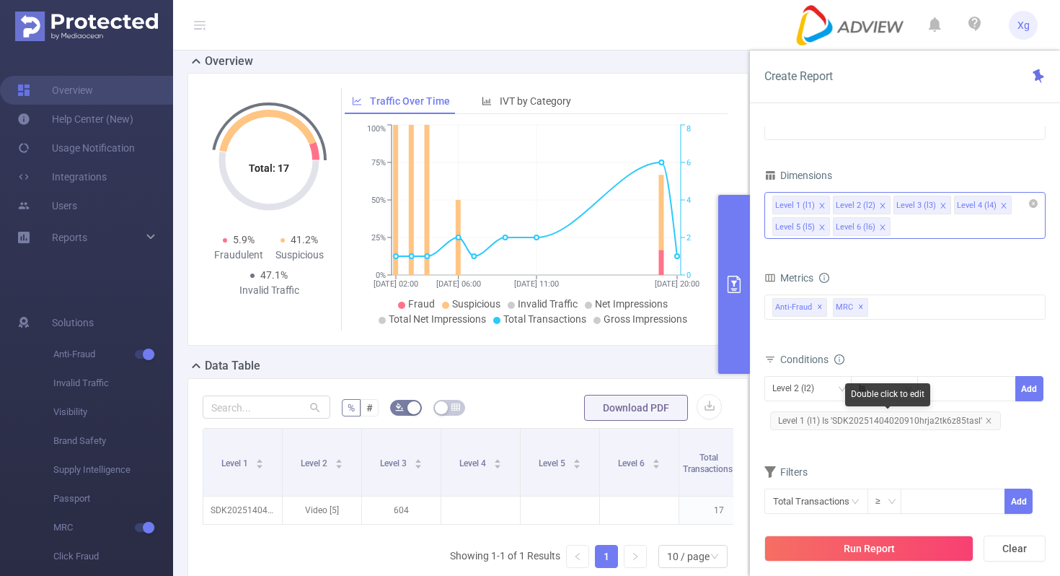
click at [909, 420] on span "Level 1 (l1) Is 'SDK20251404020910hrja2tk6z85tasl'" at bounding box center [885, 420] width 231 height 19
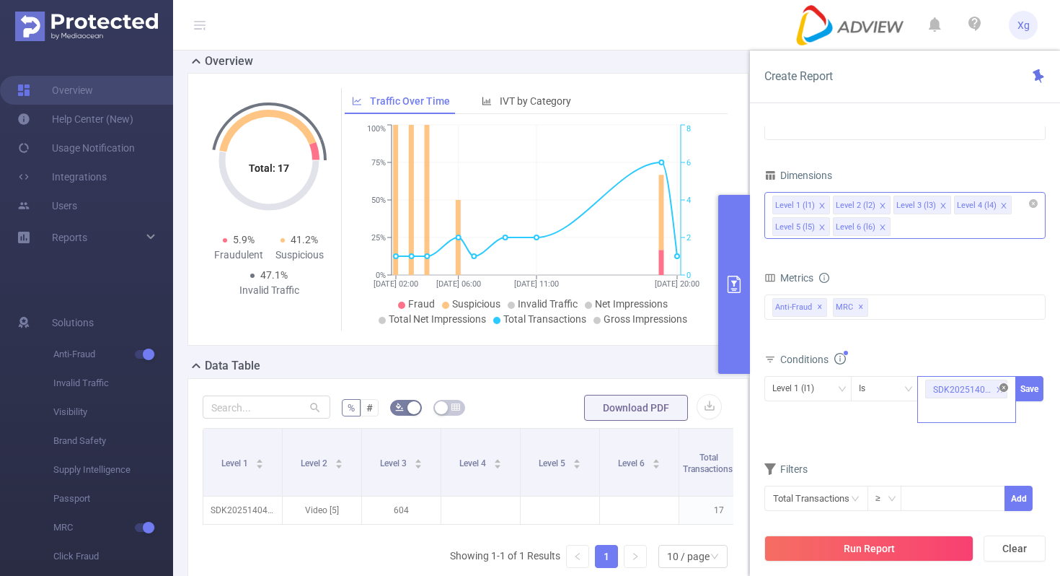
click at [1007, 387] on icon "icon: close-circle" at bounding box center [1004, 387] width 9 height 9
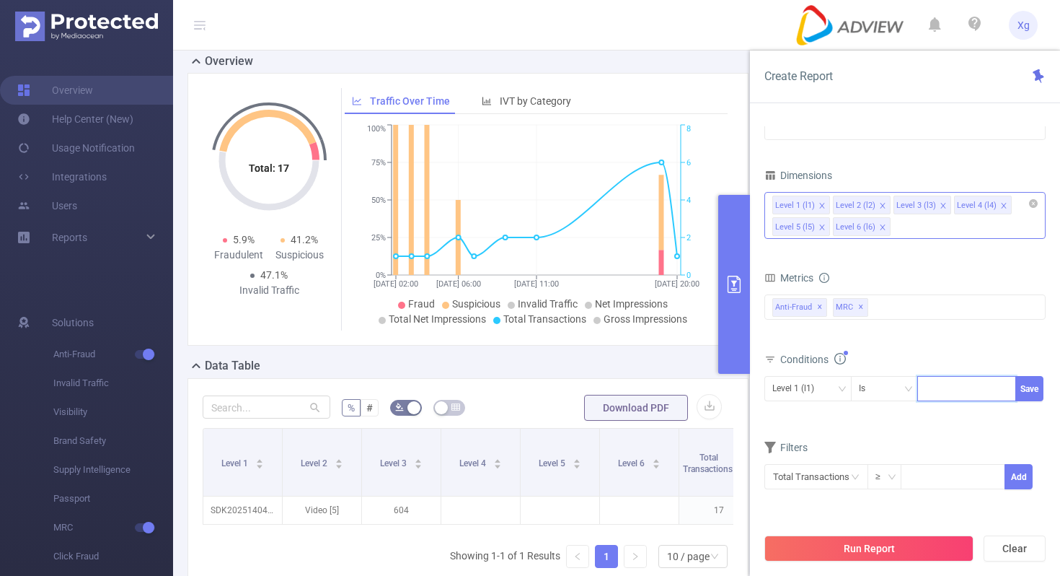
click at [979, 388] on div at bounding box center [966, 388] width 83 height 24
paste input "SDK20251004100900c2i247nrzxfz2xx"
type input "SDK20251004100900c2i247nrzxfz2xx"
click at [1034, 383] on button "Save" at bounding box center [1030, 388] width 28 height 25
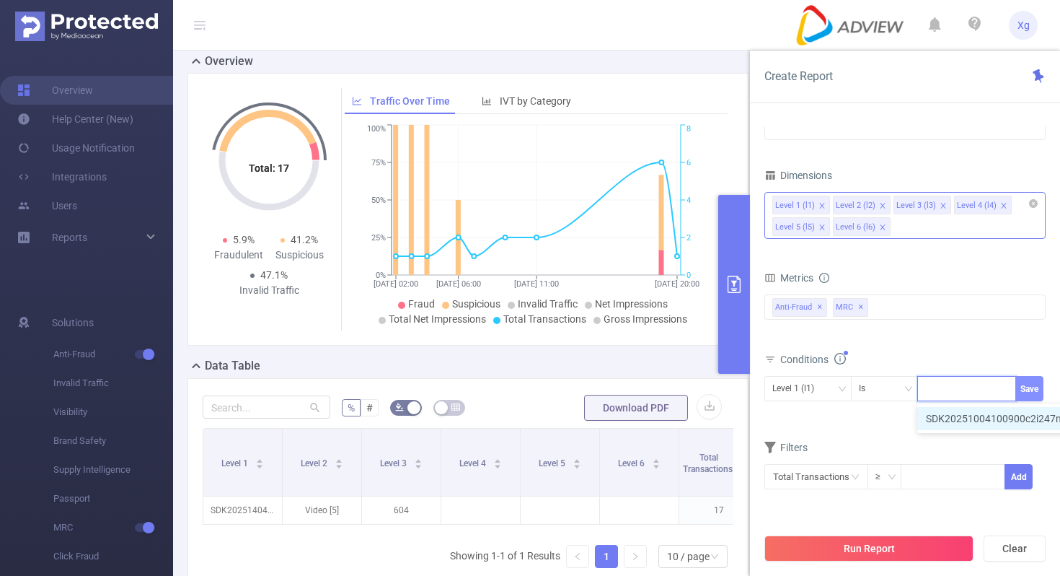
scroll to position [0, 0]
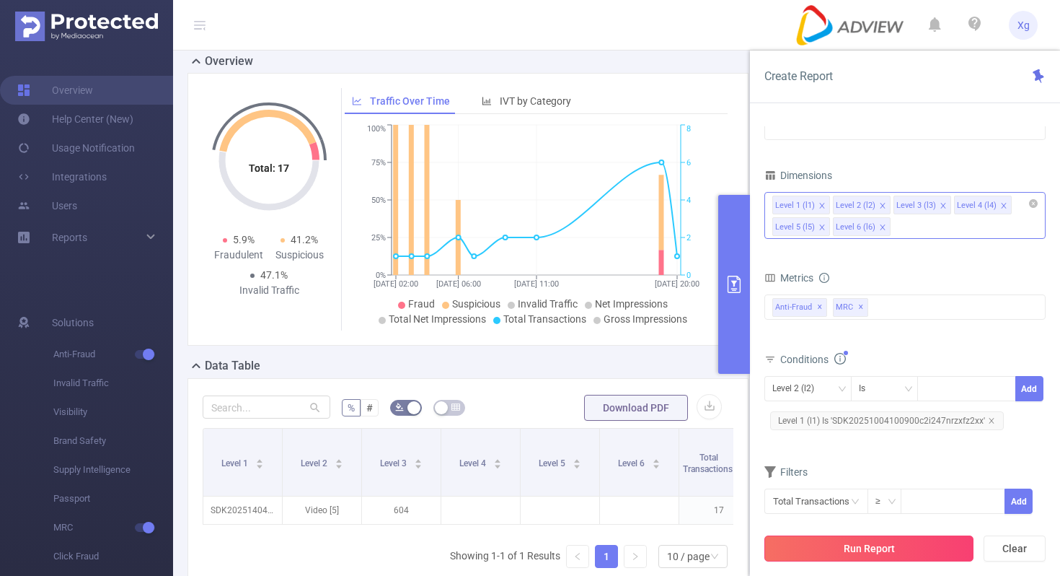
click at [851, 545] on button "Run Report" at bounding box center [869, 548] width 209 height 26
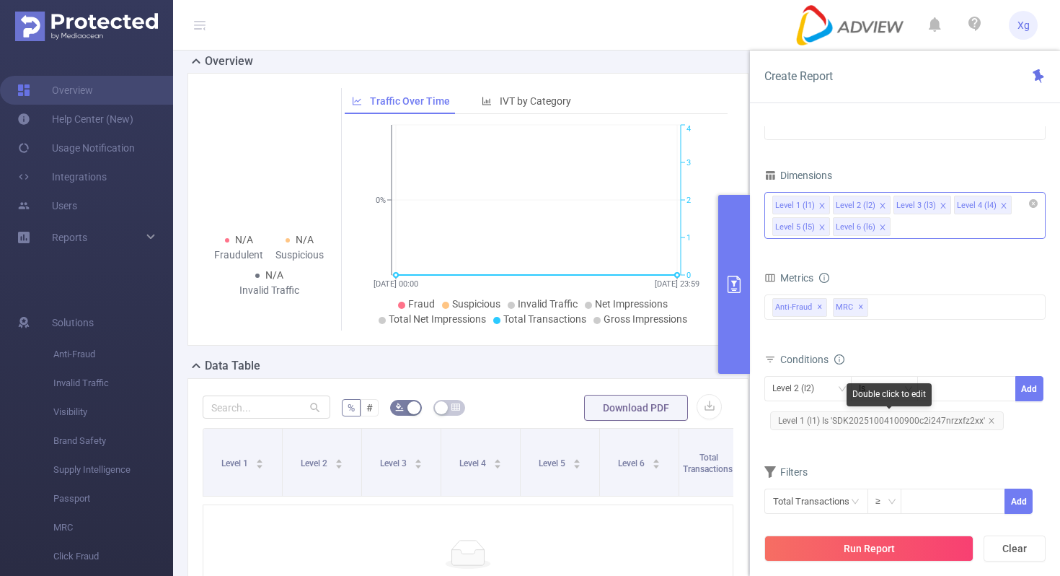
click at [855, 414] on span "Level 1 (l1) Is 'SDK20251004100900c2i247nrzxfz2xx'" at bounding box center [887, 420] width 234 height 19
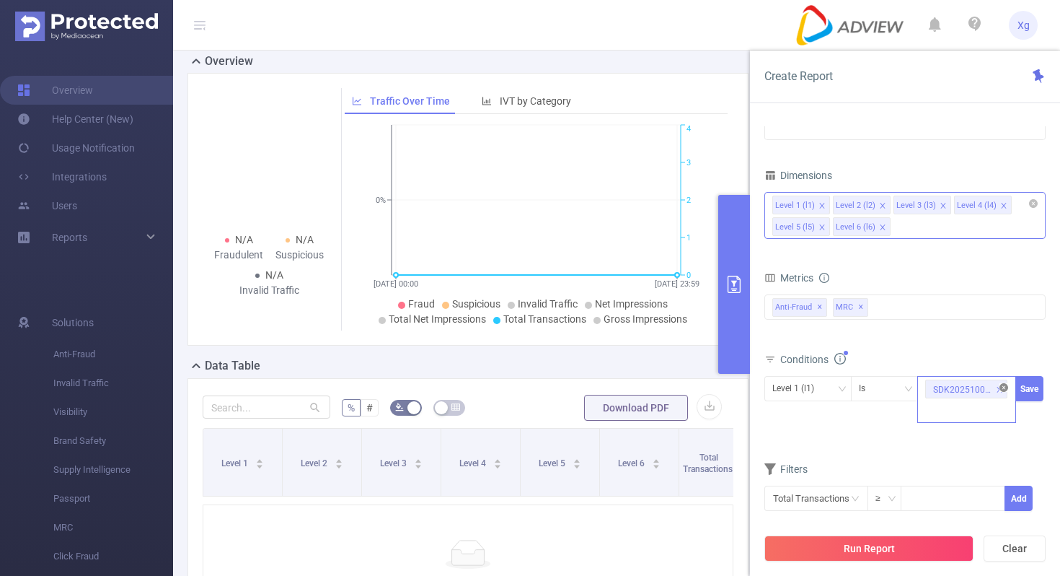
click at [1006, 390] on icon "icon: close-circle" at bounding box center [1004, 387] width 9 height 9
click at [974, 389] on div "SDK20251004100900c2i247nrzxfz2xx" at bounding box center [966, 388] width 83 height 24
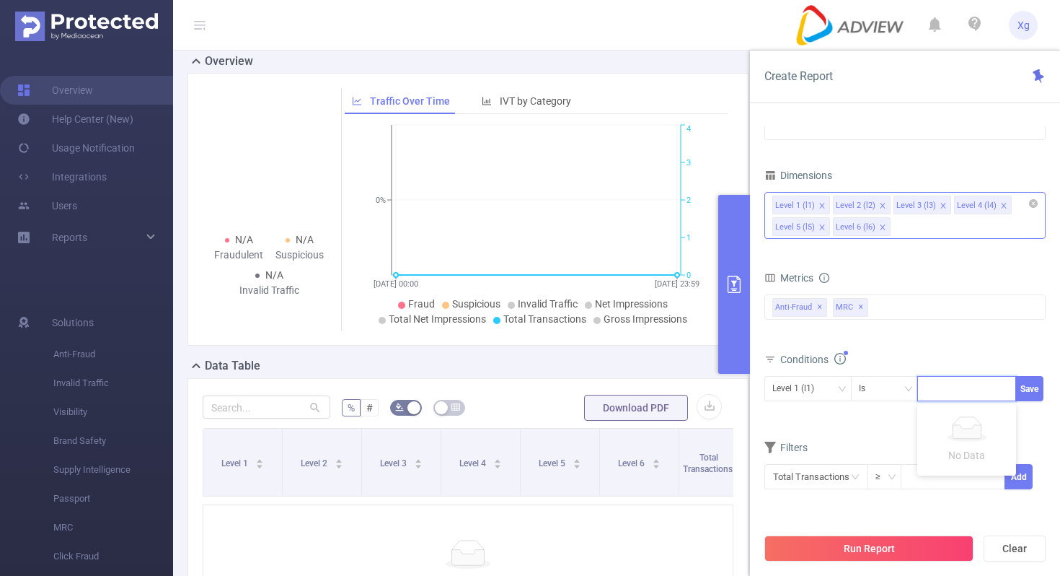
paste input "SDK202512041209416vj275z3htitbvj"
type input "SDK202512041209416vj275z3htitbvj"
click at [1023, 389] on button "Save" at bounding box center [1030, 388] width 28 height 25
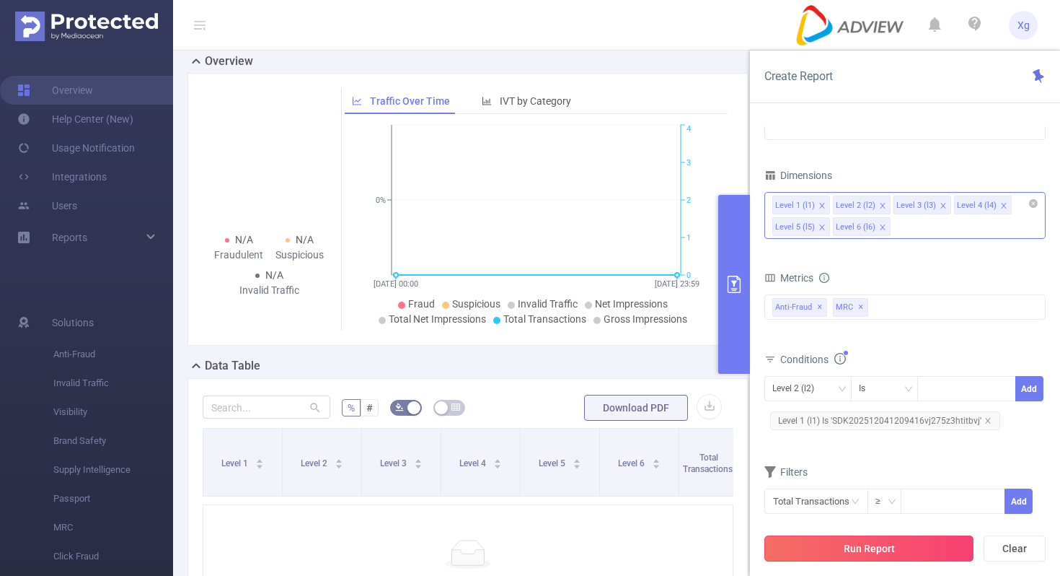
click at [834, 545] on button "Run Report" at bounding box center [869, 548] width 209 height 26
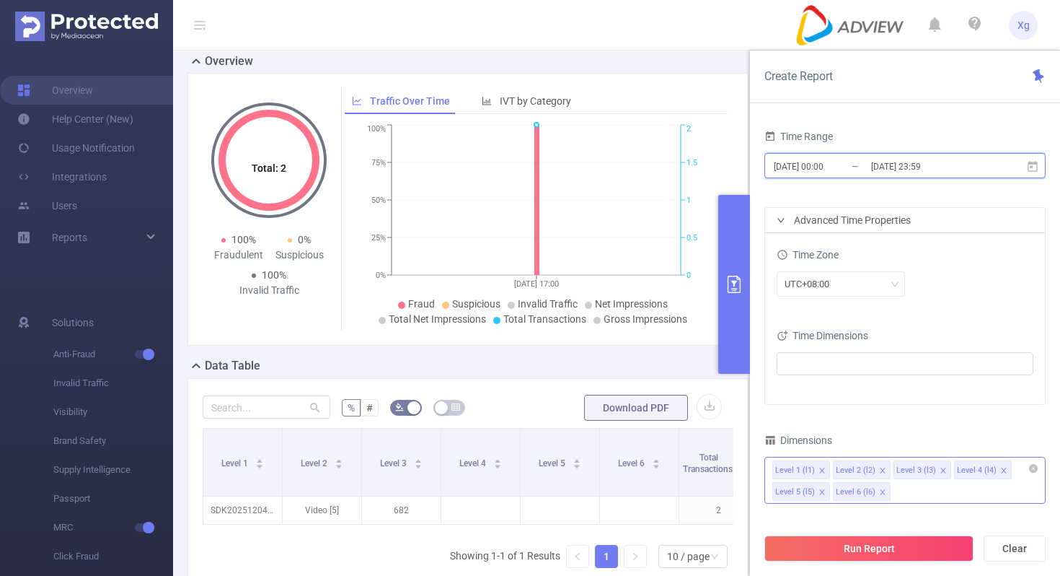
click at [1031, 162] on icon at bounding box center [1033, 165] width 10 height 11
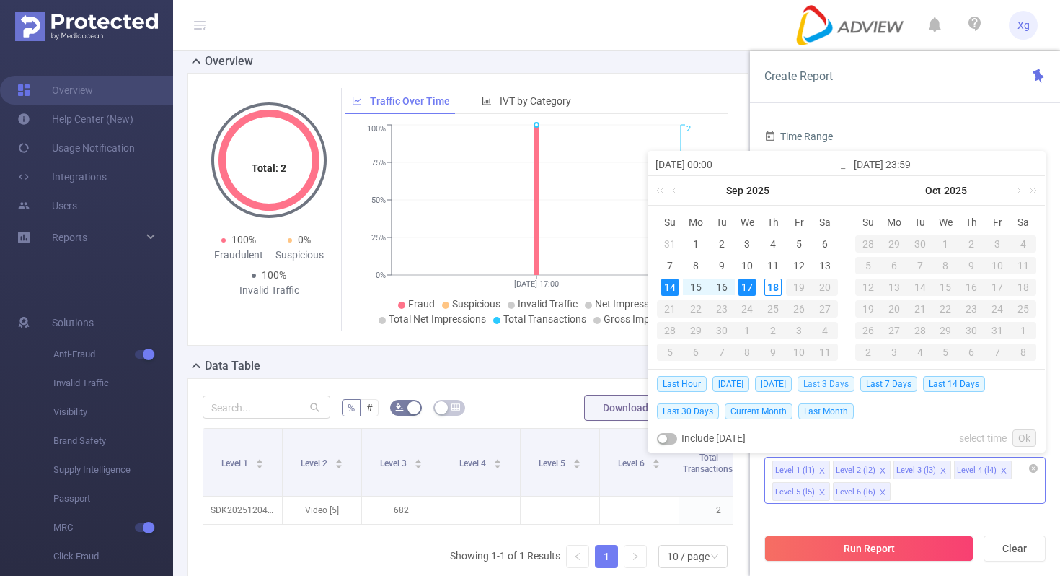
click at [835, 379] on span "Last 3 Days" at bounding box center [826, 384] width 57 height 16
type input "[DATE] 00:00"
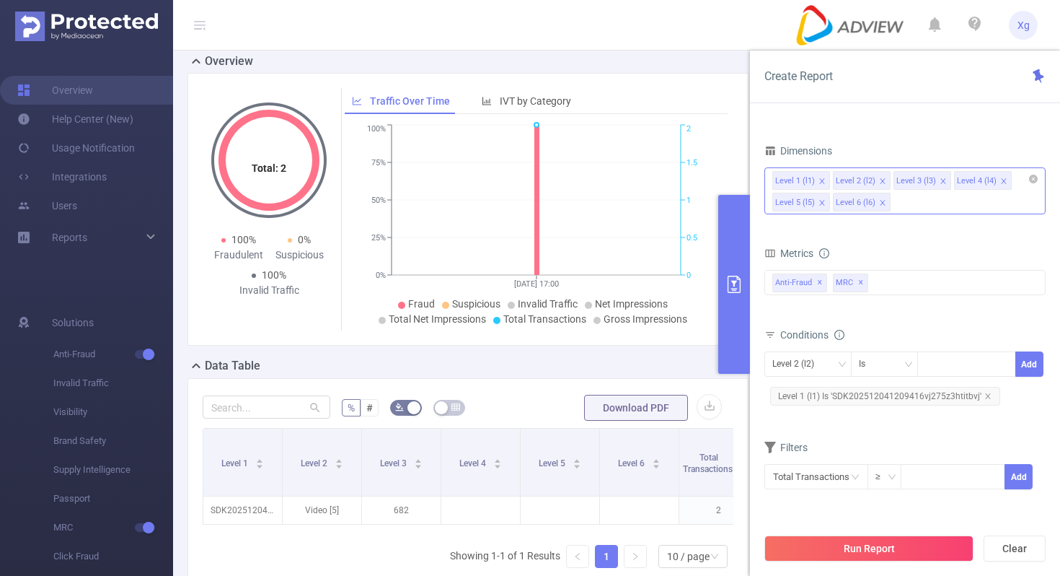
click at [953, 405] on span "Level 1 (l1) Is 'SDK202512041209416vj275z3htitbvj'" at bounding box center [885, 396] width 230 height 19
click at [1002, 369] on icon "icon: close-circle" at bounding box center [1004, 365] width 9 height 9
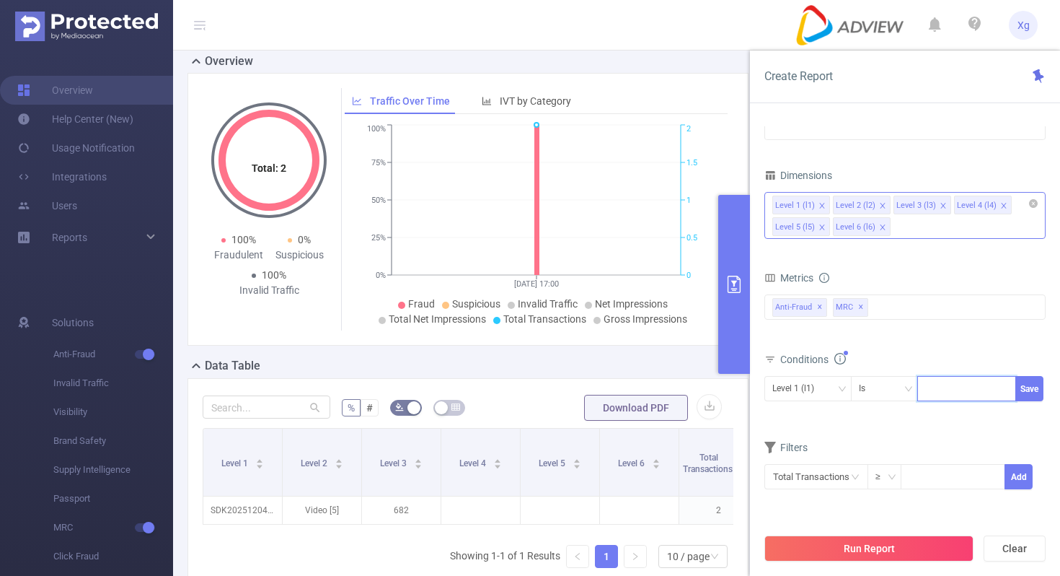
click at [966, 386] on div at bounding box center [966, 388] width 83 height 24
paste input "SDK20251104110929rjmrpnnn2yvgfh9"
type input "SDK20251104110929rjmrpnnn2yvgfh9"
click at [1031, 383] on button "Save" at bounding box center [1030, 388] width 28 height 25
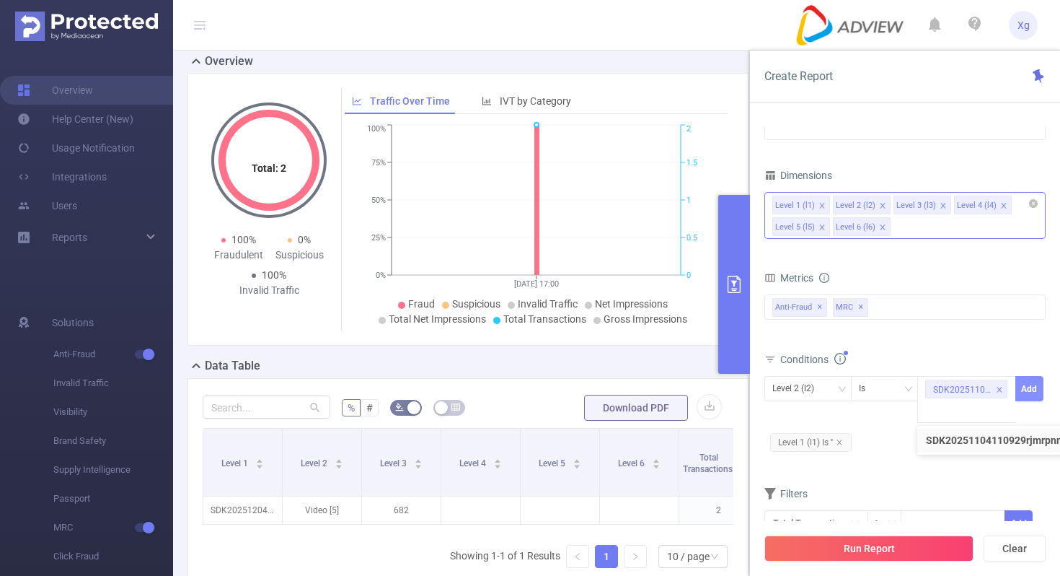
scroll to position [0, 0]
click at [842, 443] on icon "icon: close" at bounding box center [839, 441] width 5 height 5
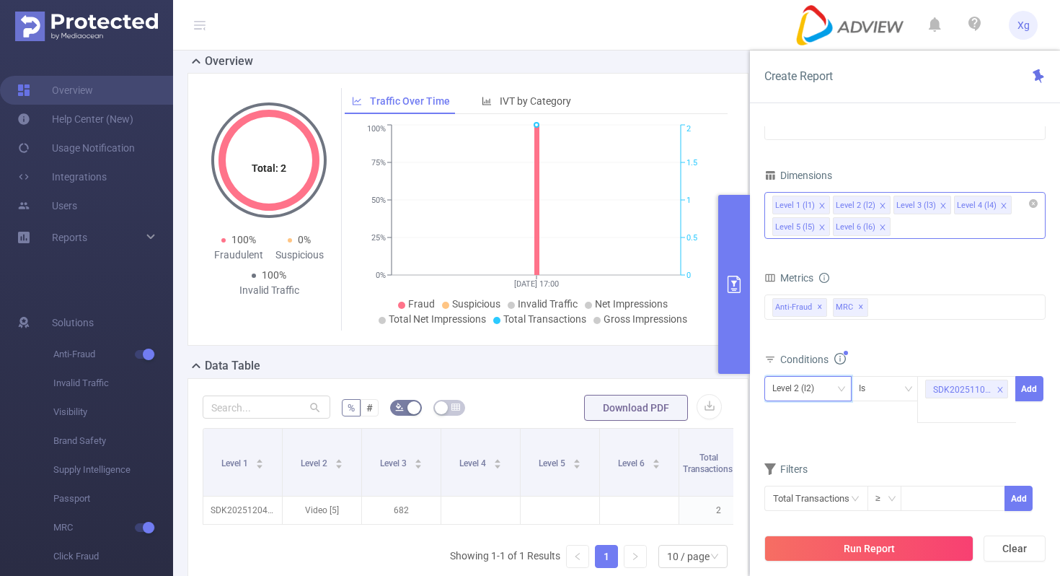
click at [834, 393] on div "Level 2 (l2)" at bounding box center [807, 388] width 71 height 24
click at [811, 419] on li "Level 1 (l1)" at bounding box center [808, 418] width 87 height 23
click at [1036, 392] on button "Add" at bounding box center [1030, 388] width 28 height 25
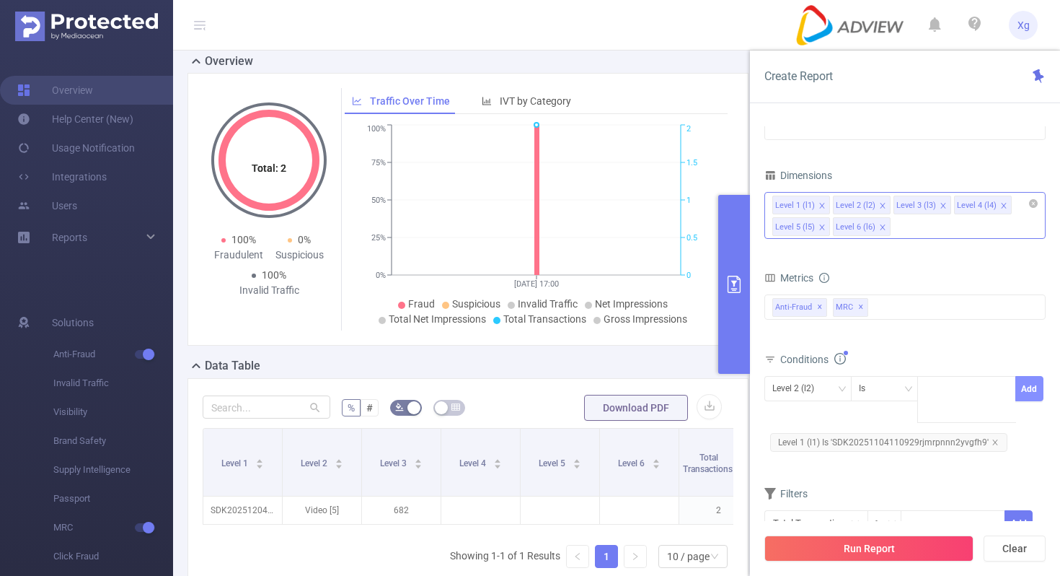
click at [1036, 392] on button "Add" at bounding box center [1030, 388] width 28 height 25
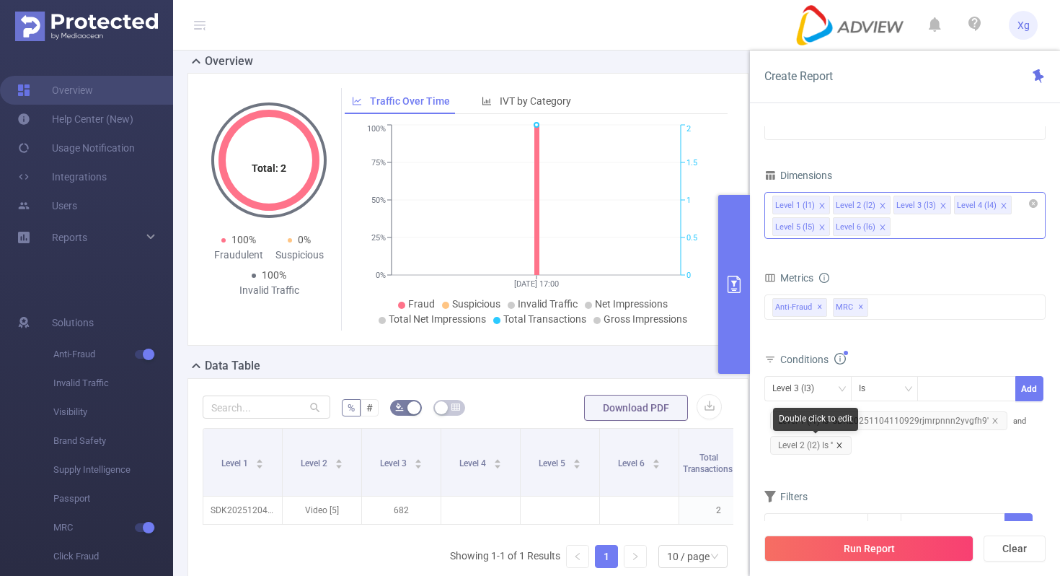
click at [843, 444] on icon "icon: close" at bounding box center [839, 444] width 7 height 7
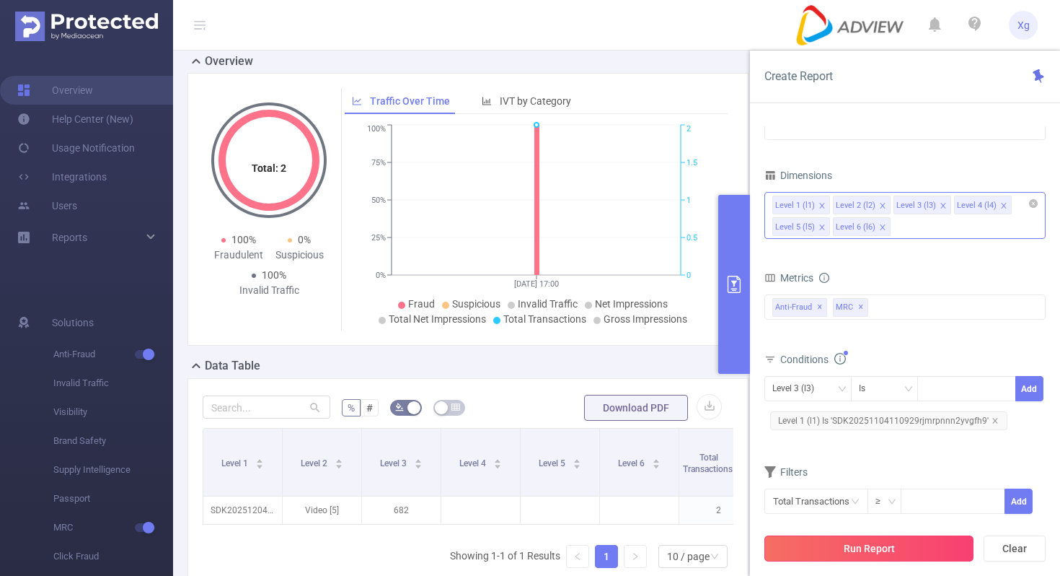
click at [872, 547] on button "Run Report" at bounding box center [869, 548] width 209 height 26
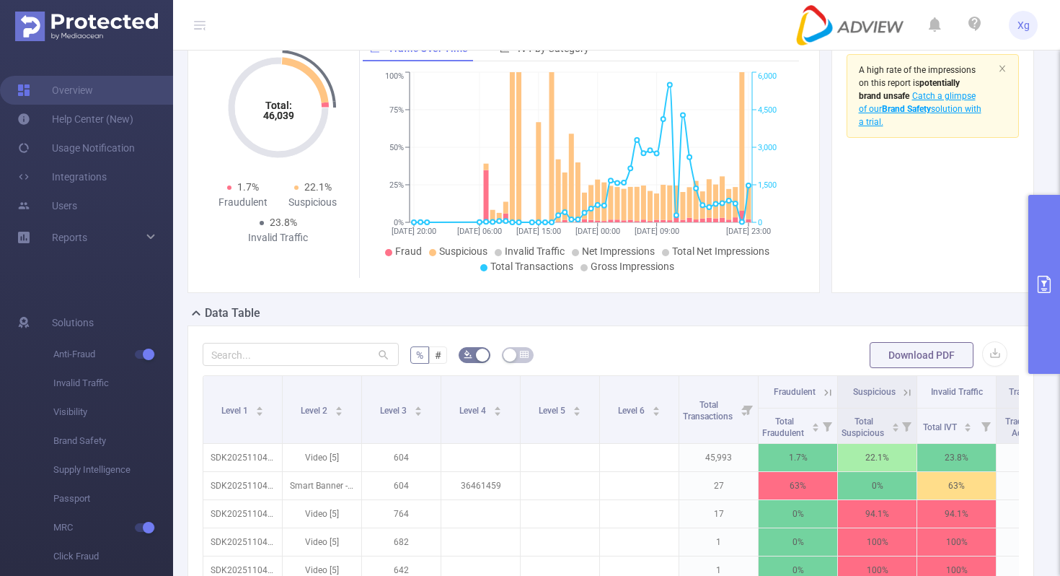
scroll to position [108, 0]
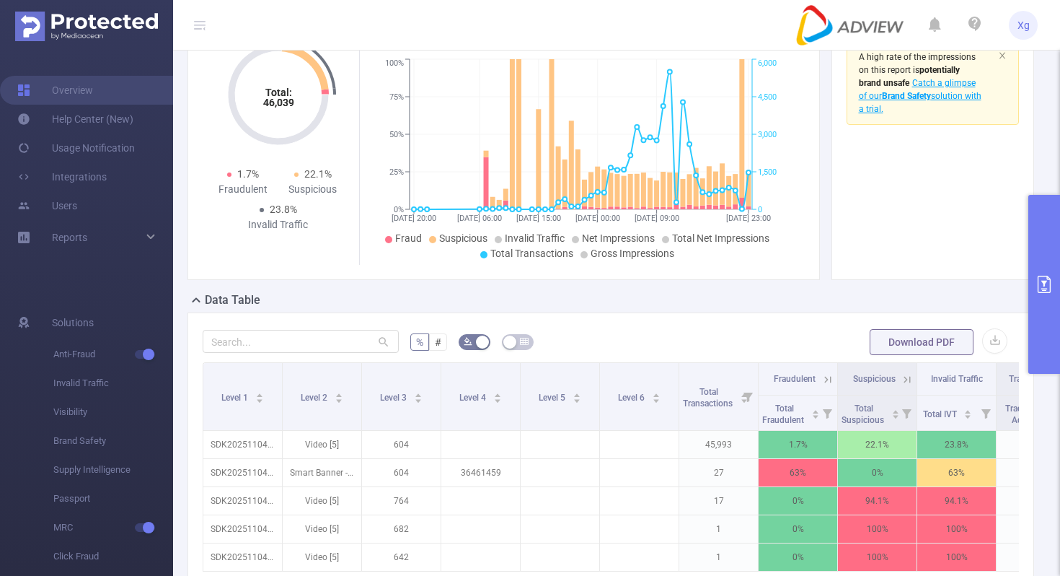
click at [1044, 317] on button "primary" at bounding box center [1045, 284] width 32 height 179
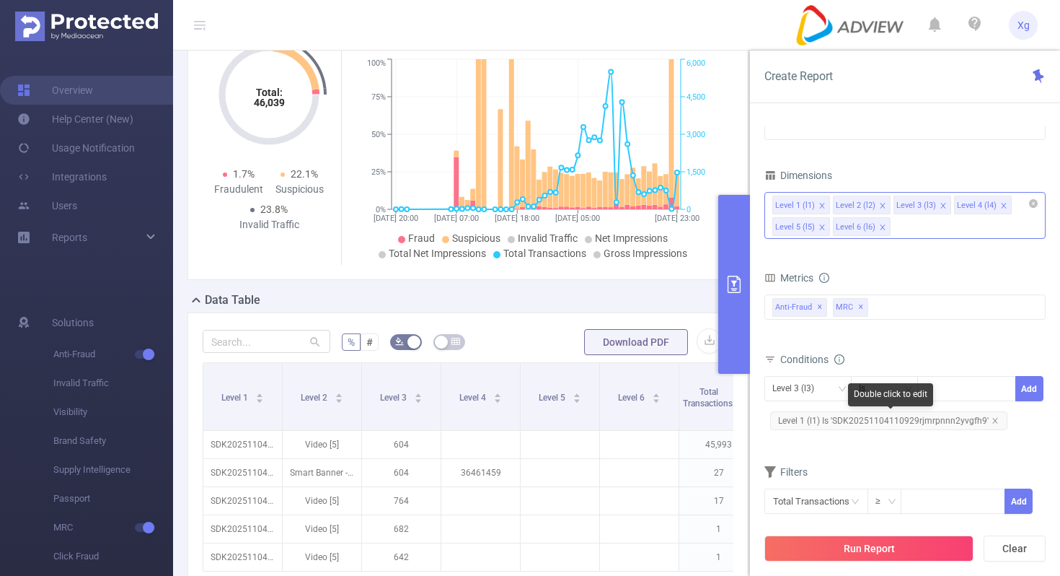
click at [849, 415] on span "Level 1 (l1) Is 'SDK20251104110929rjmrpnnn2yvgfh9'" at bounding box center [888, 420] width 237 height 19
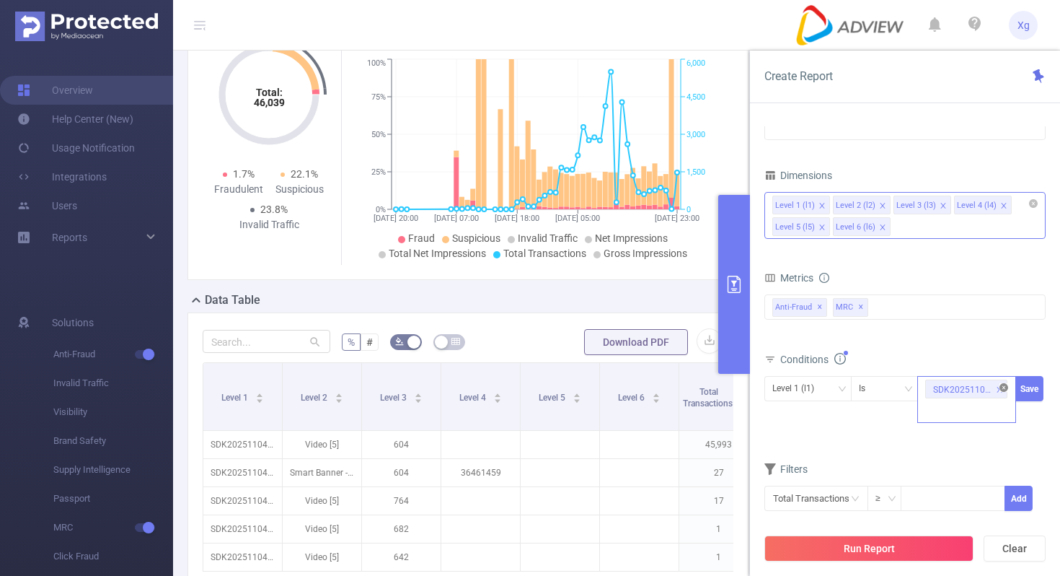
click at [1006, 391] on icon "icon: close-circle" at bounding box center [1004, 387] width 9 height 9
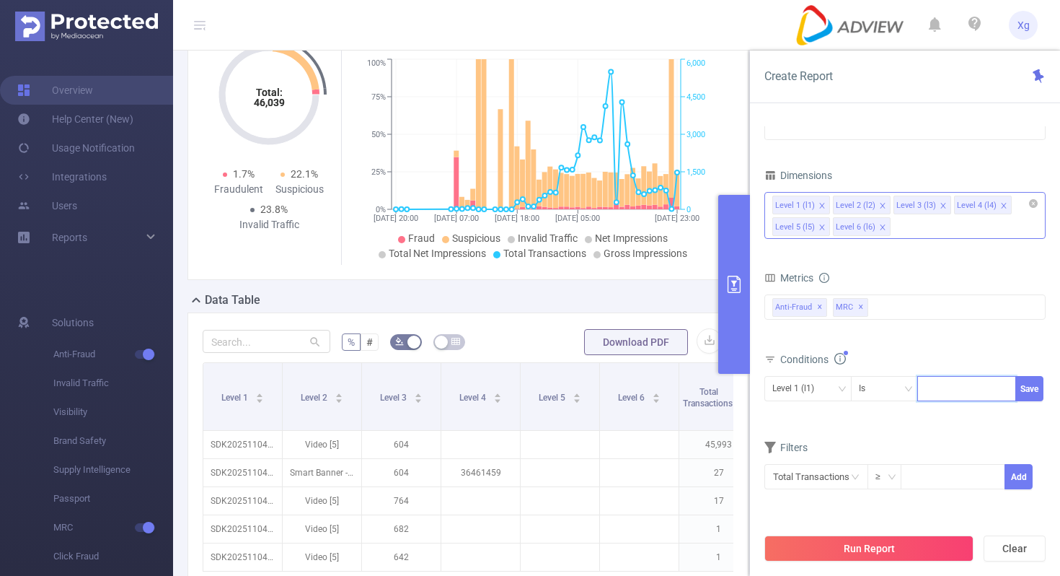
click at [971, 390] on div at bounding box center [966, 388] width 83 height 24
paste input "SDK202507300707503of854krsljgy0j"
type input "SDK202507300707503of854krsljgy0j"
click at [1023, 385] on button "Save" at bounding box center [1030, 388] width 28 height 25
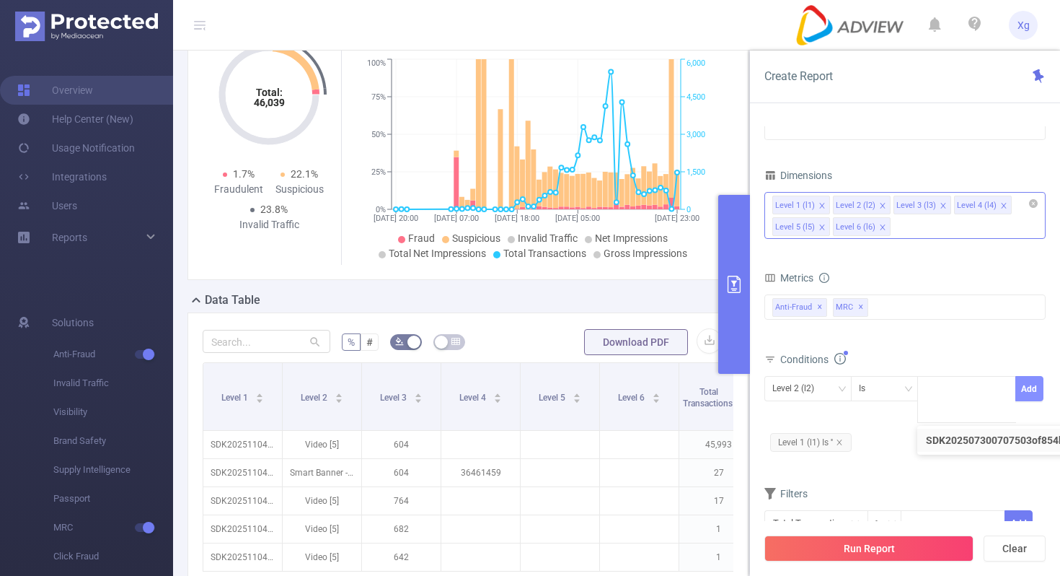
scroll to position [0, 0]
click at [843, 444] on icon "icon: close" at bounding box center [839, 442] width 7 height 7
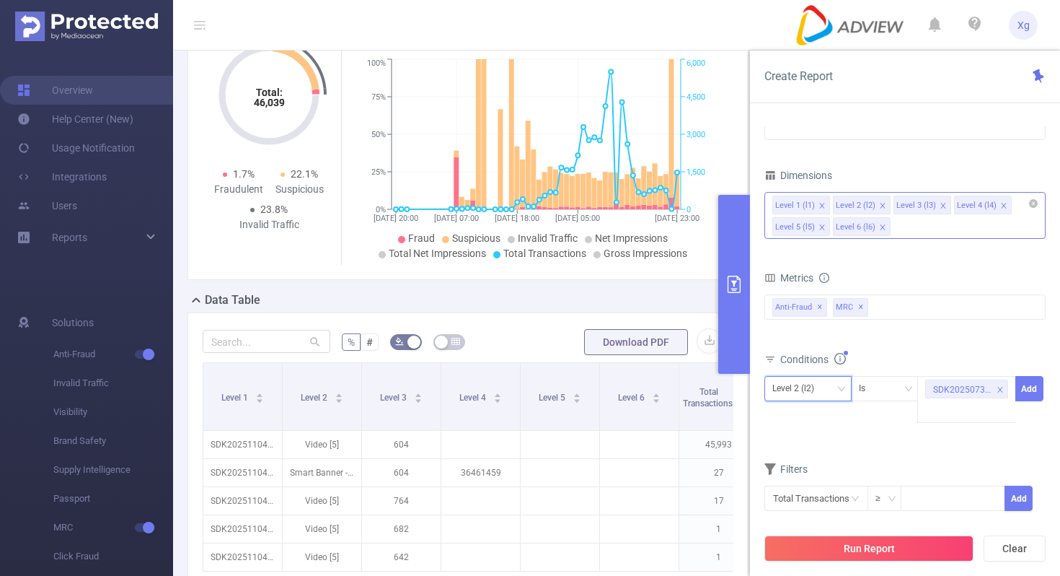
click at [843, 389] on icon "icon: down" at bounding box center [841, 388] width 7 height 5
click at [808, 411] on li "Level 1 (l1)" at bounding box center [808, 418] width 87 height 23
click at [1035, 382] on button "Add" at bounding box center [1030, 388] width 28 height 25
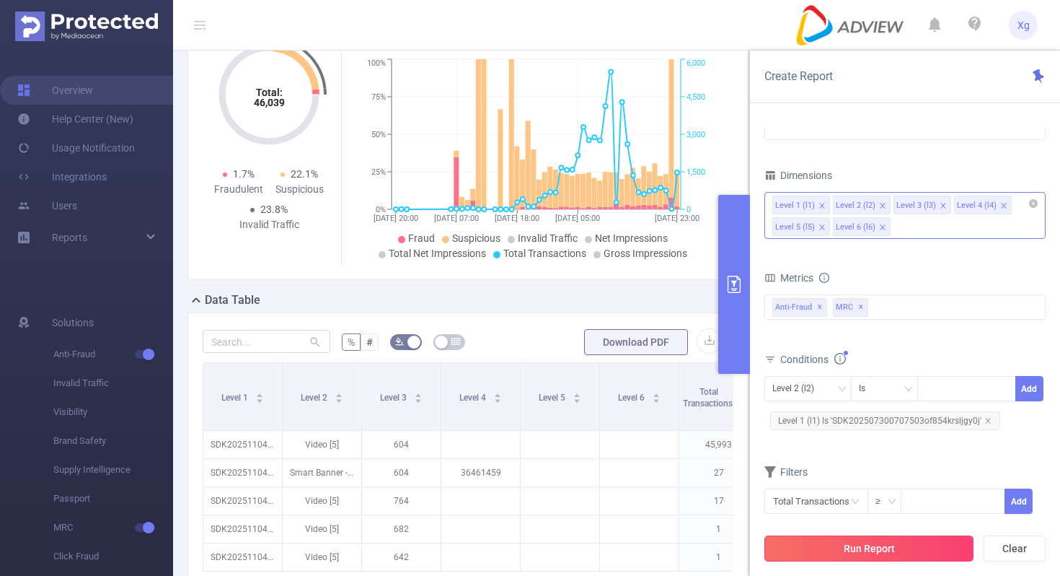
click at [898, 550] on button "Run Report" at bounding box center [869, 548] width 209 height 26
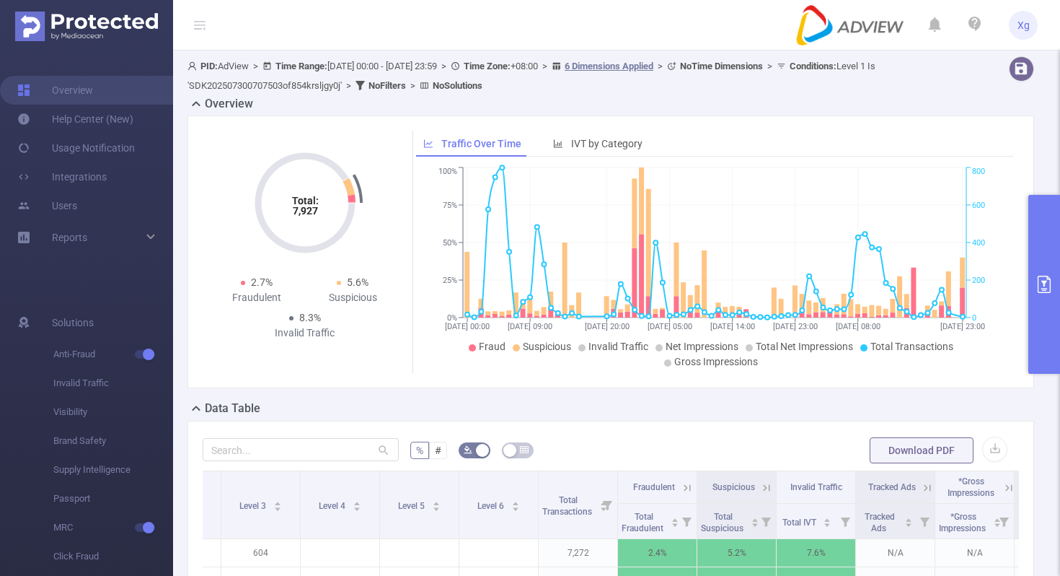
click at [1044, 248] on button "primary" at bounding box center [1045, 284] width 32 height 179
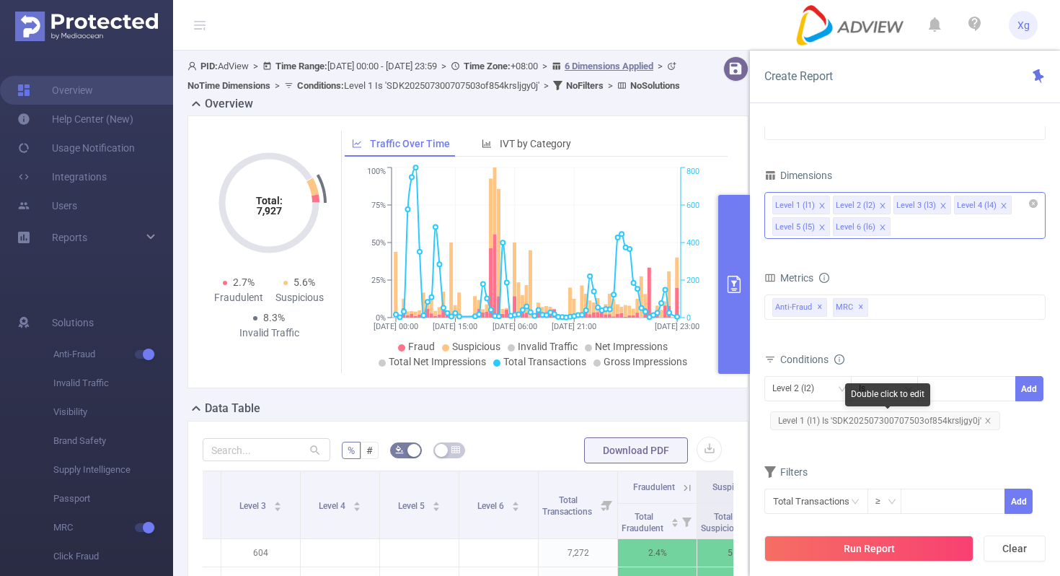
click at [850, 419] on span "Level 1 (l1) Is 'SDK202507300707503of854krsljgy0j'" at bounding box center [885, 420] width 230 height 19
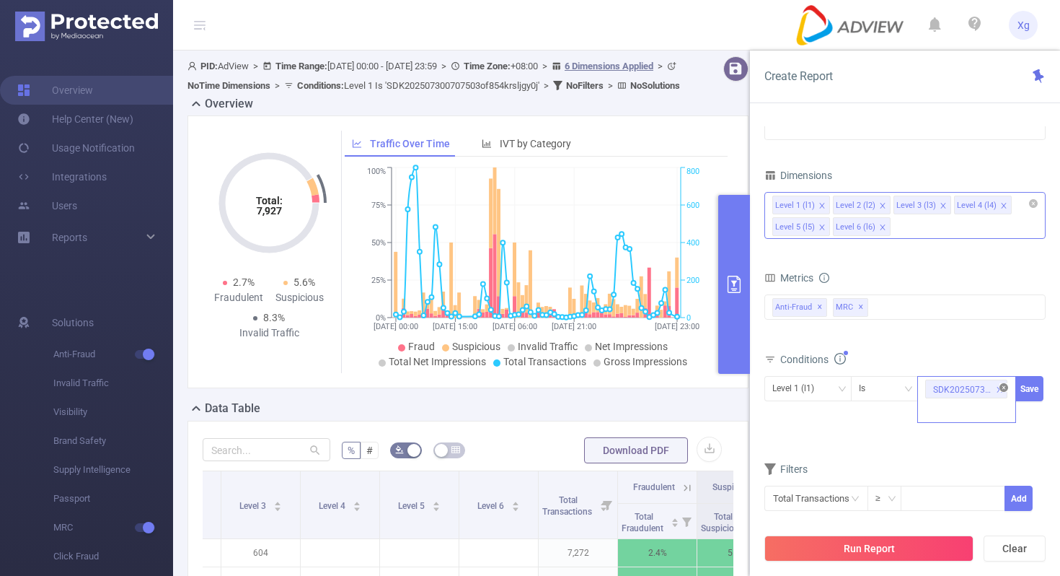
click at [1005, 386] on icon "icon: close-circle" at bounding box center [1004, 387] width 9 height 9
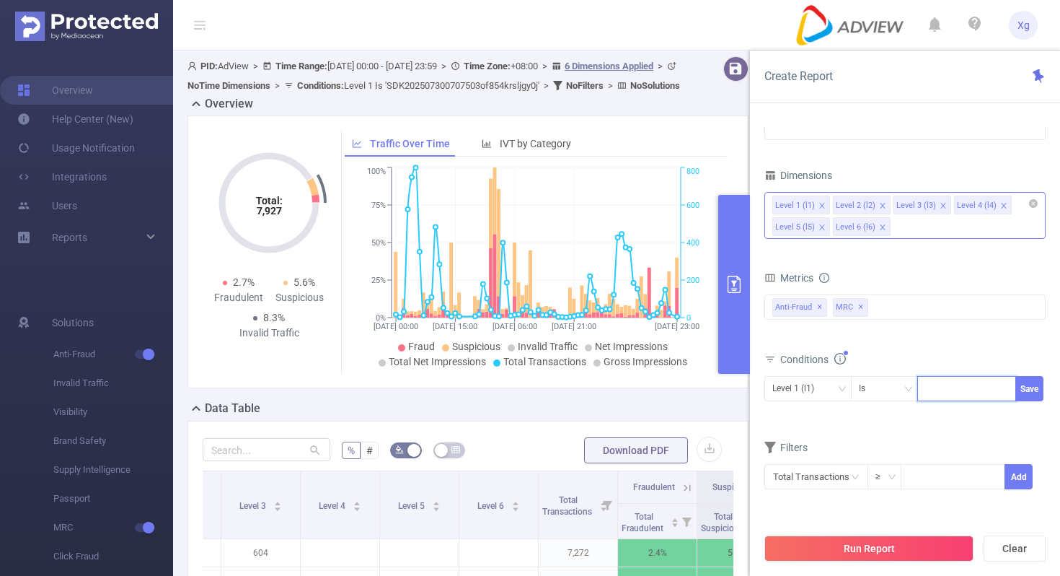
click at [972, 384] on div at bounding box center [966, 388] width 83 height 24
paste input "SDK20251104110931stokfmb40cain58"
type input "SDK20251104110931stokfmb40cain58"
click at [1034, 384] on button "Save" at bounding box center [1030, 388] width 28 height 25
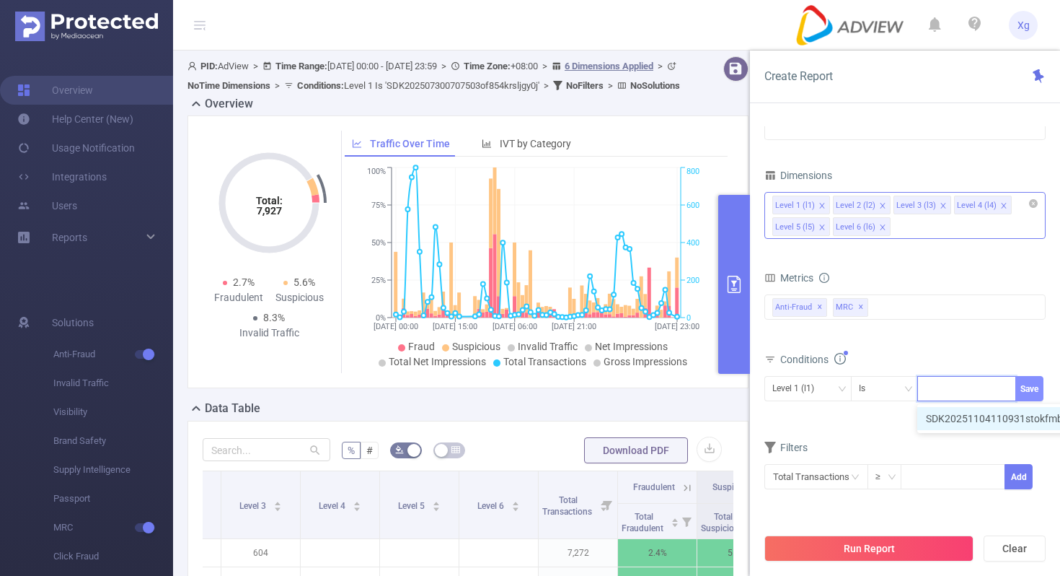
scroll to position [0, 0]
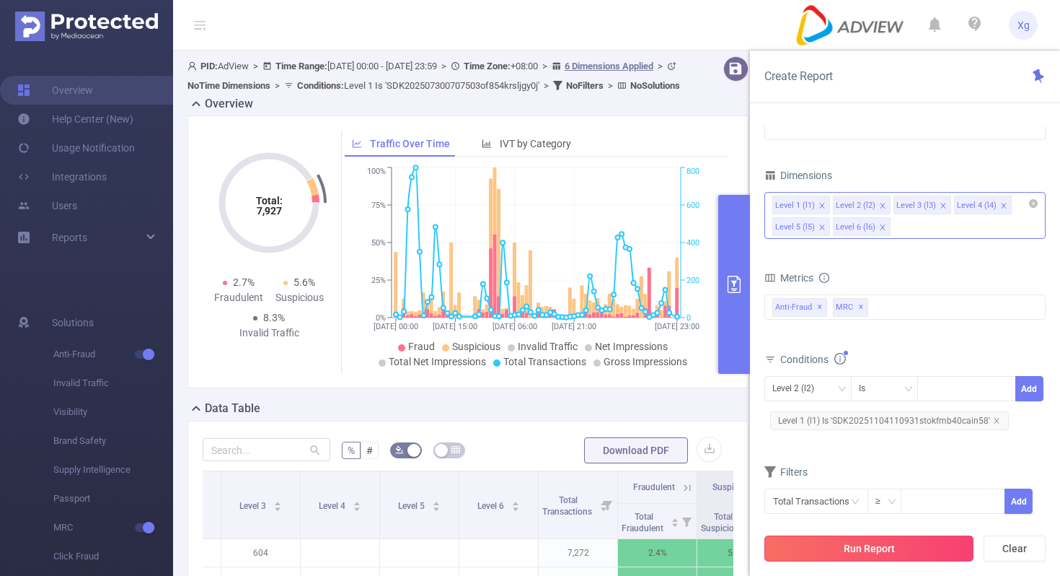
click at [873, 549] on button "Run Report" at bounding box center [869, 548] width 209 height 26
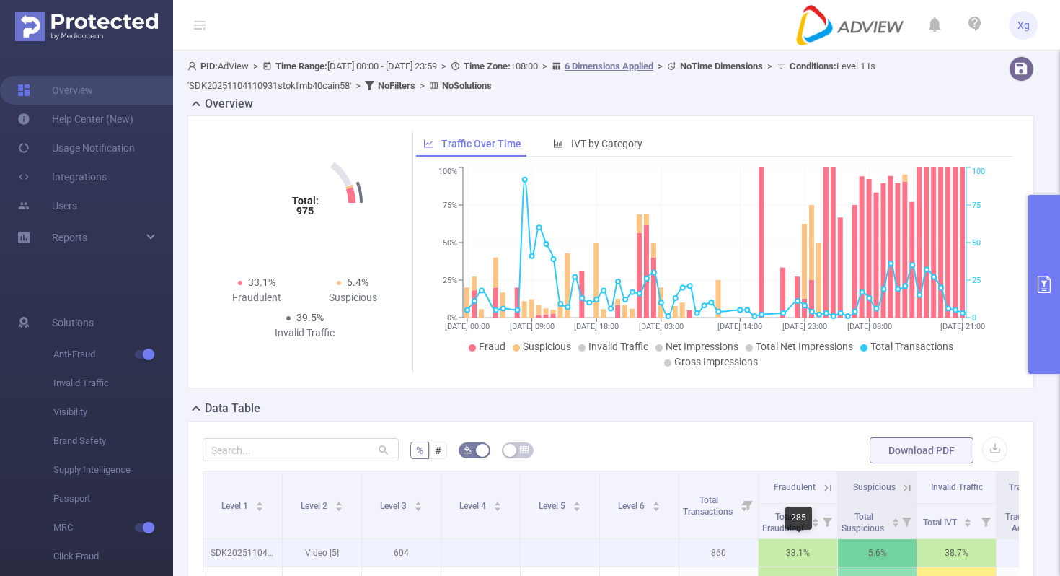
click at [829, 560] on p "33.1%" at bounding box center [798, 552] width 79 height 27
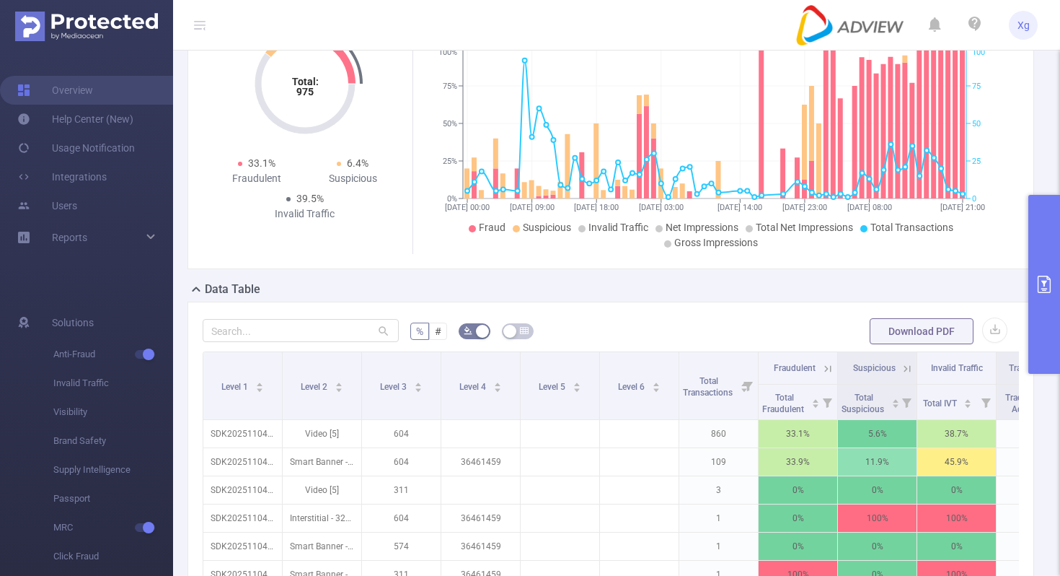
click at [1039, 259] on button "primary" at bounding box center [1045, 284] width 32 height 179
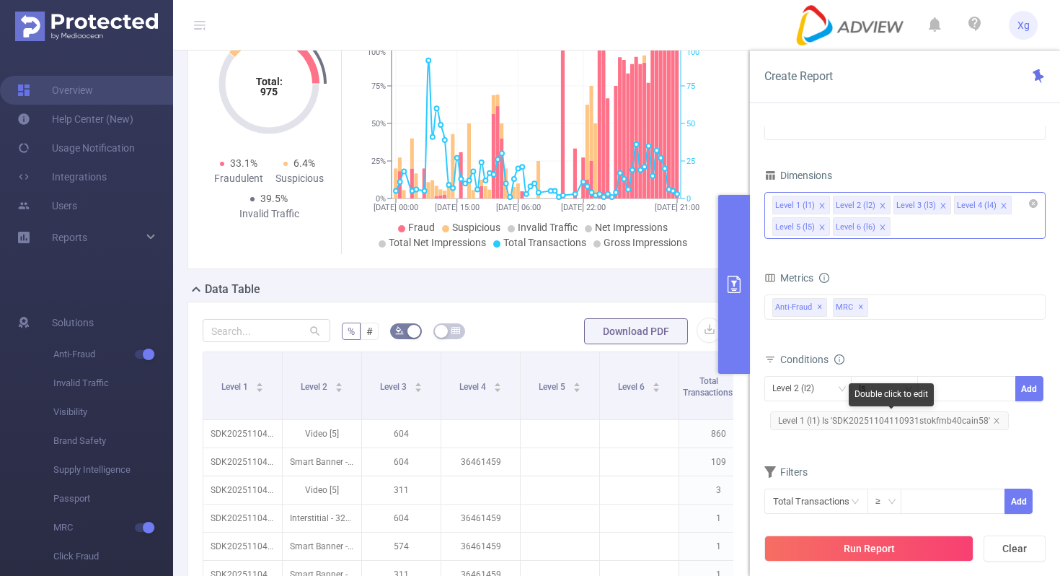
click at [867, 415] on span "Level 1 (l1) Is 'SDK20251104110931stokfmb40cain58'" at bounding box center [889, 420] width 239 height 19
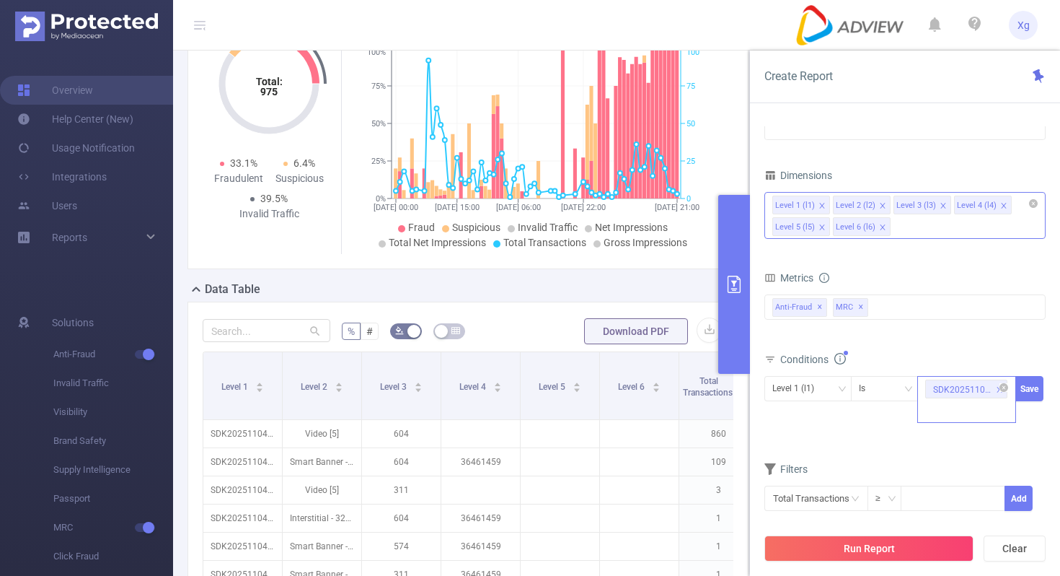
click at [999, 382] on span at bounding box center [999, 390] width 7 height 16
click at [972, 383] on div at bounding box center [966, 388] width 83 height 24
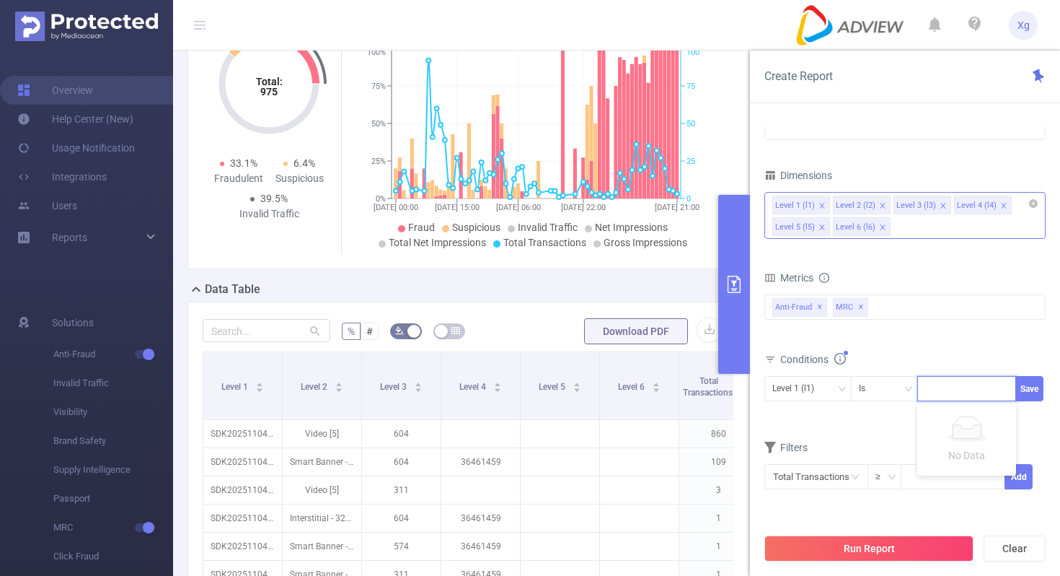
paste input "SDK20251605040949cb5yevniubcfb53"
type input "SDK20251605040949cb5yevniubcfb53"
click at [1034, 392] on button "Save" at bounding box center [1030, 388] width 28 height 25
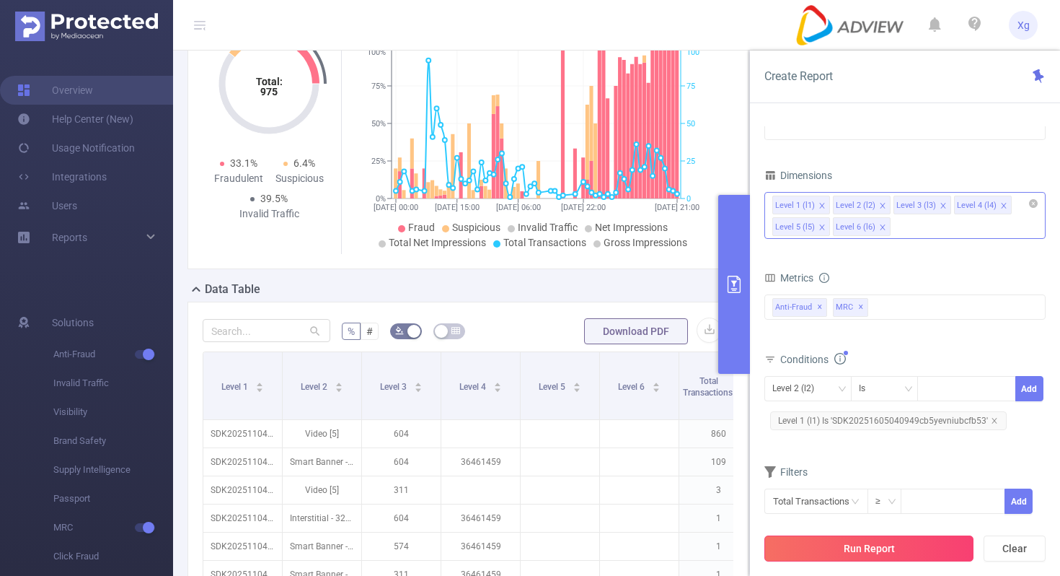
click at [889, 549] on button "Run Report" at bounding box center [869, 548] width 209 height 26
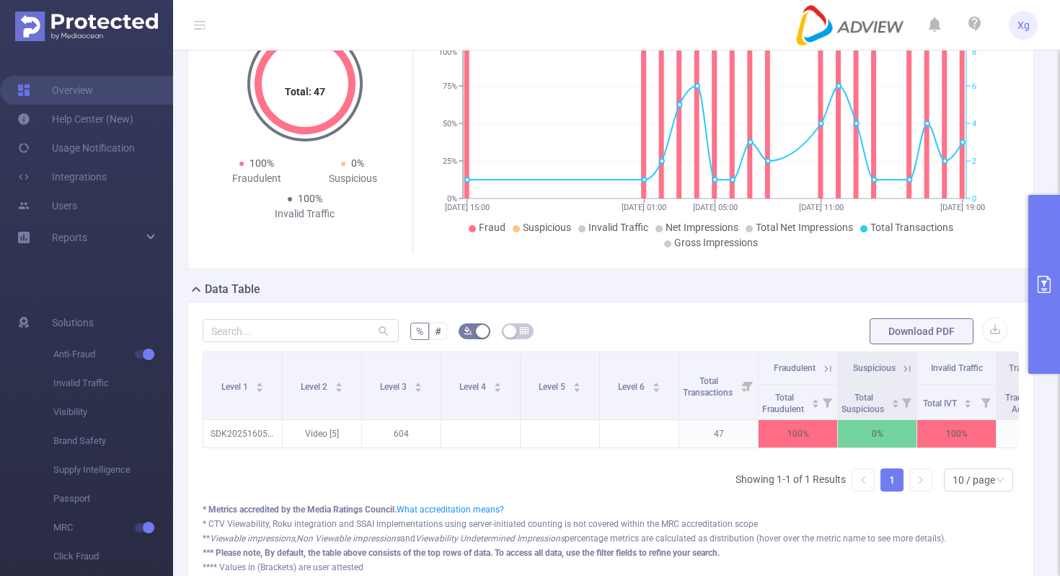
click at [1027, 296] on div "Data Table" at bounding box center [617, 291] width 858 height 20
click at [1037, 289] on icon "primary" at bounding box center [1044, 284] width 17 height 17
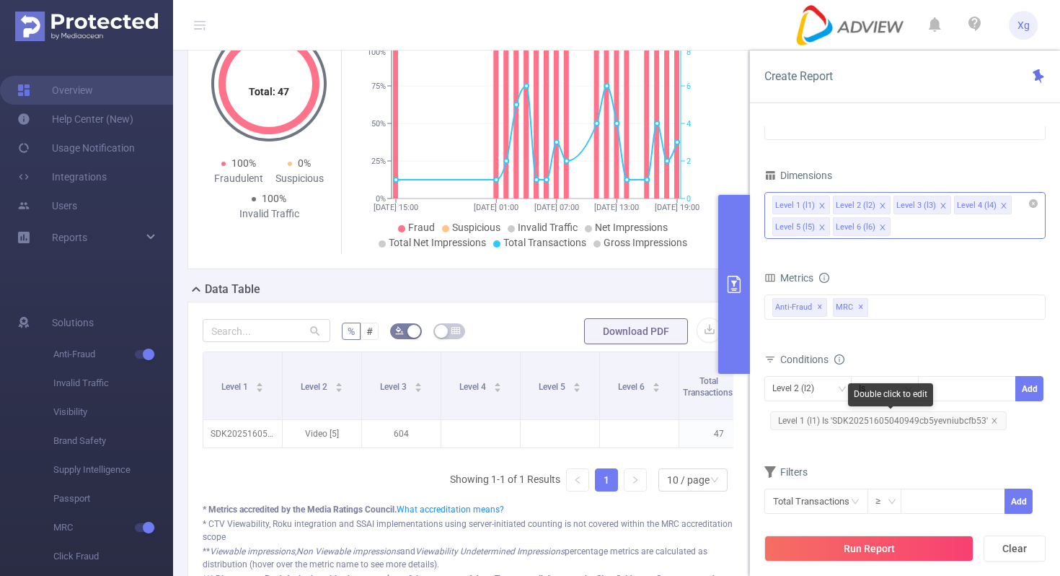
click at [875, 416] on span "Level 1 (l1) Is 'SDK20251605040949cb5yevniubcfb53'" at bounding box center [888, 420] width 237 height 19
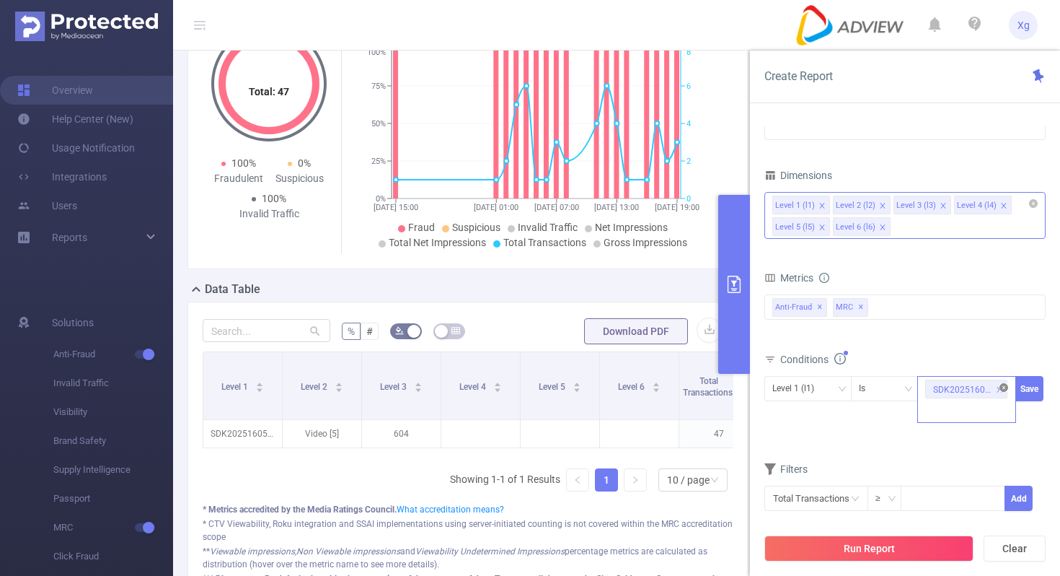
click at [1007, 387] on icon "icon: close-circle" at bounding box center [1004, 387] width 9 height 9
click at [982, 387] on div "SDK20251605040949cb5yevniubcfb53" at bounding box center [966, 388] width 83 height 24
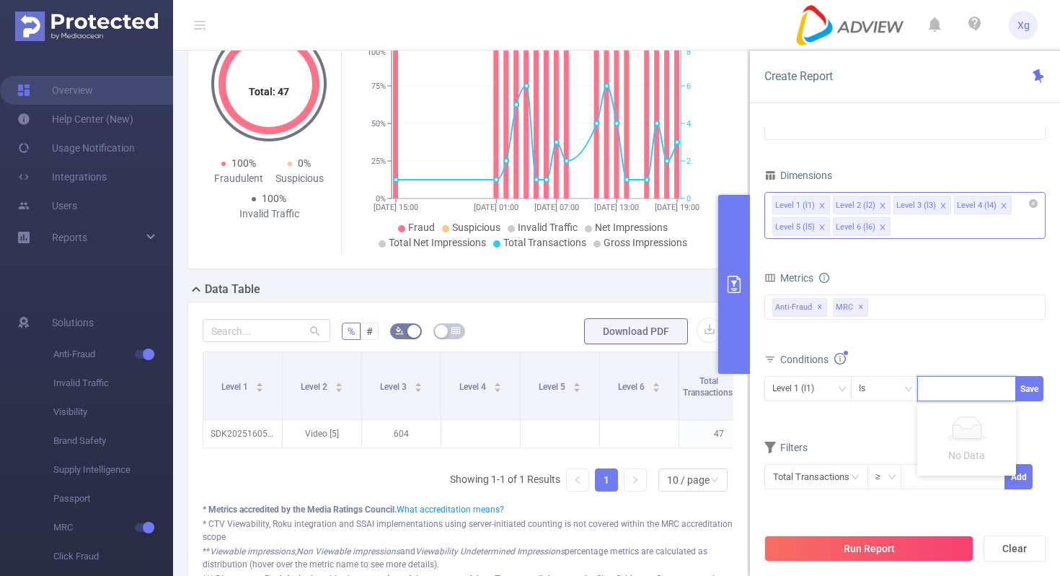
paste input "SDK20251004100953oebjbeoyud6pfc3"
type input "SDK20251004100953oebjbeoyud6pfc3"
click at [1026, 385] on button "Save" at bounding box center [1030, 388] width 28 height 25
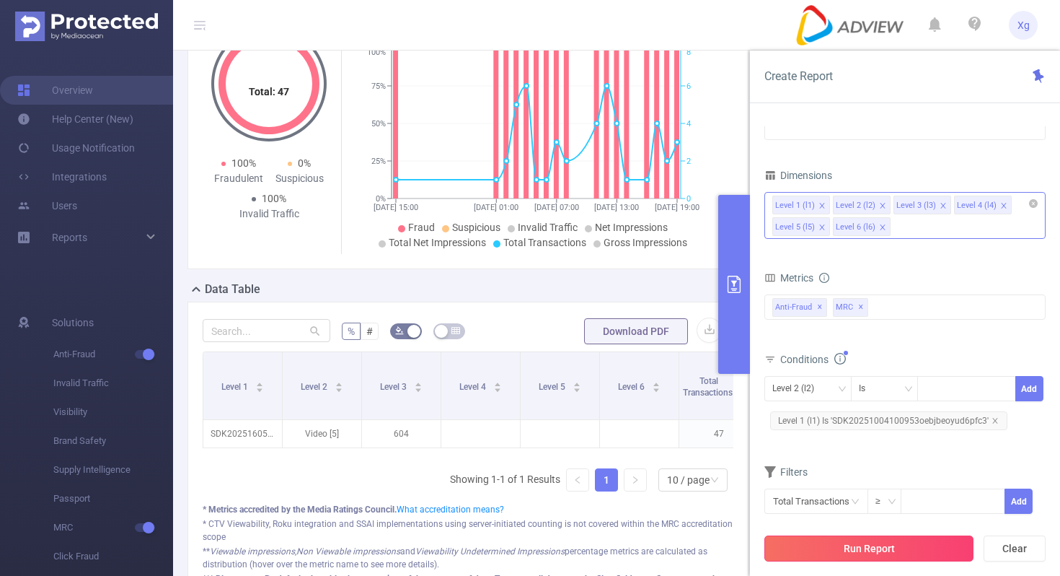
click at [847, 555] on button "Run Report" at bounding box center [869, 548] width 209 height 26
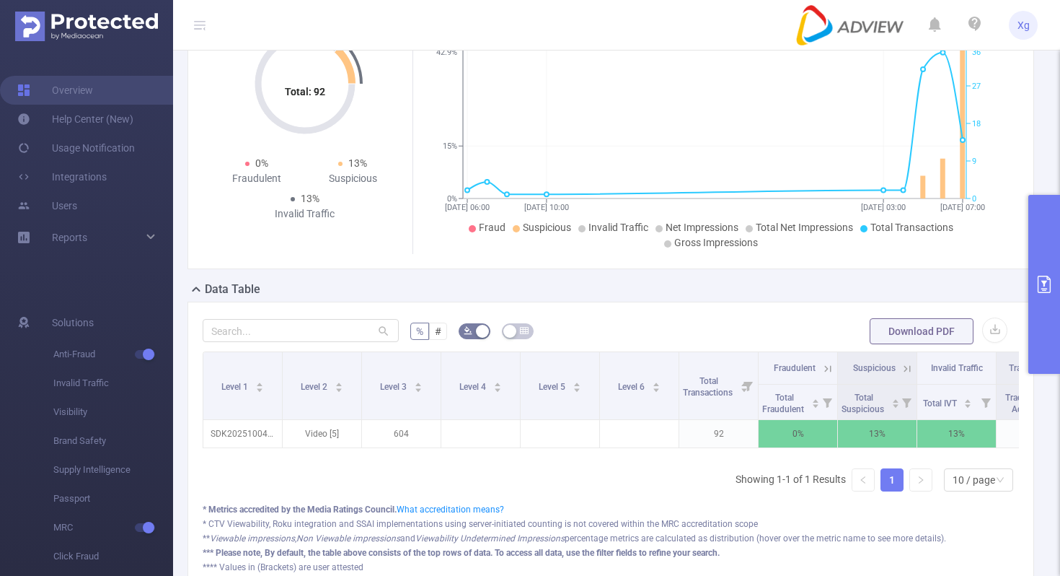
click at [1047, 311] on button "primary" at bounding box center [1045, 284] width 32 height 179
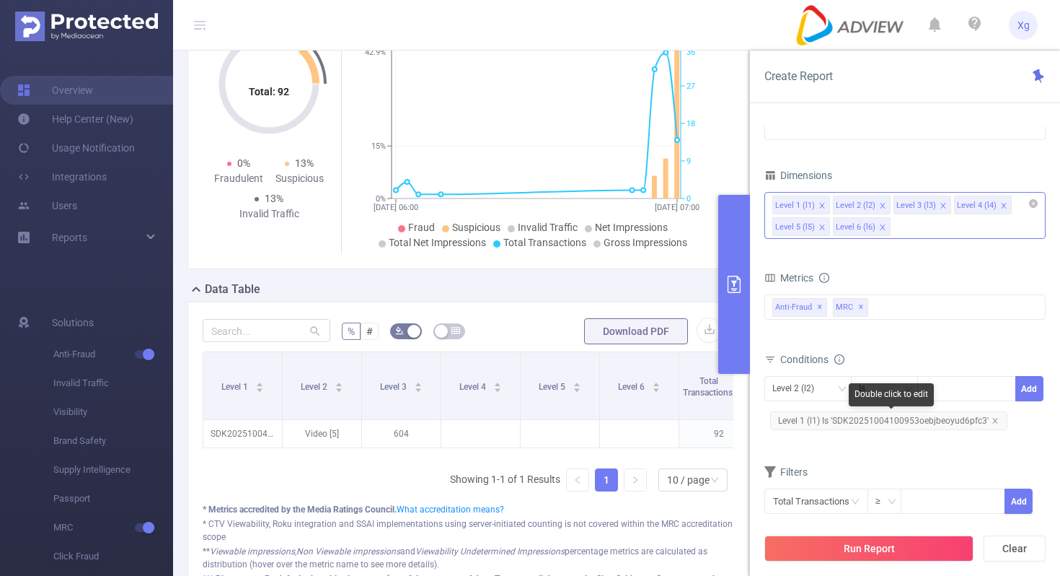
click at [935, 420] on span "Level 1 (l1) Is 'SDK20251004100953oebjbeoyud6pfc3'" at bounding box center [888, 420] width 237 height 19
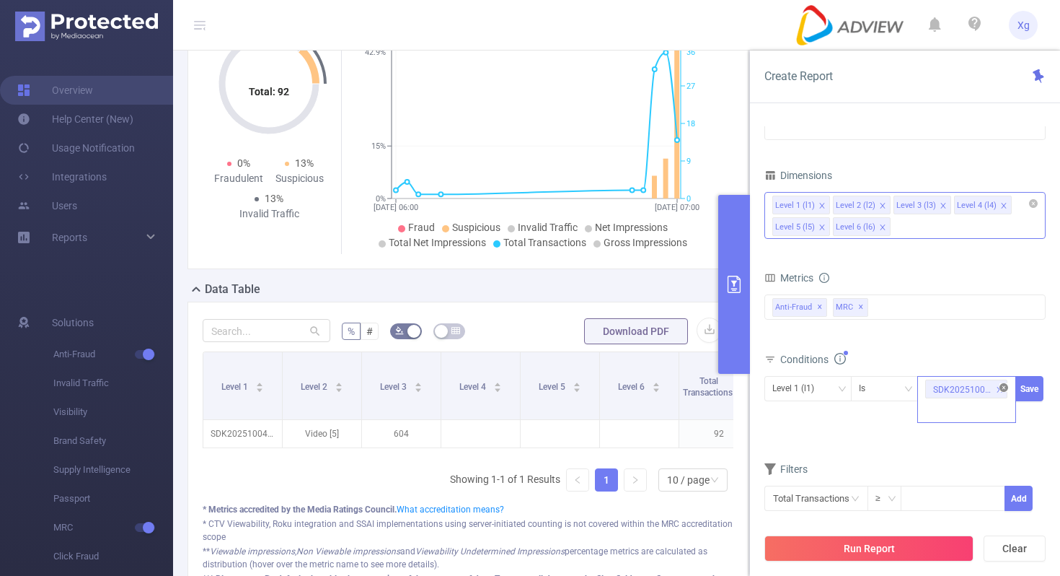
click at [1003, 390] on icon "icon: close-circle" at bounding box center [1004, 387] width 9 height 9
click at [970, 389] on div "SDK20251004100953oebjbeoyud6pfc3" at bounding box center [966, 388] width 83 height 24
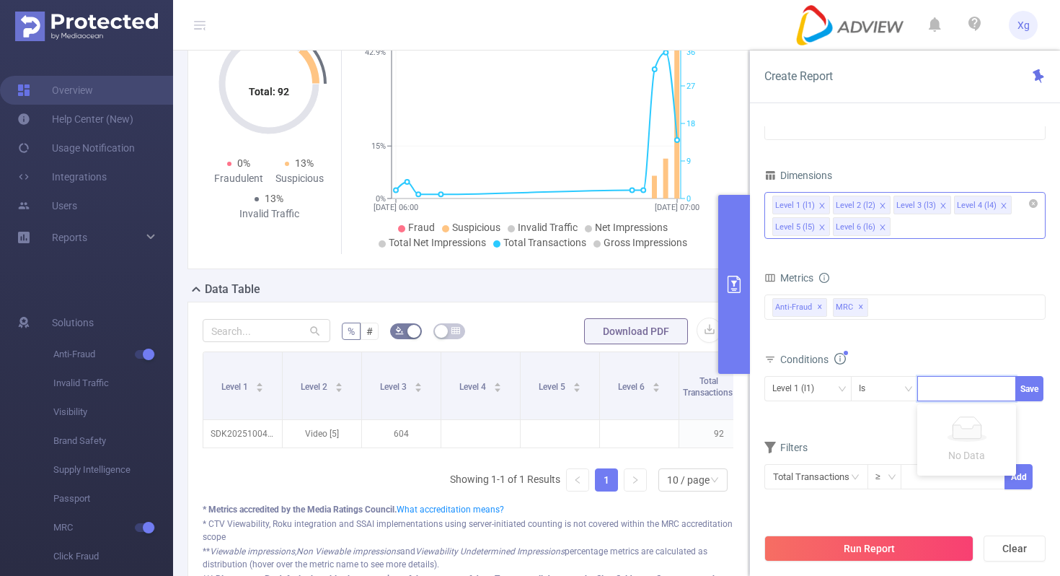
paste input "SDK202518040609168axdx2xc3z3gvuz"
type input "SDK202518040609168axdx2xc3z3gvuz"
click at [1039, 387] on button "Save" at bounding box center [1030, 388] width 28 height 25
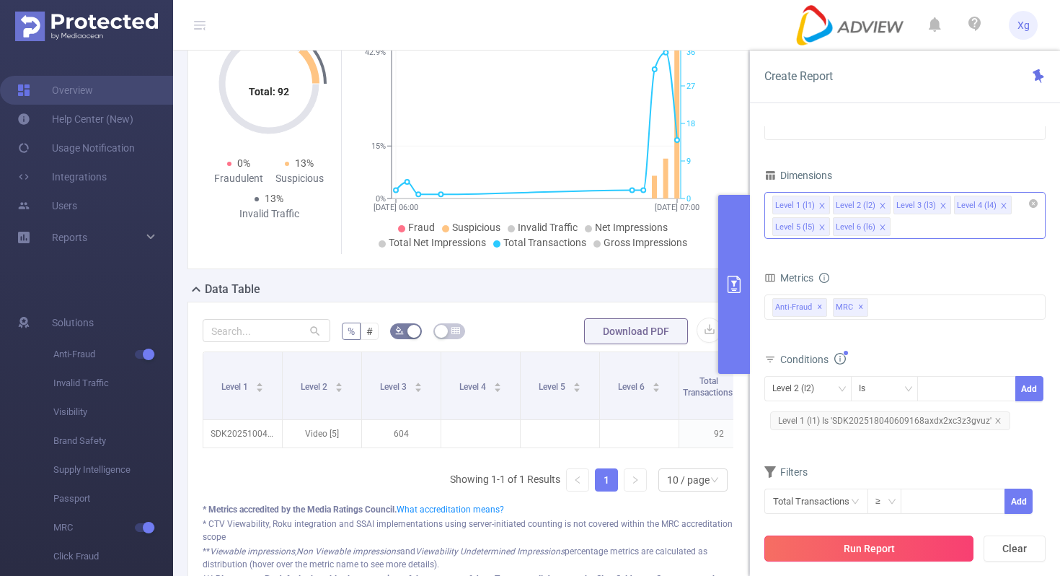
click at [840, 549] on button "Run Report" at bounding box center [869, 548] width 209 height 26
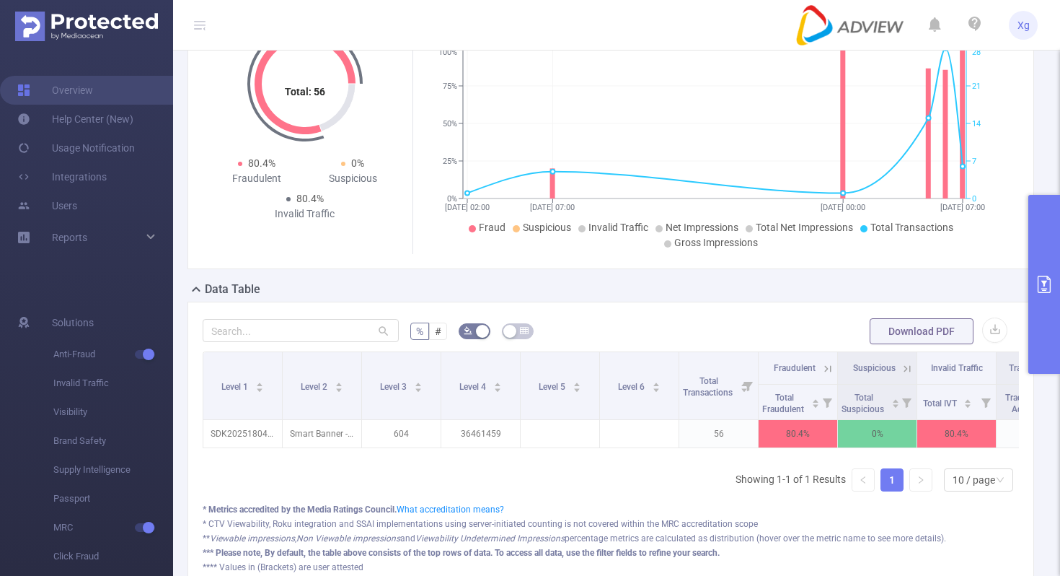
click at [1054, 215] on button "primary" at bounding box center [1045, 284] width 32 height 179
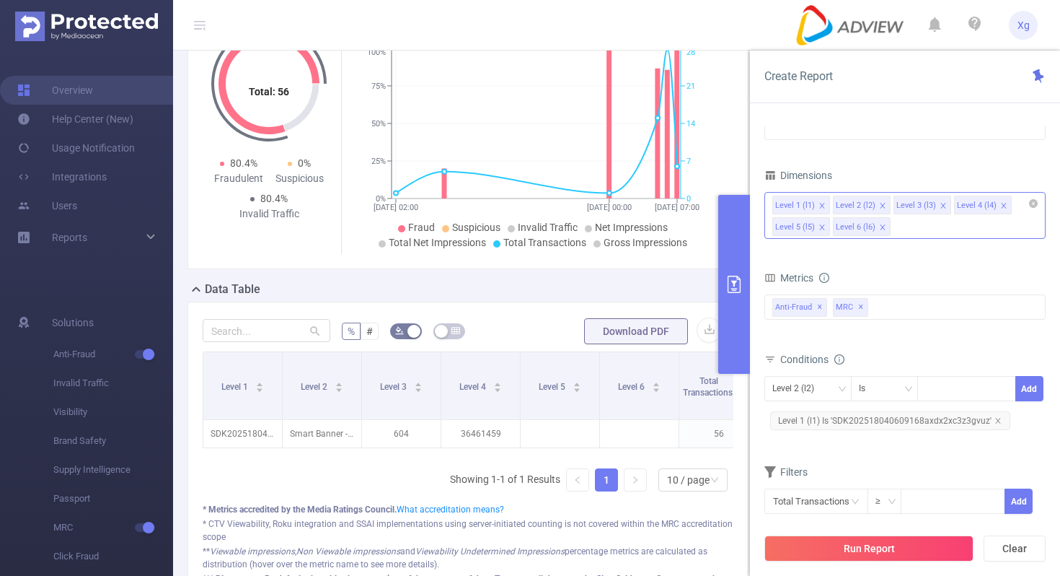
click at [876, 419] on span "Level 1 (l1) Is 'SDK202518040609168axdx2xc3z3gvuz'" at bounding box center [890, 420] width 240 height 19
click at [1003, 385] on icon "icon: close-circle" at bounding box center [1004, 387] width 9 height 9
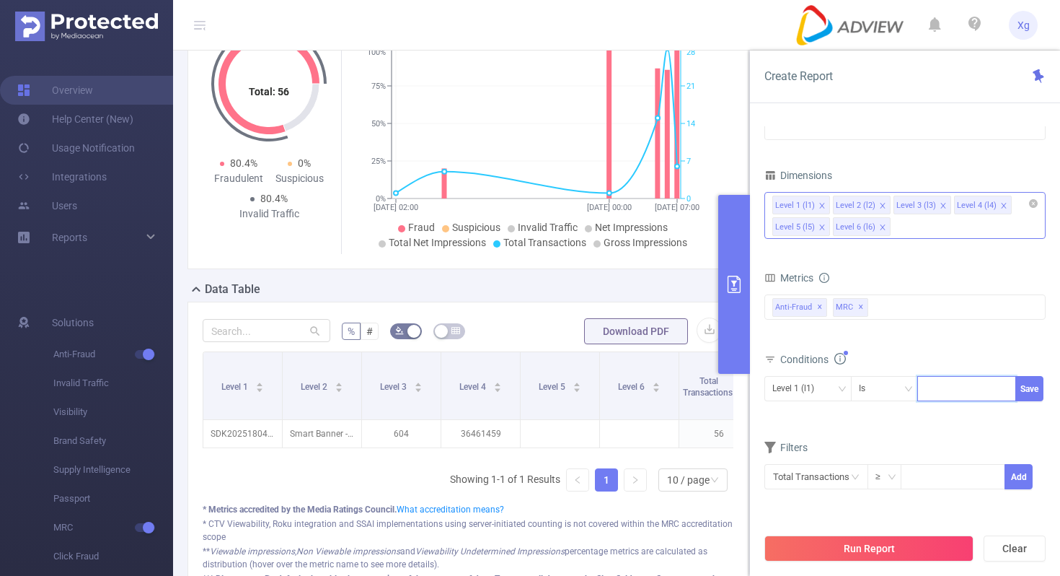
click at [963, 383] on div at bounding box center [966, 388] width 83 height 24
paste input "SDK20250904090921mbkafbo2prpcias"
type input "SDK20250904090921mbkafbo2prpcias"
click at [1025, 388] on button "Save" at bounding box center [1030, 388] width 28 height 25
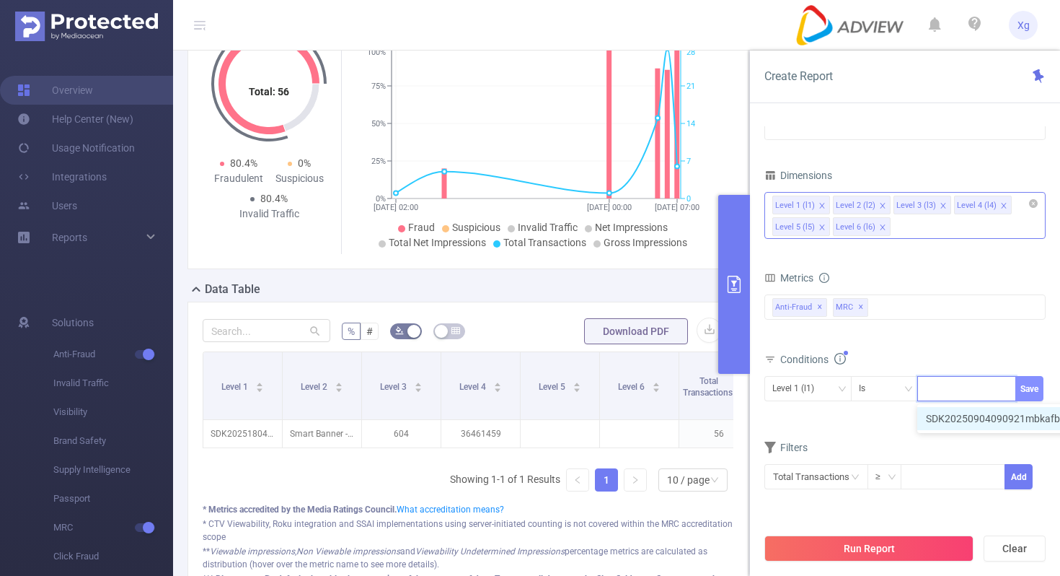
scroll to position [0, 0]
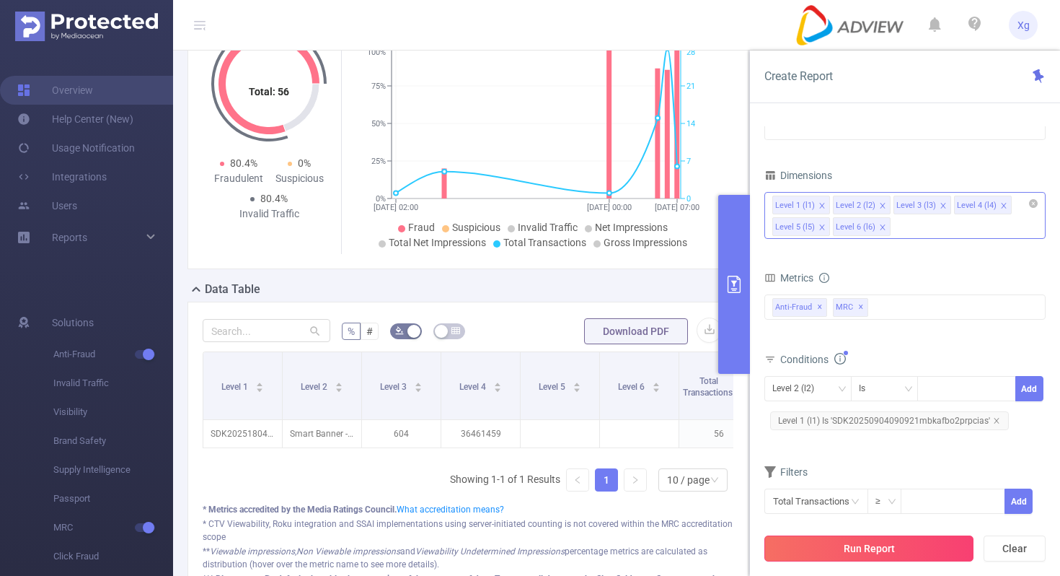
click at [850, 552] on button "Run Report" at bounding box center [869, 548] width 209 height 26
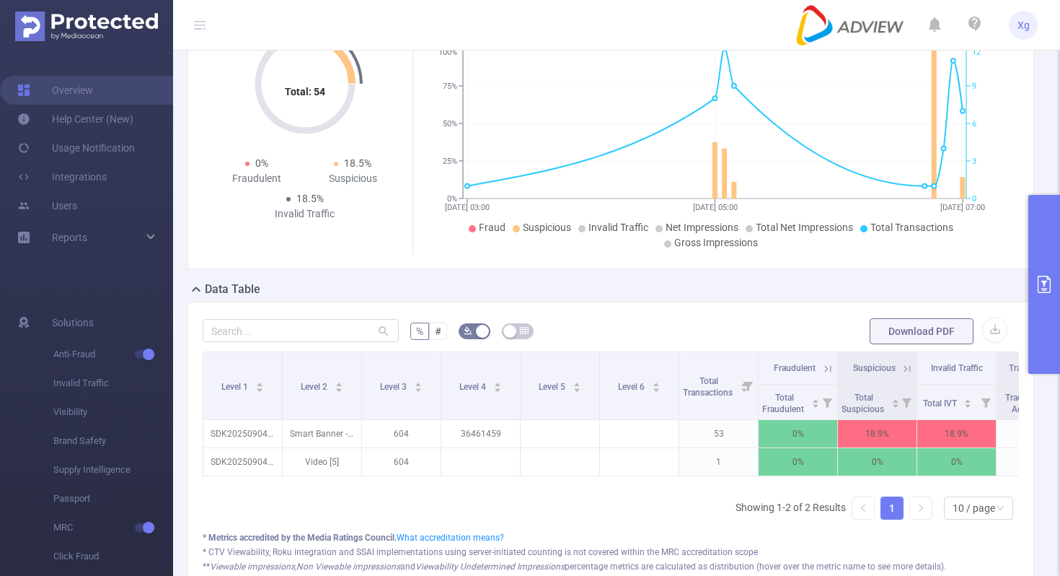
click at [1060, 354] on button "primary" at bounding box center [1045, 284] width 32 height 179
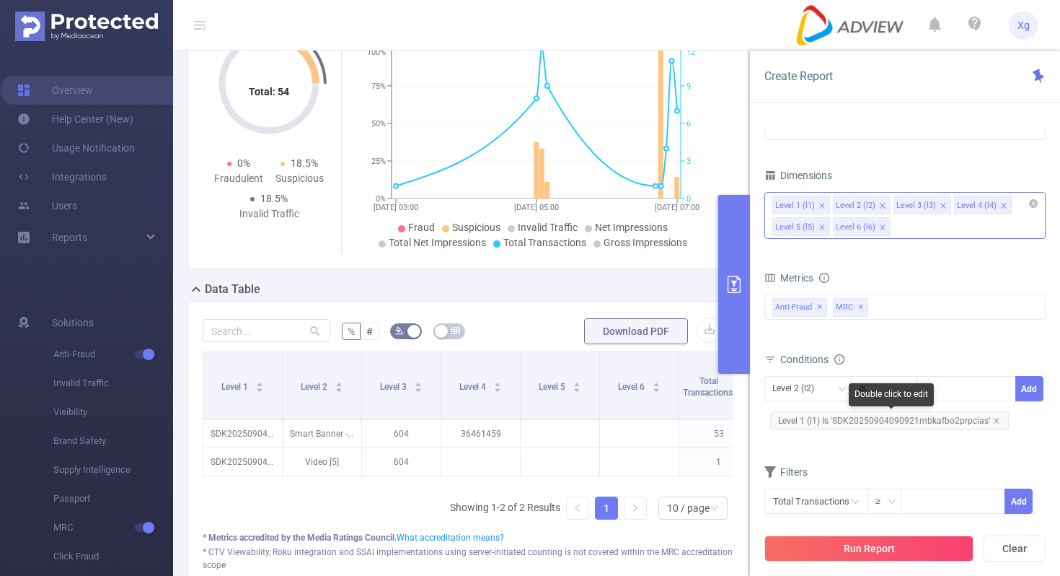
click at [941, 419] on span "Level 1 (l1) Is 'SDK20250904090921mbkafbo2prpcias'" at bounding box center [889, 420] width 239 height 19
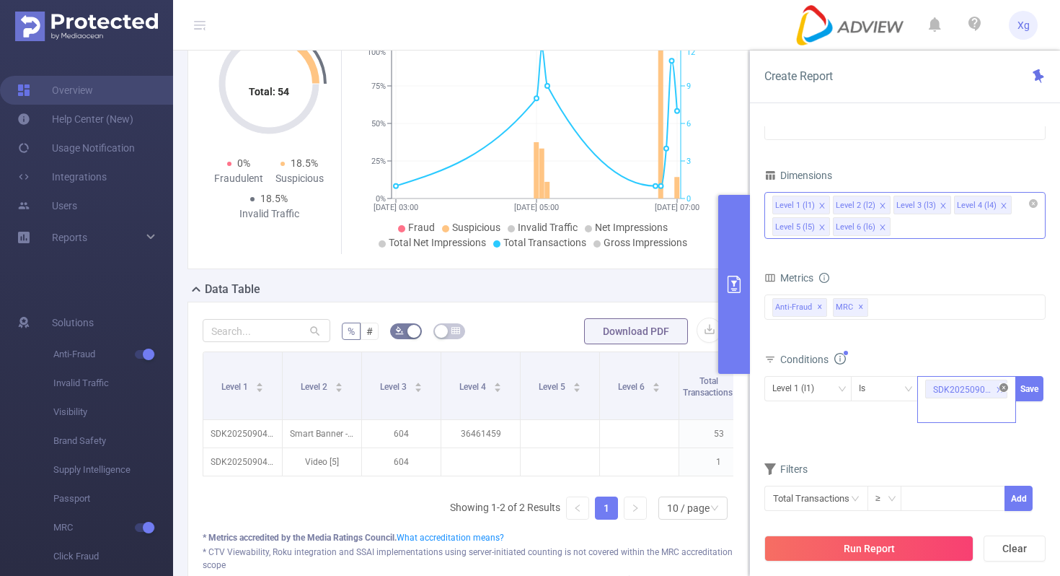
click at [1001, 391] on icon "icon: close-circle" at bounding box center [1004, 387] width 9 height 9
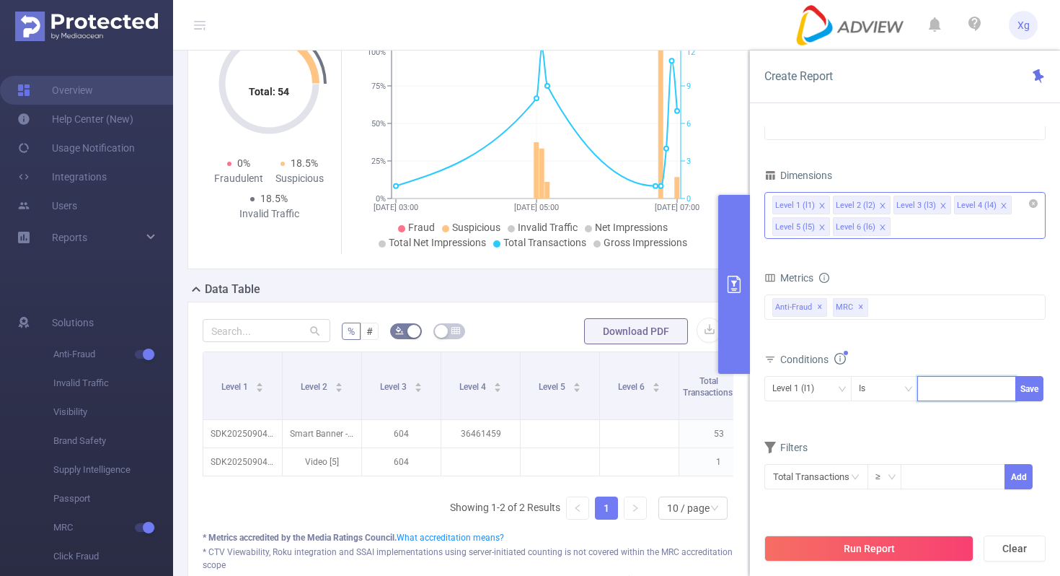
click at [951, 389] on div at bounding box center [966, 388] width 83 height 24
paste input "SDK2025100410095774oprpwcd4tvsxi"
type input "SDK2025100410095774oprpwcd4tvsxi"
click at [1027, 386] on button "Save" at bounding box center [1030, 388] width 28 height 25
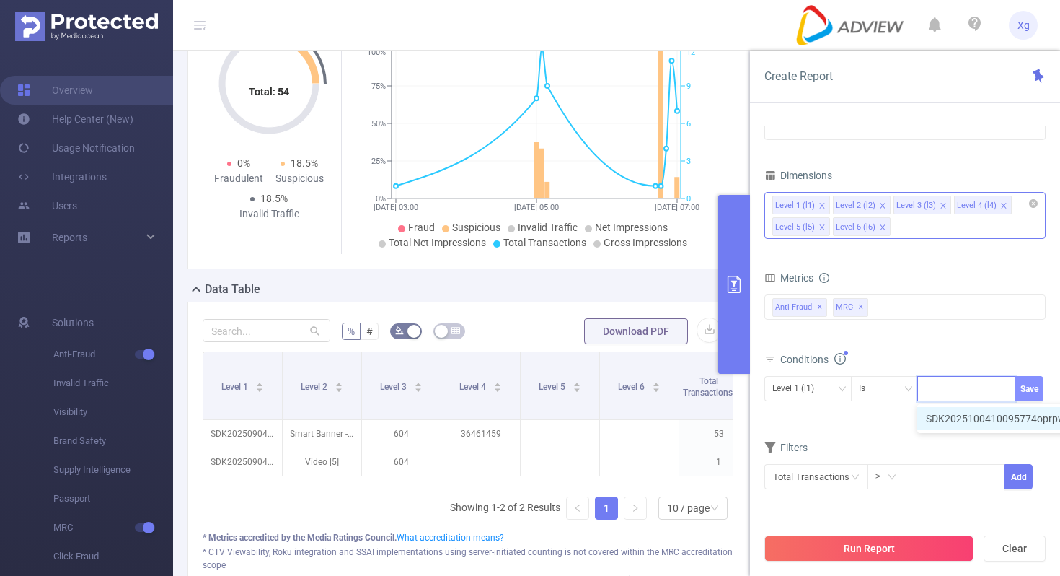
scroll to position [0, 0]
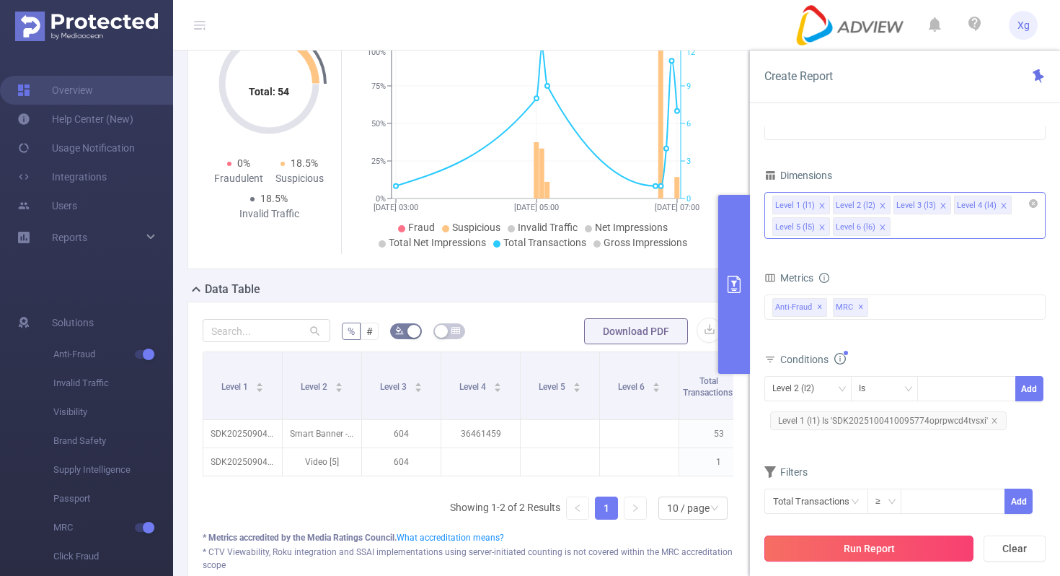
click at [836, 542] on button "Run Report" at bounding box center [869, 548] width 209 height 26
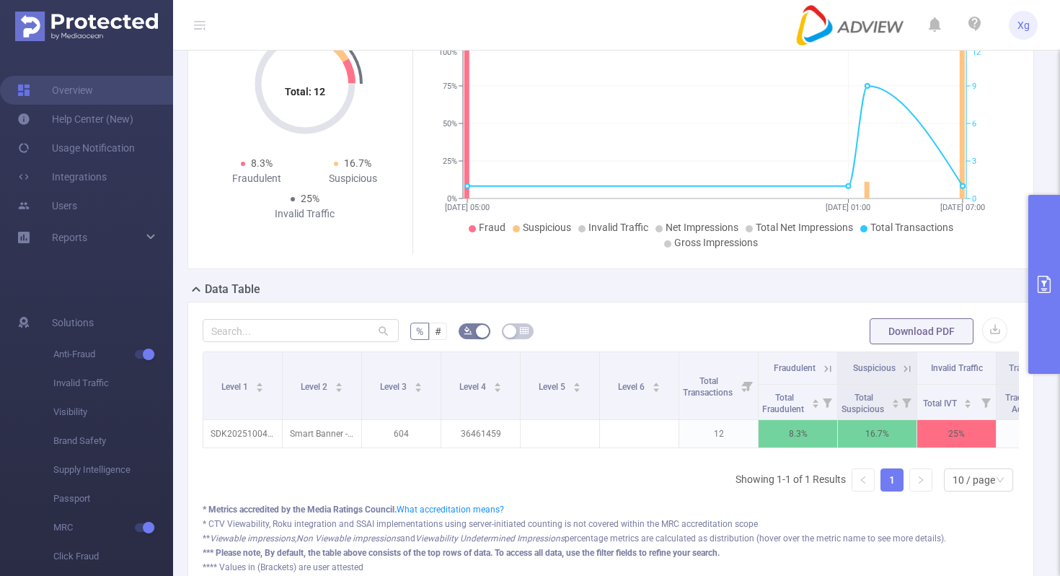
scroll to position [43, 0]
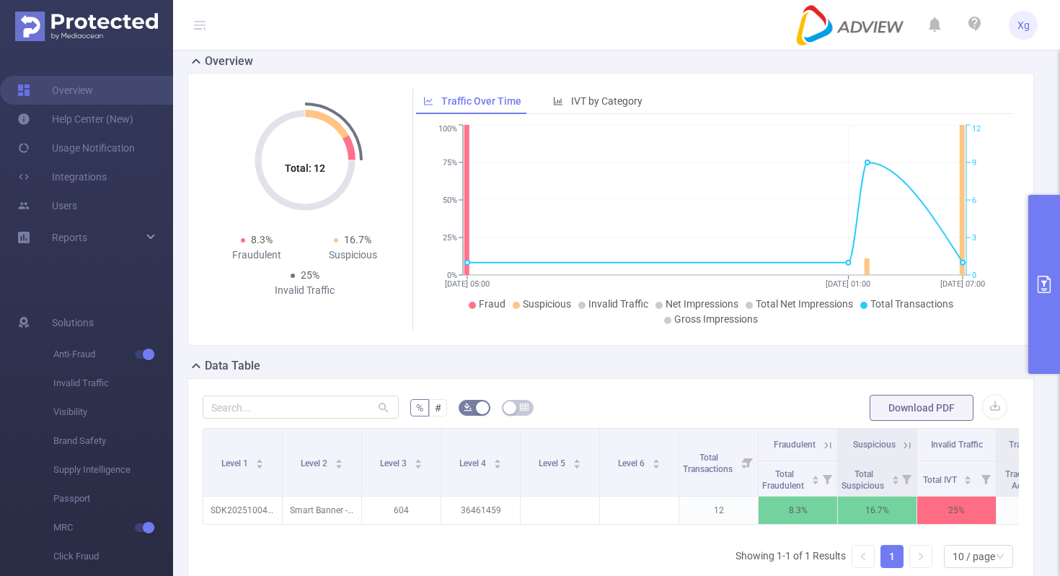
click at [1057, 302] on button "primary" at bounding box center [1045, 284] width 32 height 179
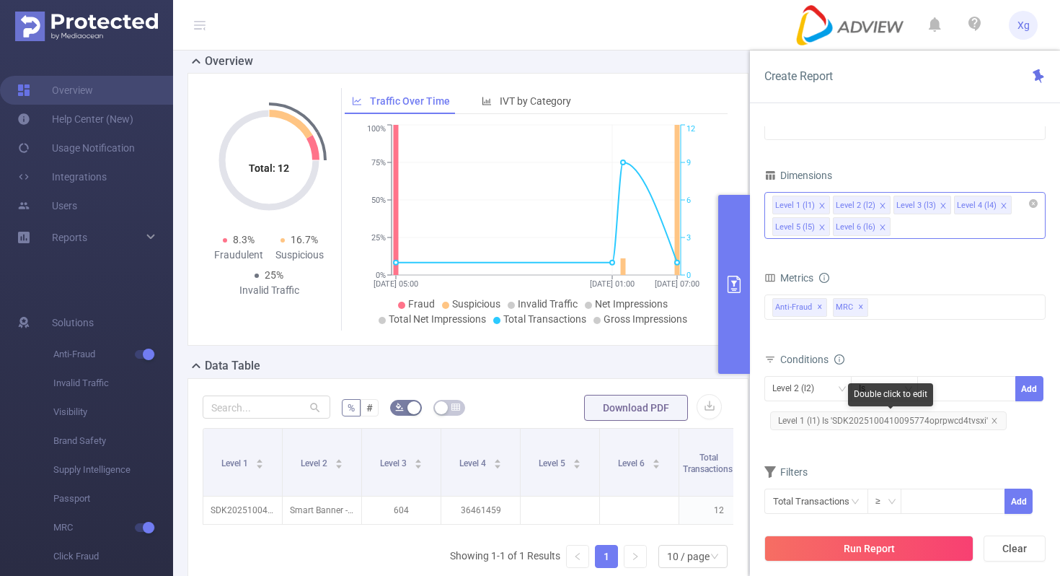
click at [934, 416] on span "Level 1 (l1) Is 'SDK2025100410095774oprpwcd4tvsxi'" at bounding box center [888, 420] width 237 height 19
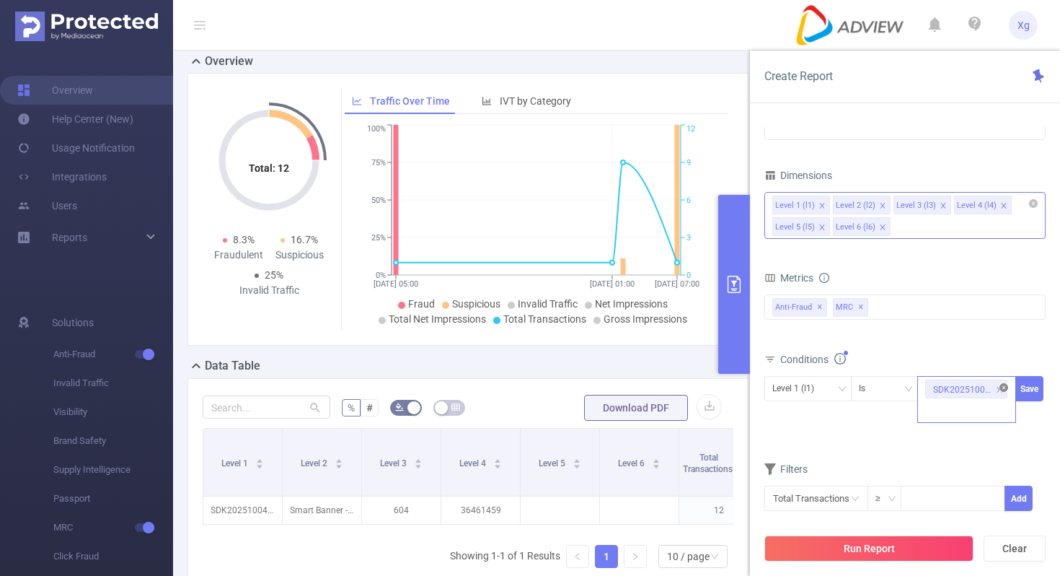
click at [1003, 387] on icon "icon: close-circle" at bounding box center [1004, 387] width 9 height 9
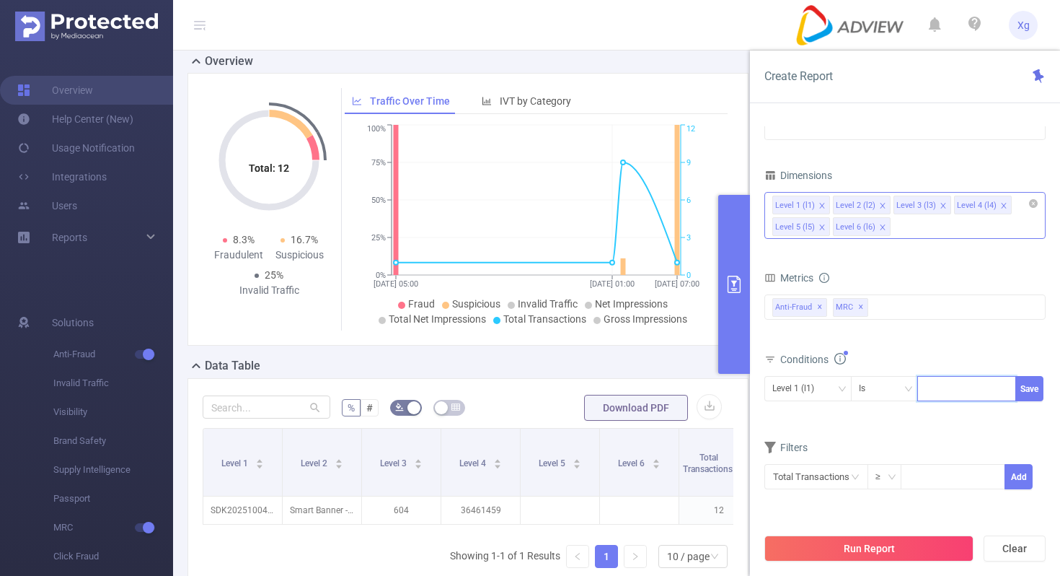
click at [974, 389] on div at bounding box center [966, 388] width 83 height 24
paste input "SDK20250730070709zh8jg140s0mcxle"
type input "SDK20250730070709zh8jg140s0mcxle"
click at [1036, 386] on button "Save" at bounding box center [1030, 388] width 28 height 25
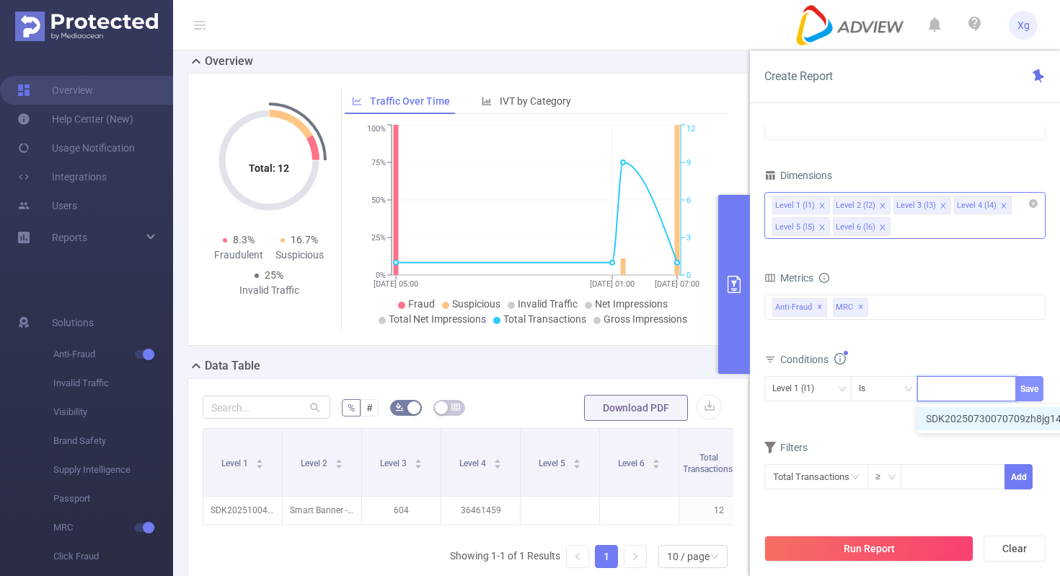
scroll to position [0, 0]
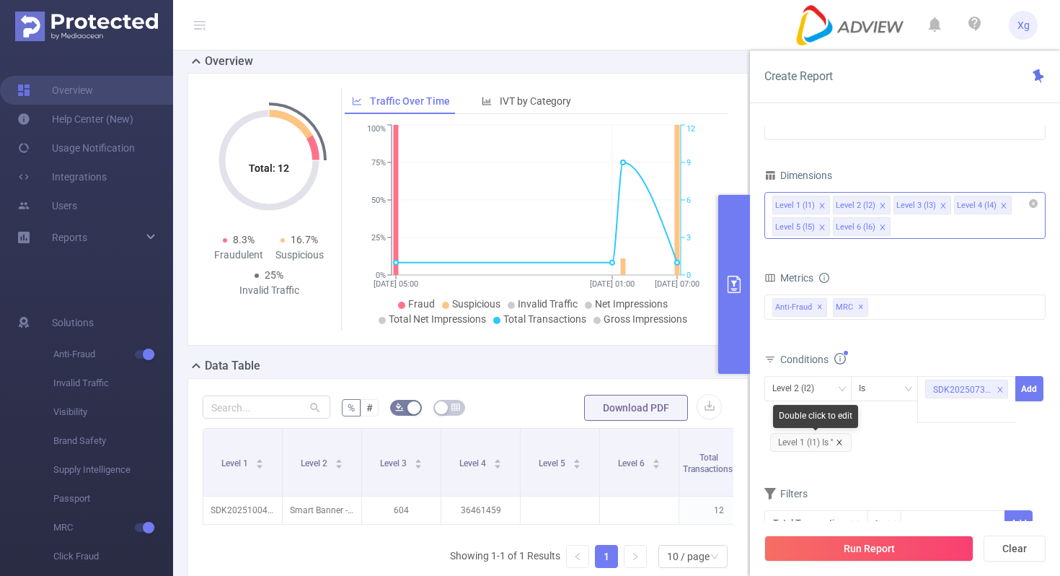
click at [843, 441] on icon "icon: close" at bounding box center [839, 442] width 7 height 7
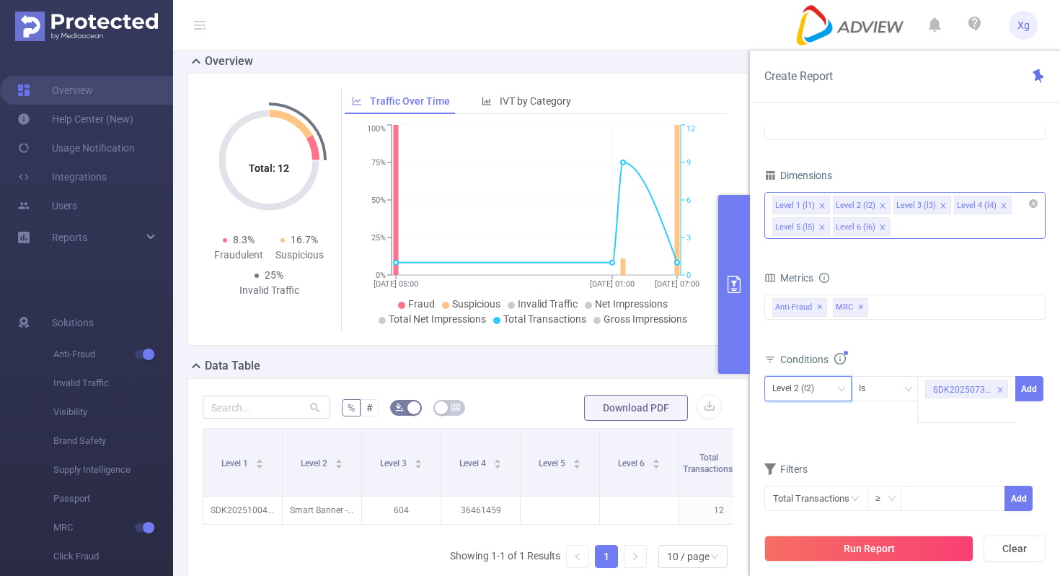
click at [842, 389] on icon "icon: down" at bounding box center [841, 388] width 7 height 5
click at [806, 418] on li "Level 1 (l1)" at bounding box center [808, 418] width 87 height 23
click at [1033, 390] on button "Add" at bounding box center [1030, 388] width 28 height 25
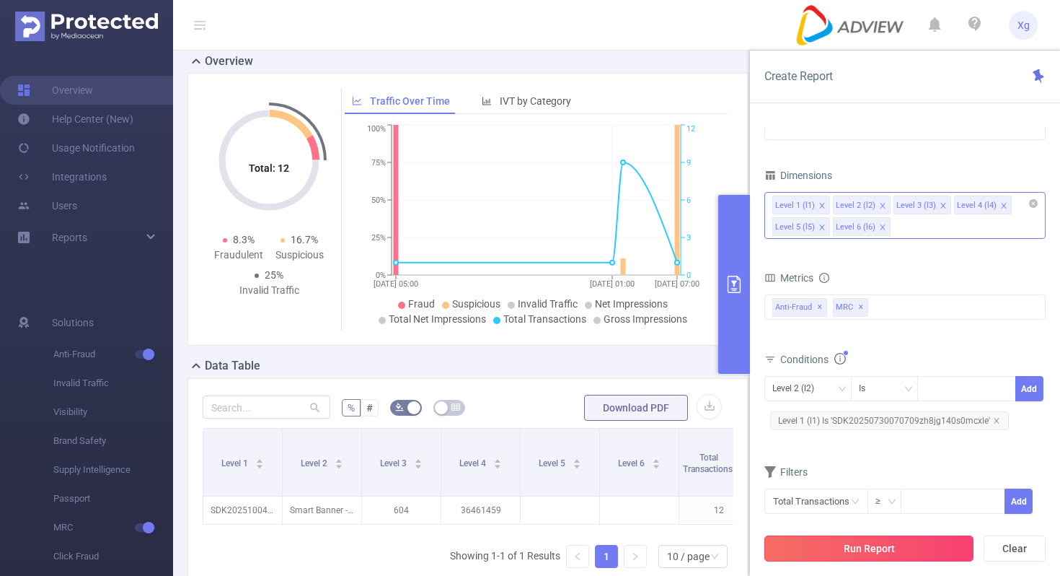
click at [852, 552] on button "Run Report" at bounding box center [869, 548] width 209 height 26
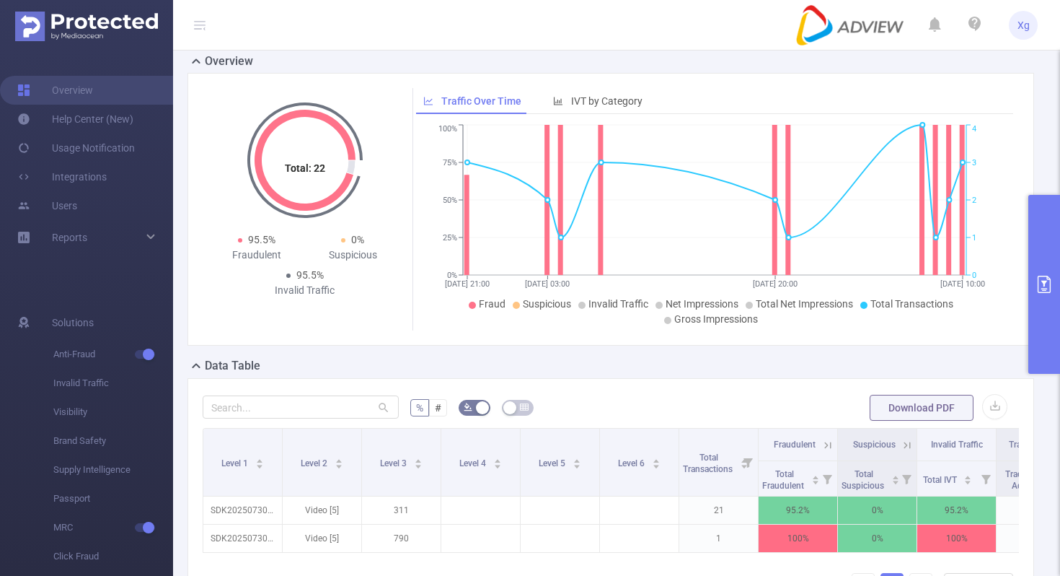
click at [1037, 244] on button "primary" at bounding box center [1045, 284] width 32 height 179
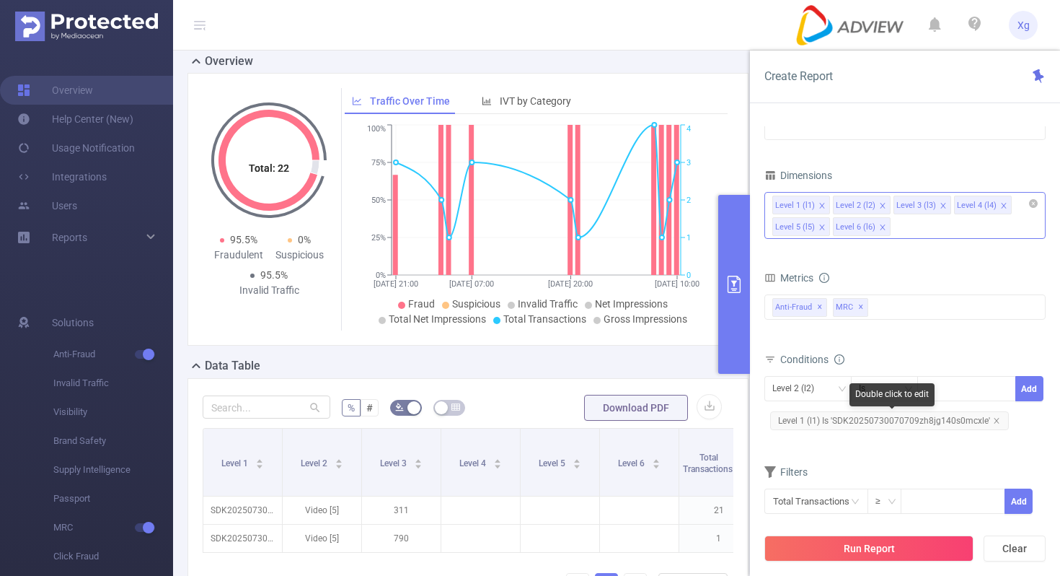
click at [925, 424] on span "Level 1 (l1) Is 'SDK20250730070709zh8jg140s0mcxle'" at bounding box center [889, 420] width 239 height 19
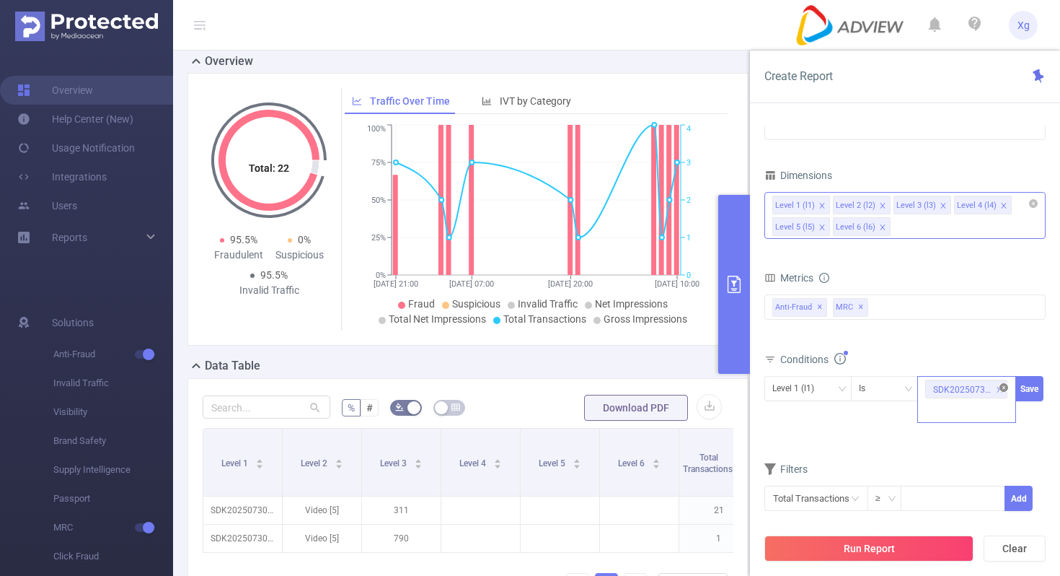
click at [1003, 389] on icon "icon: close-circle" at bounding box center [1004, 387] width 9 height 9
click at [989, 389] on div "SDK20250730070709zh8jg140s0mcxle" at bounding box center [966, 388] width 83 height 24
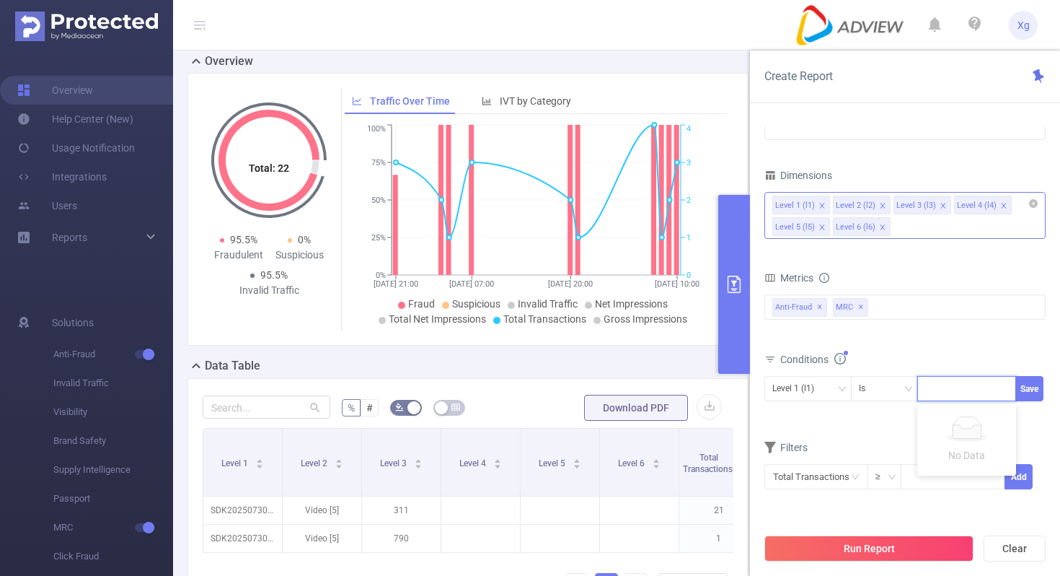
paste input "SDK20251704050958ax5r6rjo88mayyp"
type input "SDK20251704050958ax5r6rjo88mayyp"
click at [1026, 381] on button "Save" at bounding box center [1030, 388] width 28 height 25
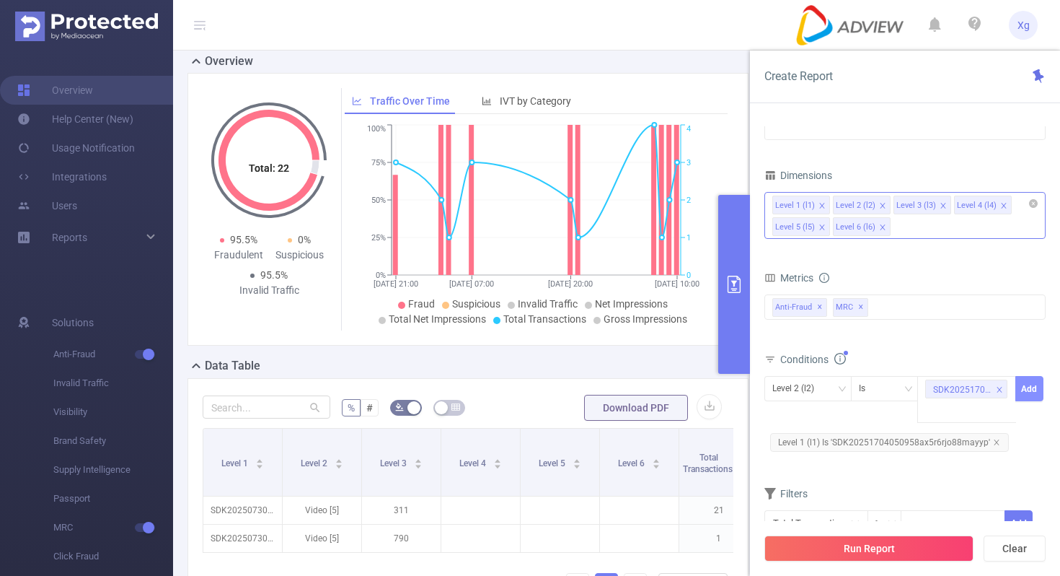
scroll to position [0, 0]
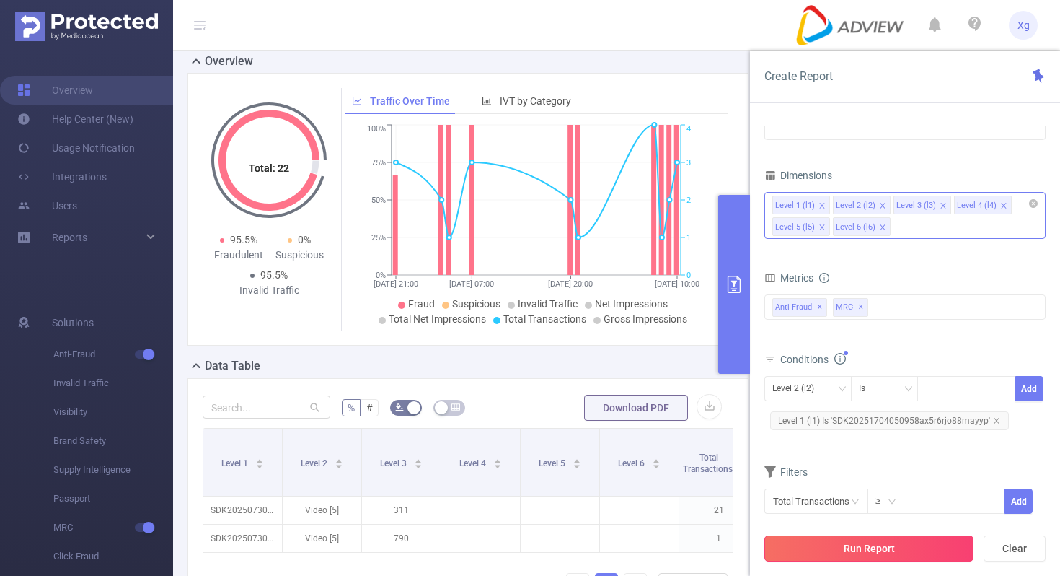
click at [873, 553] on button "Run Report" at bounding box center [869, 548] width 209 height 26
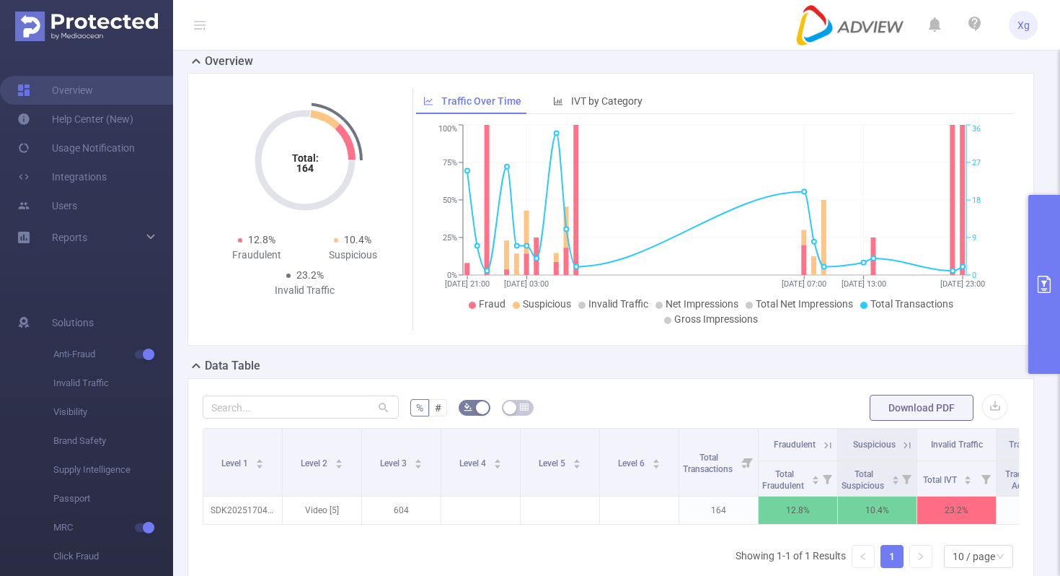
click at [1030, 217] on button "primary" at bounding box center [1045, 284] width 32 height 179
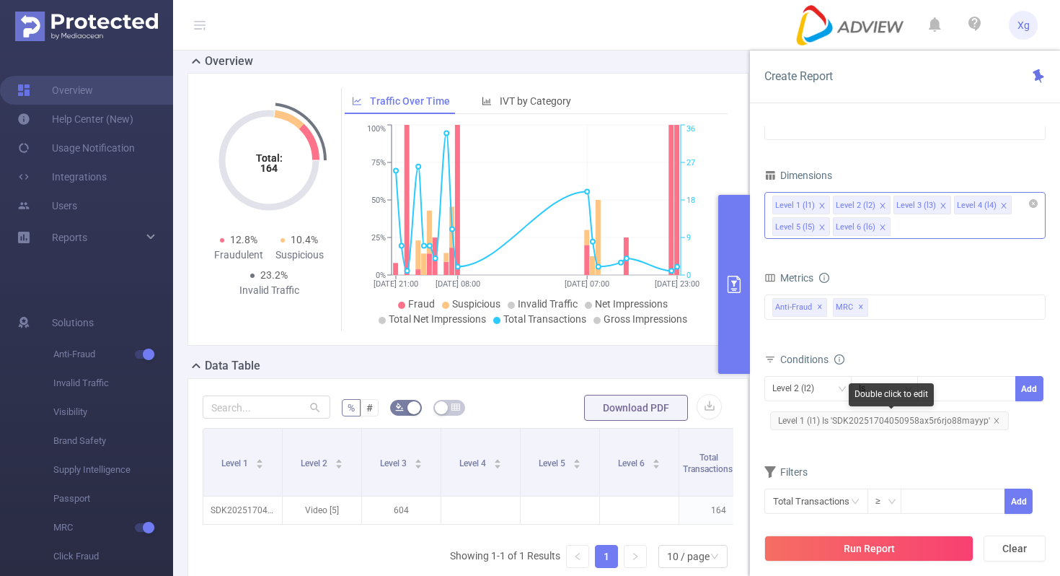
click at [881, 423] on span "Level 1 (l1) Is 'SDK20251704050958ax5r6rjo88mayyp'" at bounding box center [889, 420] width 239 height 19
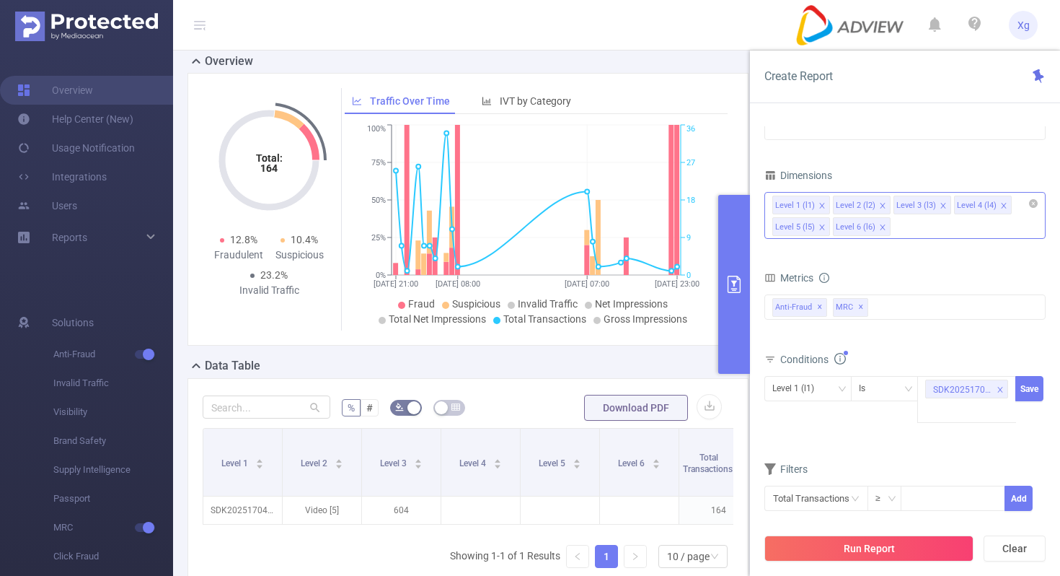
click at [1002, 393] on icon "icon: close" at bounding box center [1000, 390] width 7 height 9
click at [992, 389] on div "SDK20251704050958ax5r6rjo88mayyp" at bounding box center [967, 388] width 84 height 24
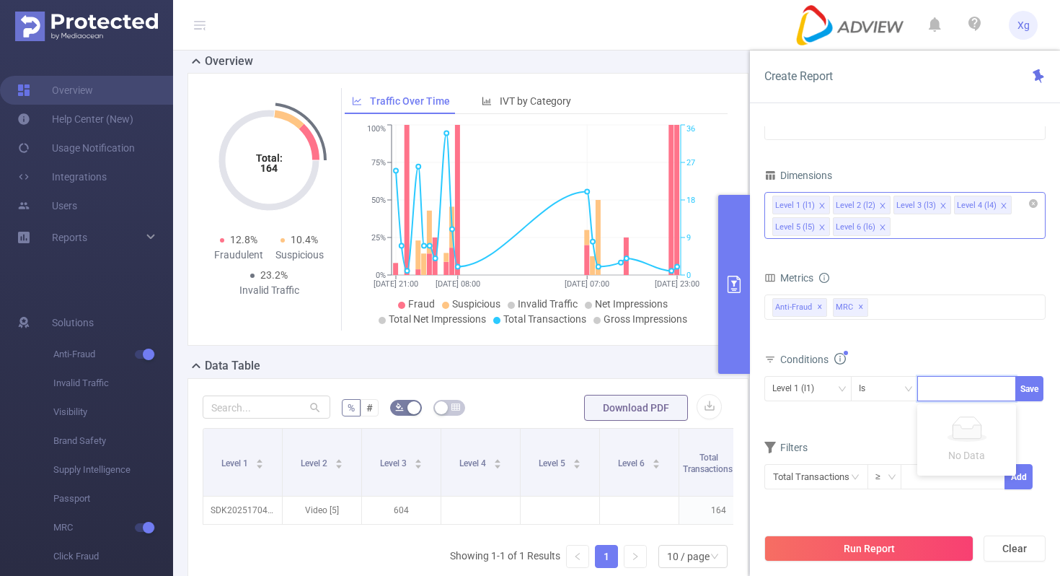
paste input "SDK20251604040937tawjhxn8cb3ez8t"
type input "SDK20251604040937tawjhxn8cb3ez8t"
click at [1026, 384] on button "Save" at bounding box center [1030, 388] width 28 height 25
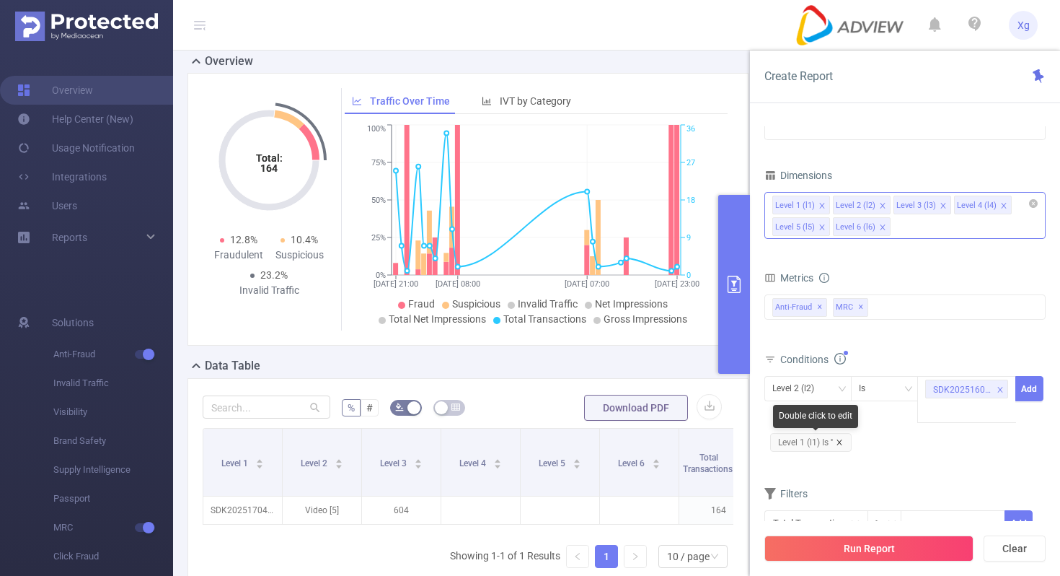
click at [837, 442] on icon "icon: close" at bounding box center [839, 442] width 7 height 7
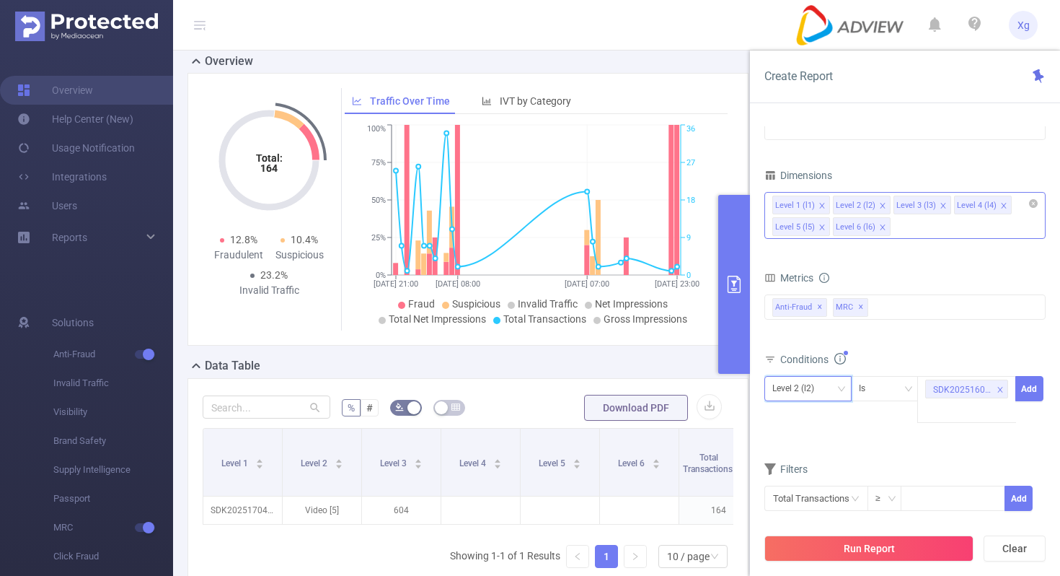
click at [842, 382] on div "Level 2 (l2)" at bounding box center [807, 388] width 71 height 24
click at [806, 413] on li "Level 1 (l1)" at bounding box center [808, 418] width 87 height 23
click at [1039, 387] on button "Add" at bounding box center [1030, 388] width 28 height 25
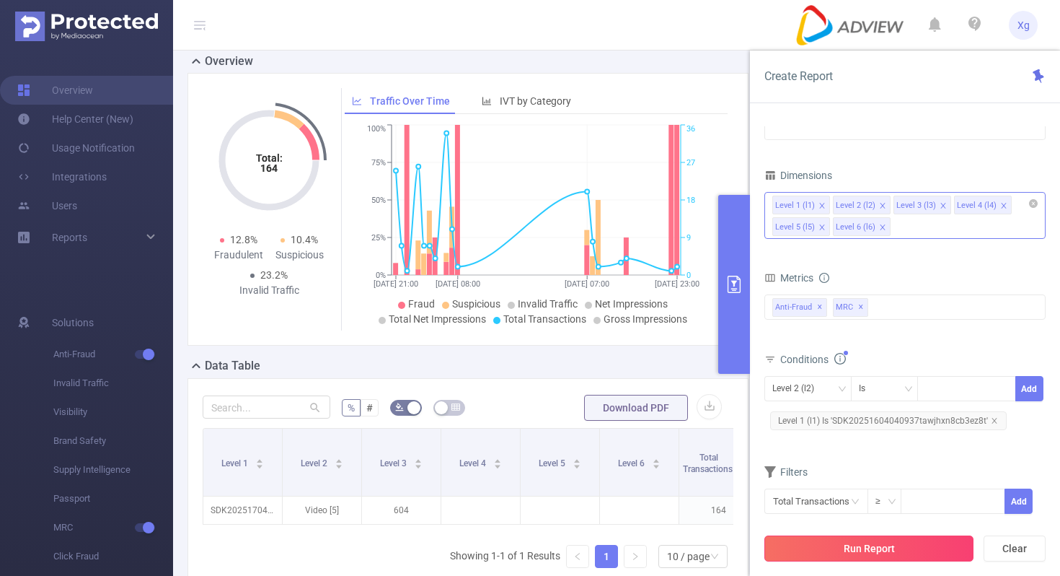
click at [891, 552] on button "Run Report" at bounding box center [869, 548] width 209 height 26
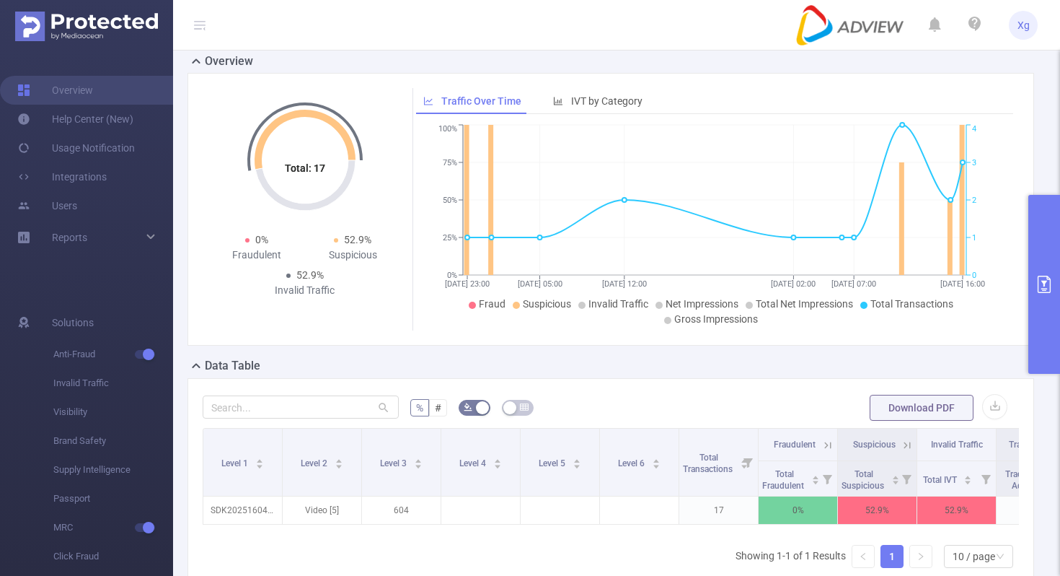
click at [1028, 276] on div "Total: 17 Total: 17 0% Fraudulent 52.9% Suspicious 52.9% Invalid Traffic Traffi…" at bounding box center [611, 209] width 847 height 273
click at [1035, 278] on button "primary" at bounding box center [1045, 284] width 32 height 179
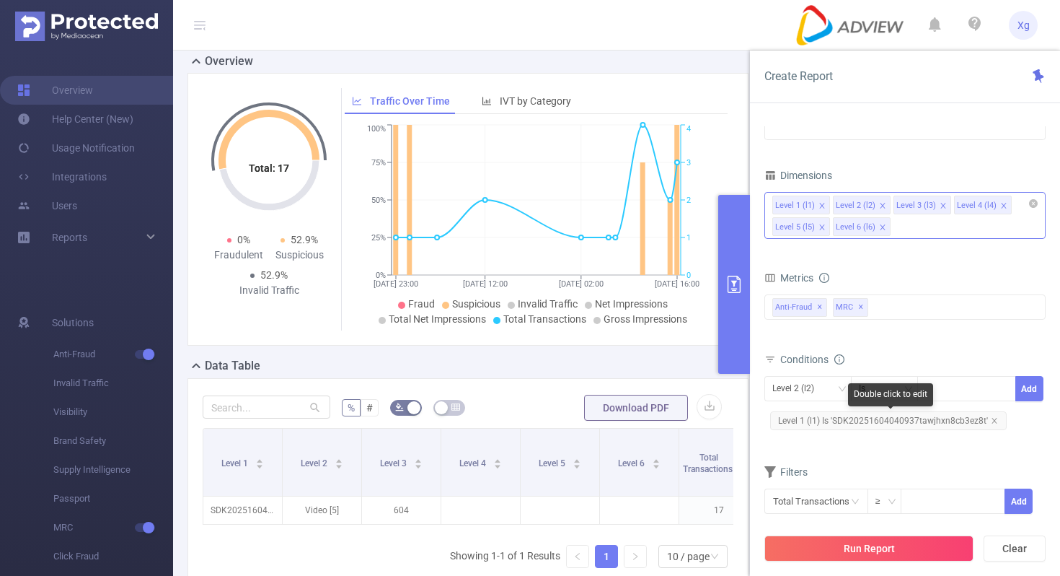
click at [886, 417] on span "Level 1 (l1) Is 'SDK20251604040937tawjhxn8cb3ez8t'" at bounding box center [888, 420] width 237 height 19
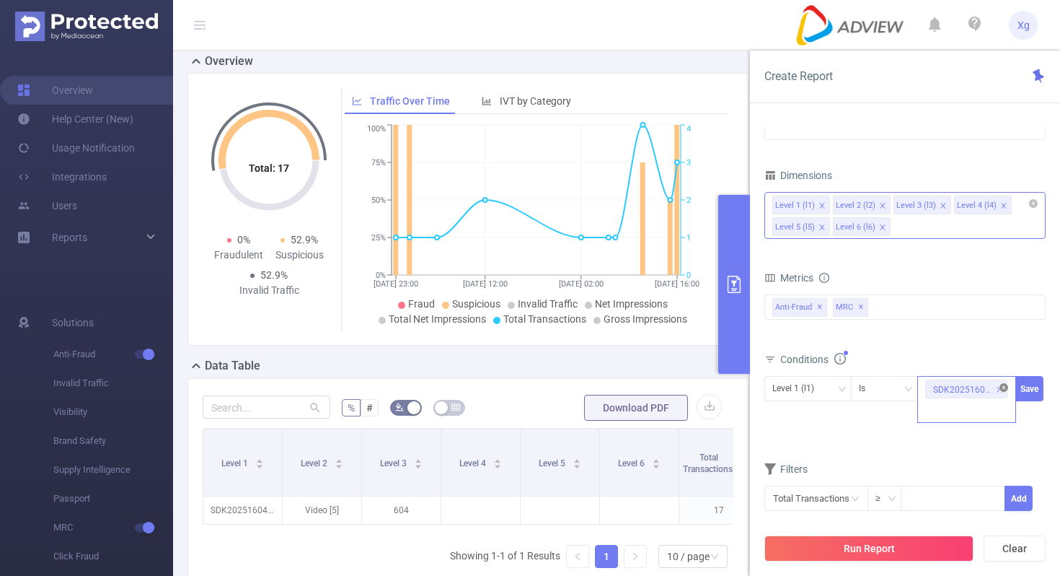
click at [1005, 383] on icon "icon: close-circle" at bounding box center [1004, 387] width 9 height 9
click at [977, 387] on div "SDK20251604040937tawjhxn8cb3ez8t" at bounding box center [966, 388] width 83 height 24
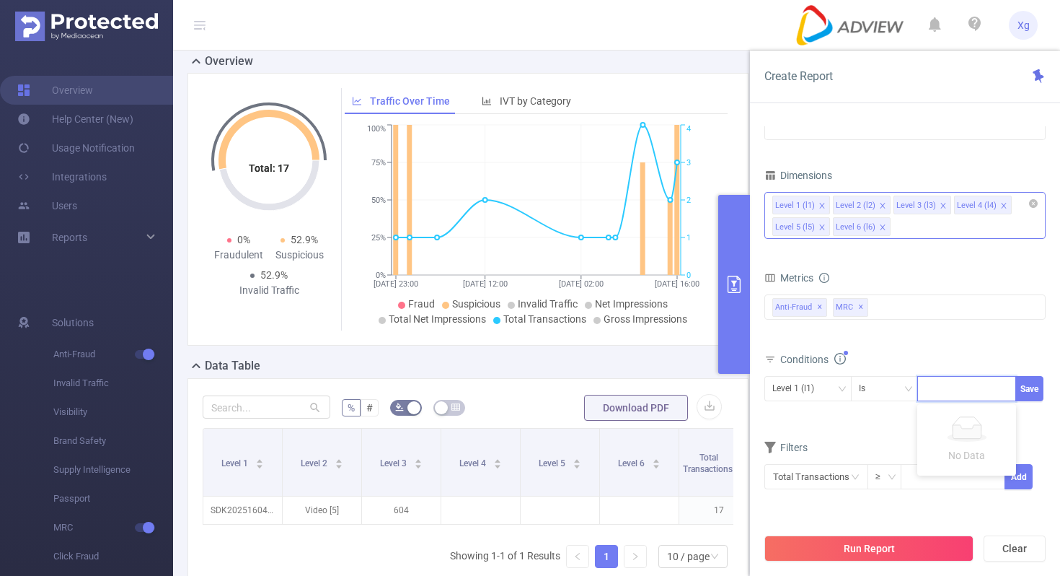
paste input "SDK20251404020910hrja2tk6z85tasl"
type input "SDK20251404020910hrja2tk6z85tasl"
click at [1024, 384] on button "Save" at bounding box center [1030, 388] width 28 height 25
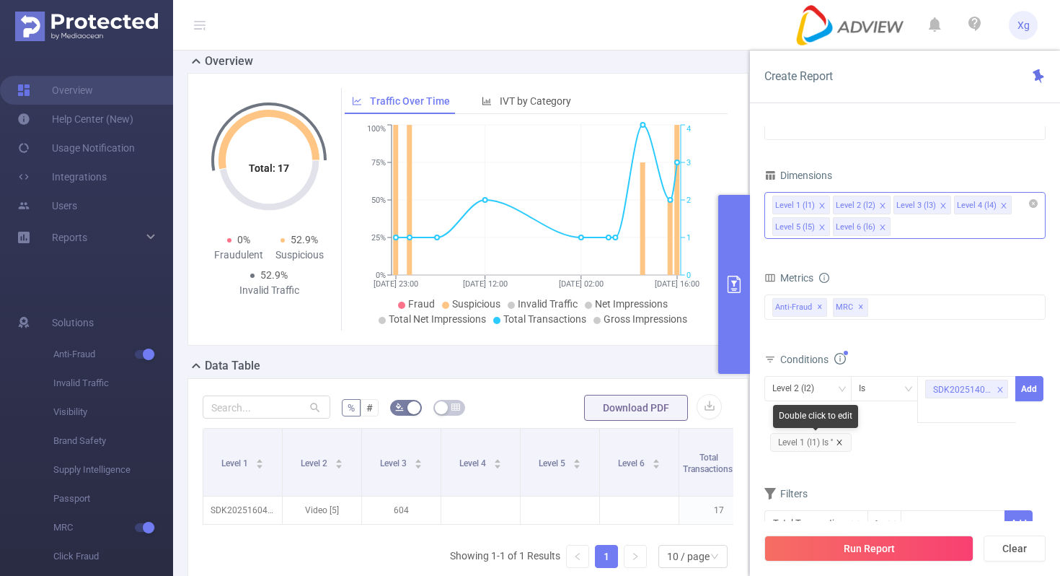
click at [842, 442] on icon "icon: close" at bounding box center [839, 442] width 7 height 7
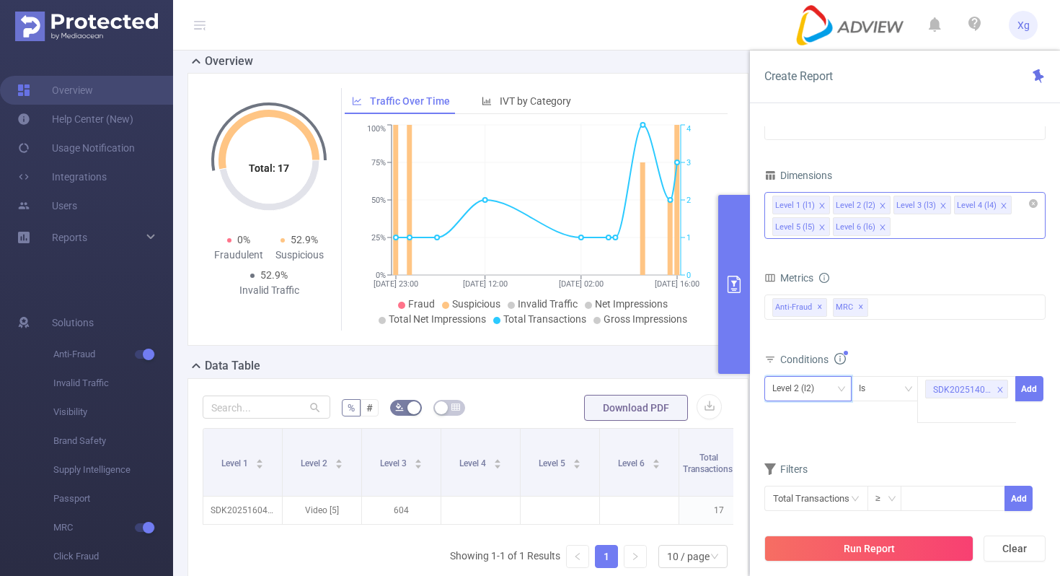
click at [841, 397] on div "Level 2 (l2)" at bounding box center [807, 388] width 71 height 24
click at [814, 413] on li "Level 1 (l1)" at bounding box center [808, 418] width 87 height 23
click at [1030, 382] on button "Add" at bounding box center [1030, 388] width 28 height 25
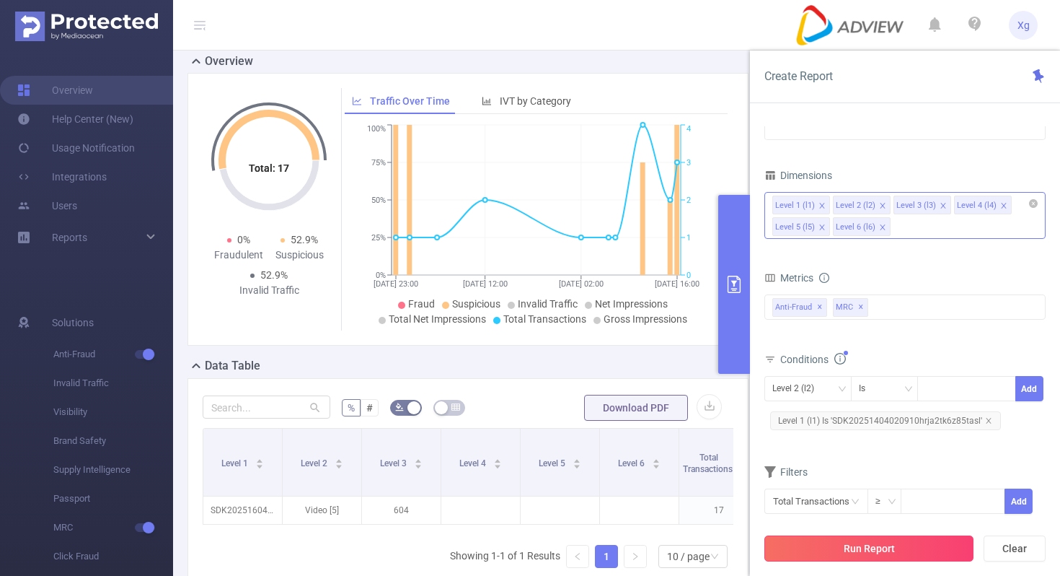
click at [843, 541] on button "Run Report" at bounding box center [869, 548] width 209 height 26
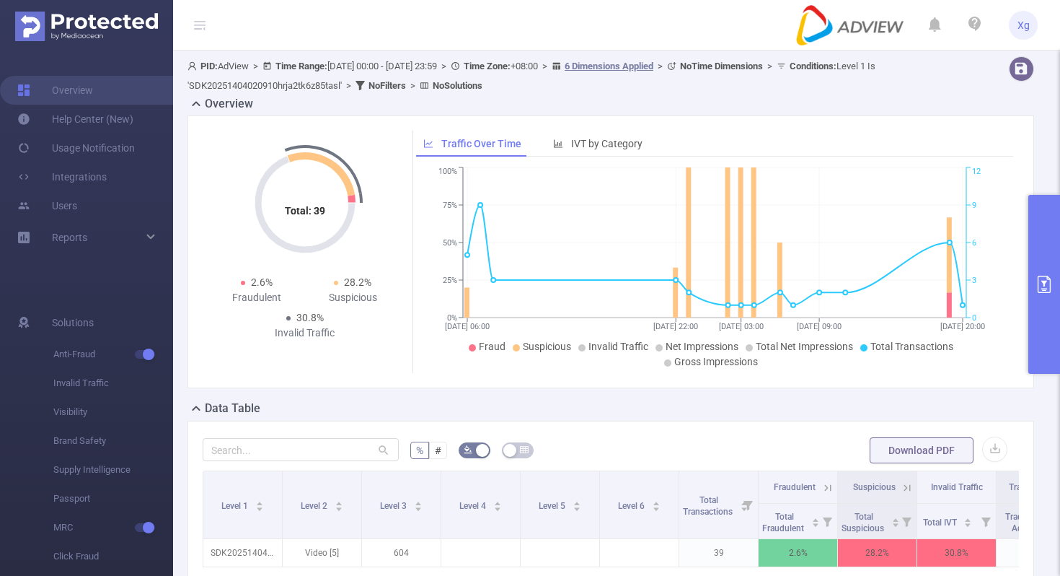
click at [1049, 279] on icon "primary" at bounding box center [1044, 284] width 13 height 17
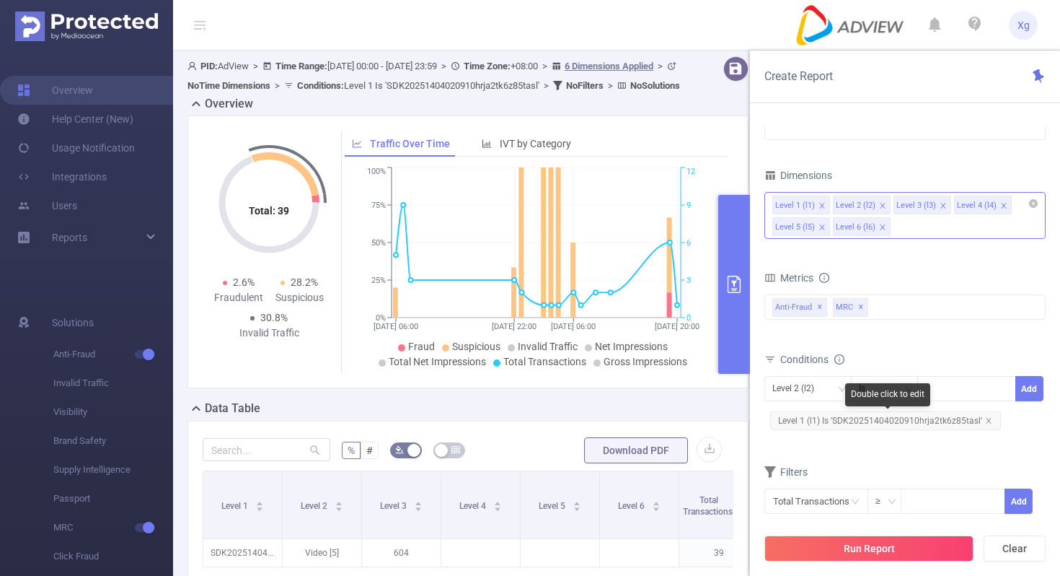
click at [873, 418] on span "Level 1 (l1) Is 'SDK20251404020910hrja2tk6z85tasl'" at bounding box center [885, 420] width 231 height 19
click at [935, 417] on span "Level 1 (l1) Is 'SDK20251404020910hrja2tk6z85tasl'" at bounding box center [885, 420] width 231 height 19
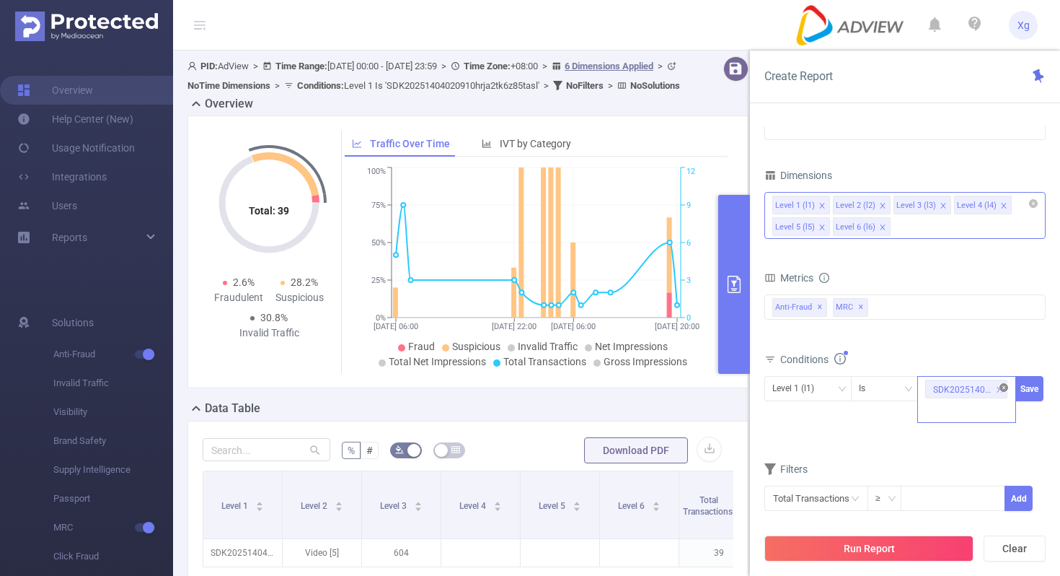
click at [1001, 388] on icon "icon: close-circle" at bounding box center [1004, 387] width 9 height 9
click at [967, 395] on div "SDK20251404020910hrja2tk6z85tasl" at bounding box center [966, 388] width 83 height 24
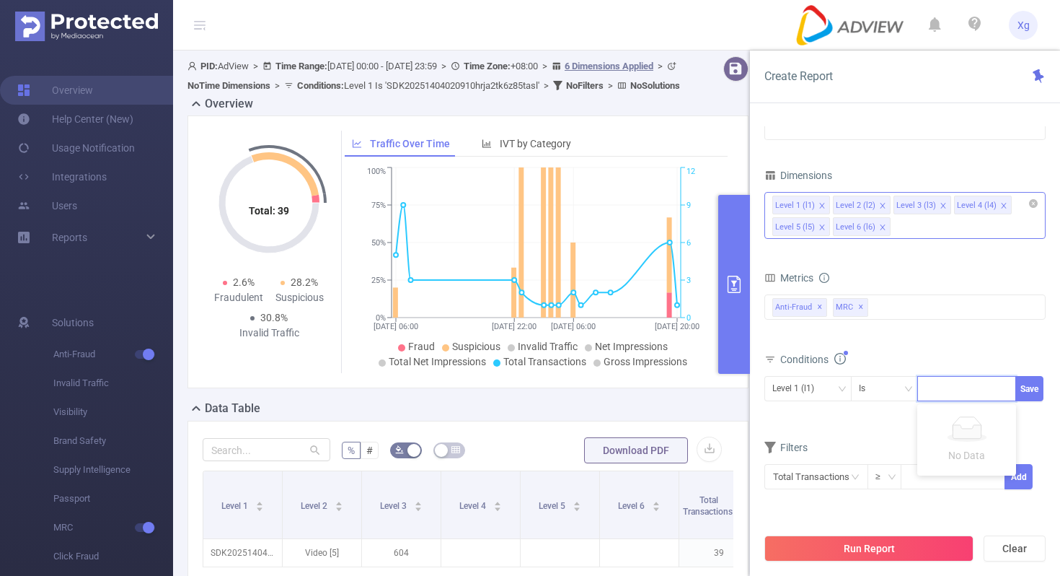
paste input "SDK202512041209416vj275z3htitbvj"
type input "SDK202512041209416vj275z3htitbvj"
click at [1041, 387] on button "Save" at bounding box center [1030, 388] width 28 height 25
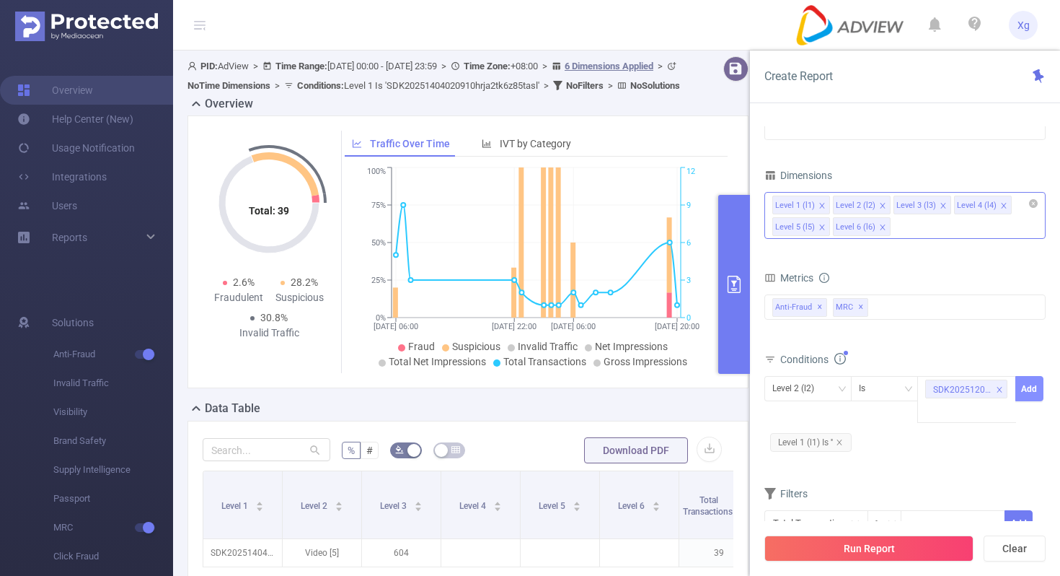
scroll to position [0, 0]
click at [842, 441] on icon "icon: close" at bounding box center [839, 442] width 7 height 7
click at [843, 392] on icon "icon: down" at bounding box center [841, 389] width 9 height 10
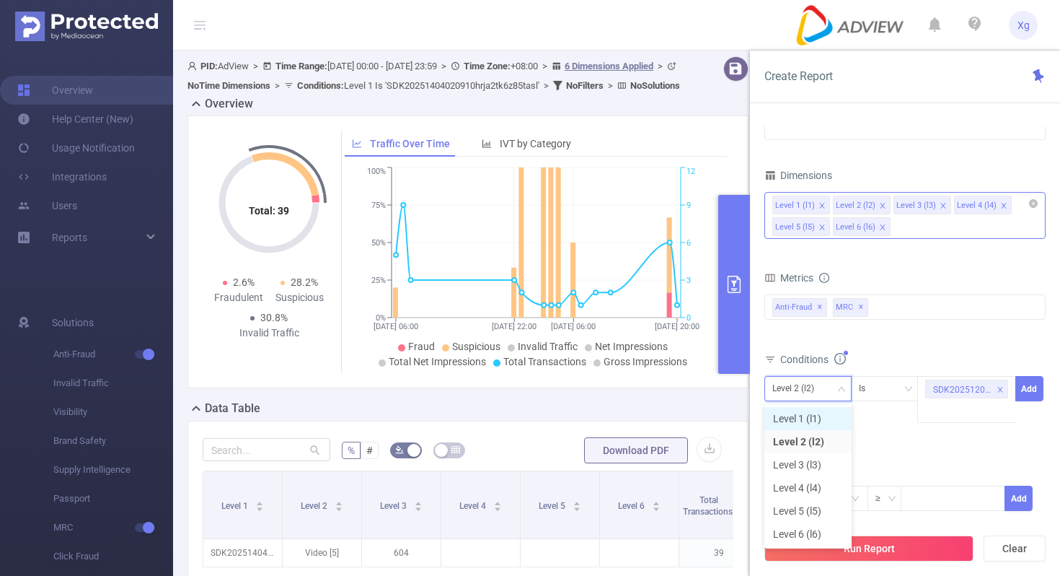
click at [813, 418] on li "Level 1 (l1)" at bounding box center [808, 418] width 87 height 23
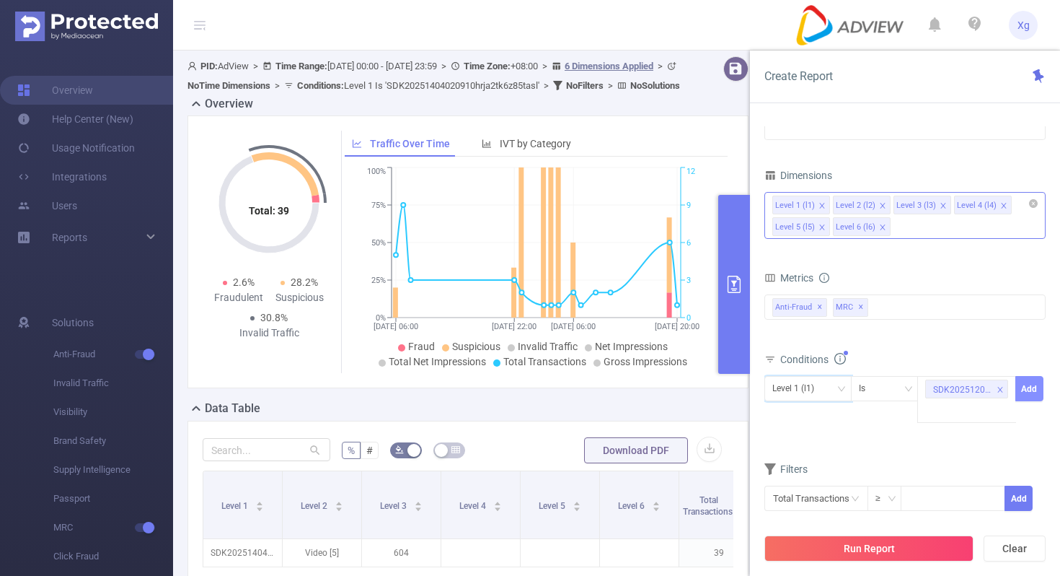
click at [1016, 389] on button "Add" at bounding box center [1030, 388] width 28 height 25
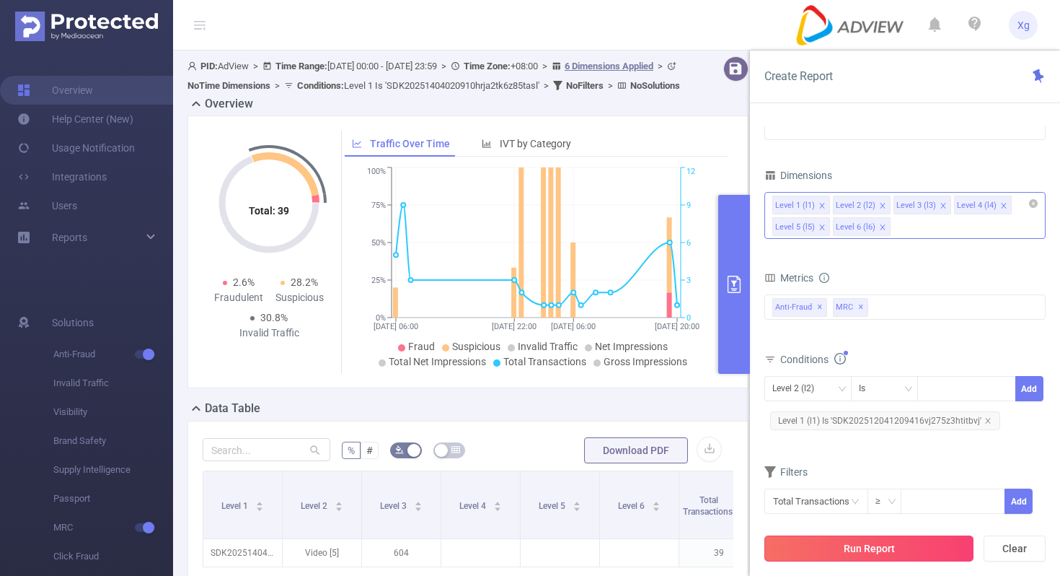
click at [834, 543] on button "Run Report" at bounding box center [869, 548] width 209 height 26
